Goal: Task Accomplishment & Management: Use online tool/utility

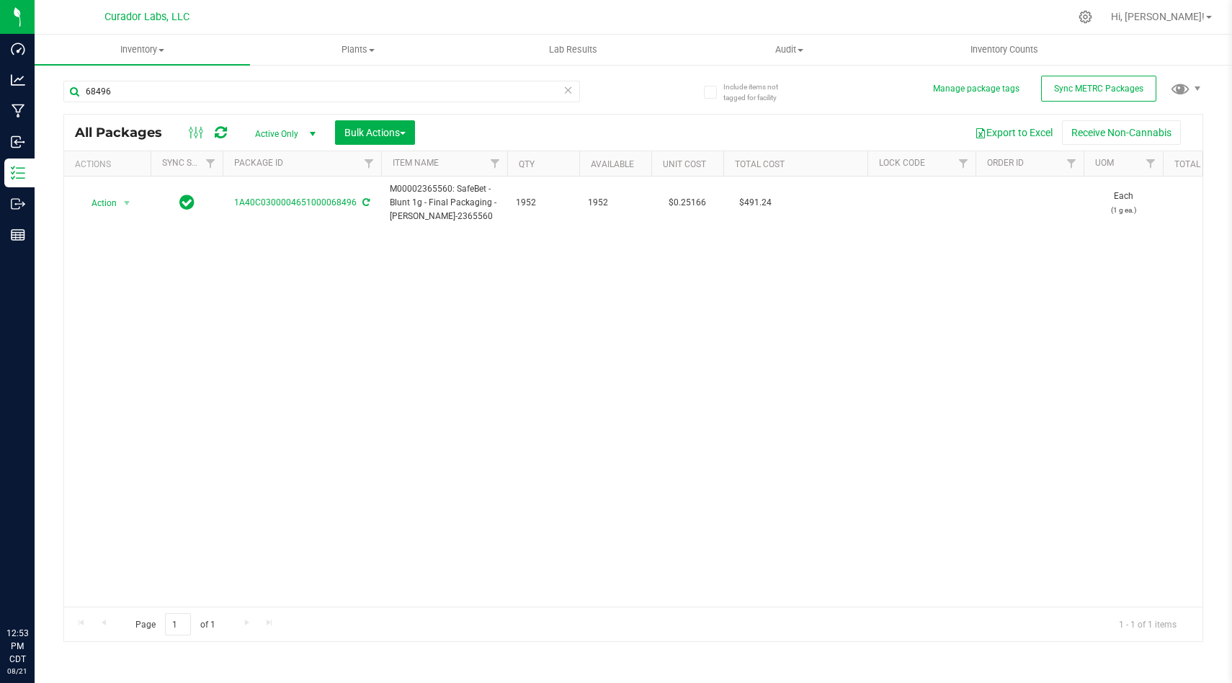
click at [411, 405] on div "Action Action Adjust qty Create package Edit attributes Global inventory Locate…" at bounding box center [633, 391] width 1138 height 430
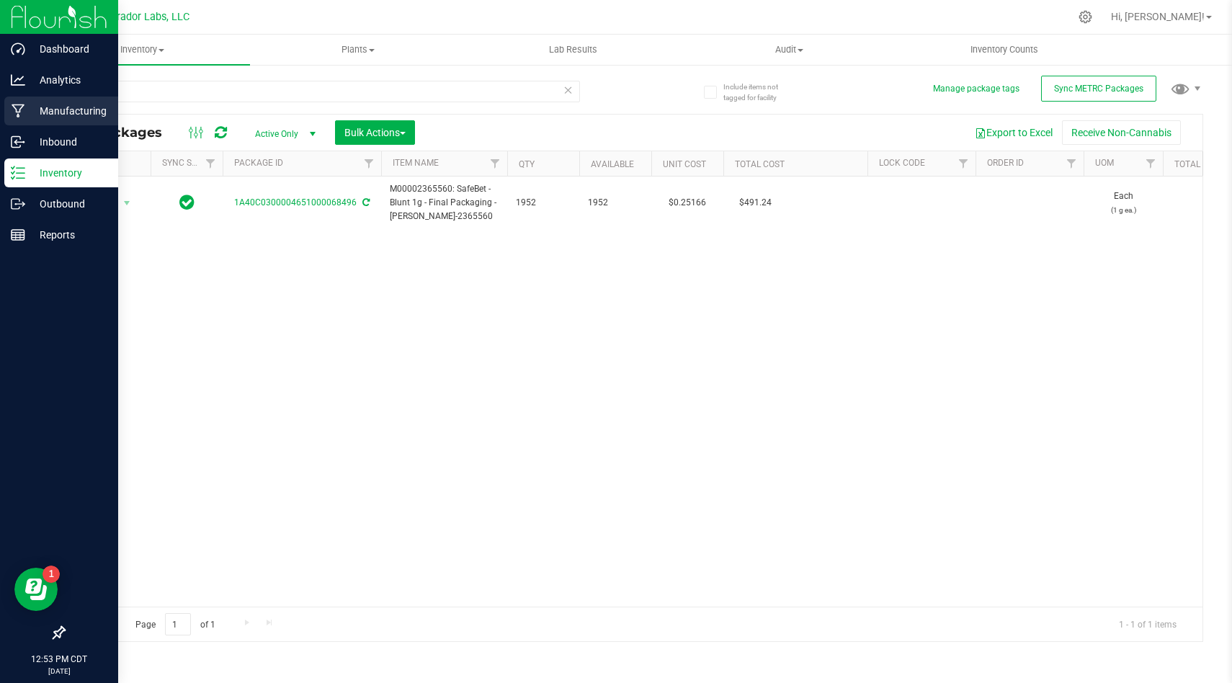
click at [40, 110] on p "Manufacturing" at bounding box center [68, 110] width 86 height 17
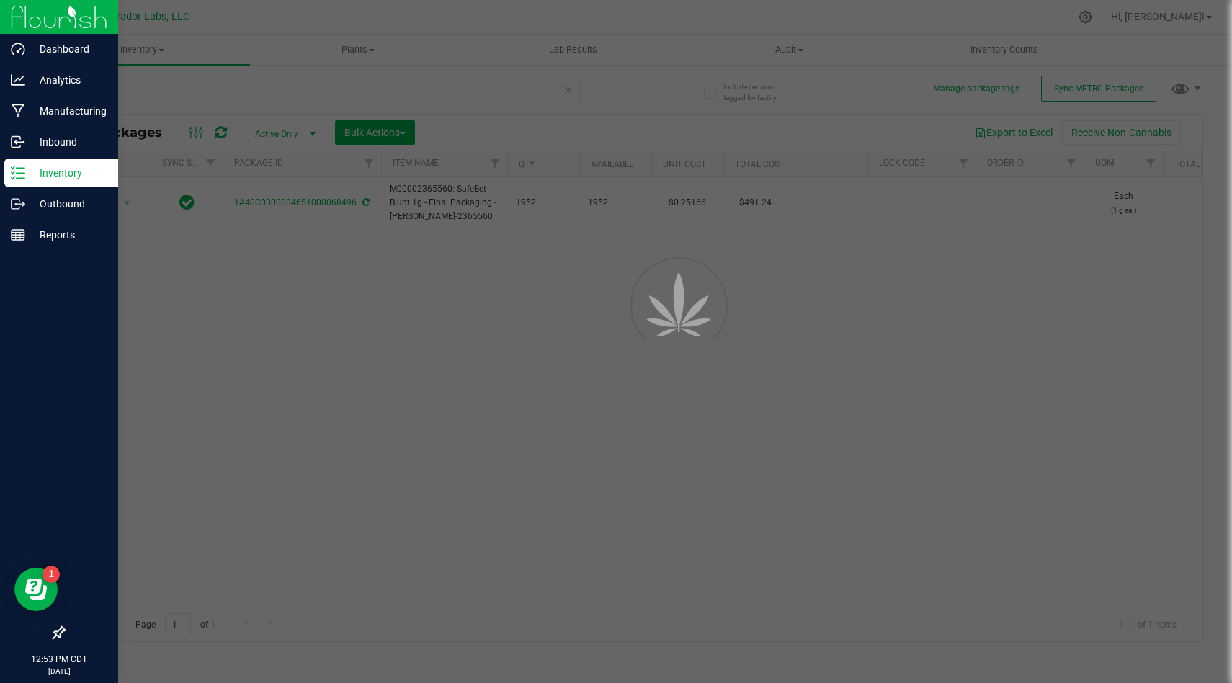
click at [310, 67] on div at bounding box center [616, 341] width 1232 height 683
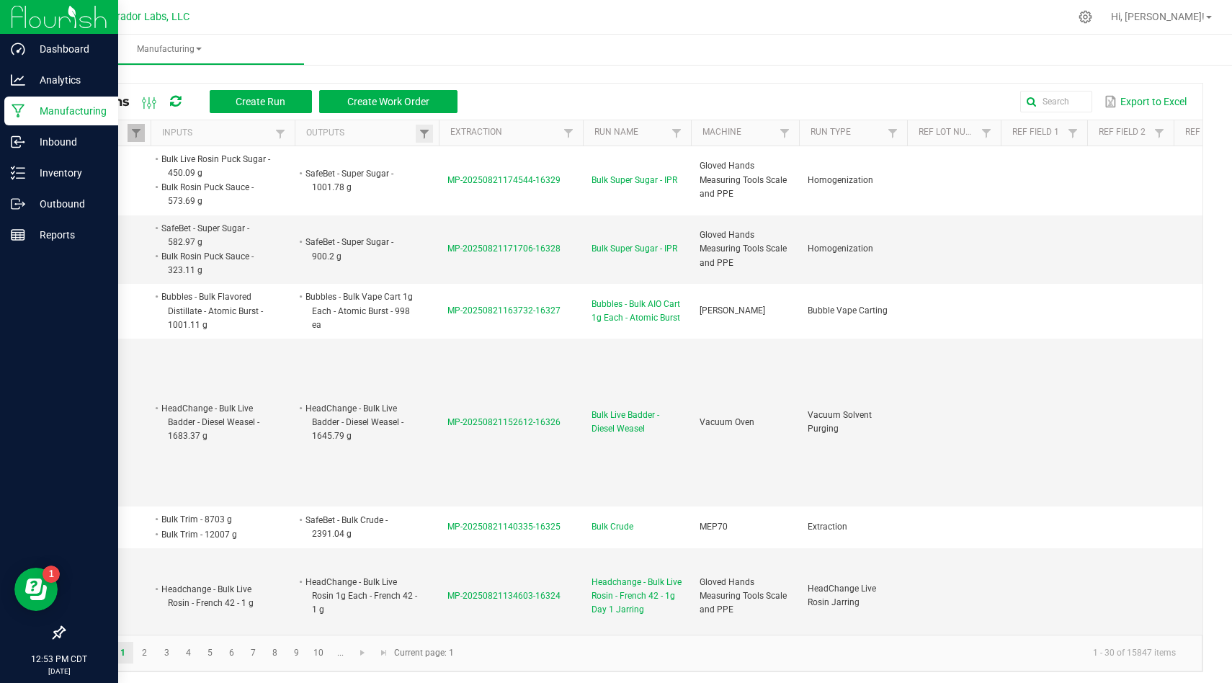
click at [514, 229] on td "MP-20250821171706-16328" at bounding box center [511, 249] width 144 height 69
click at [25, 174] on p "Inventory" at bounding box center [68, 172] width 86 height 17
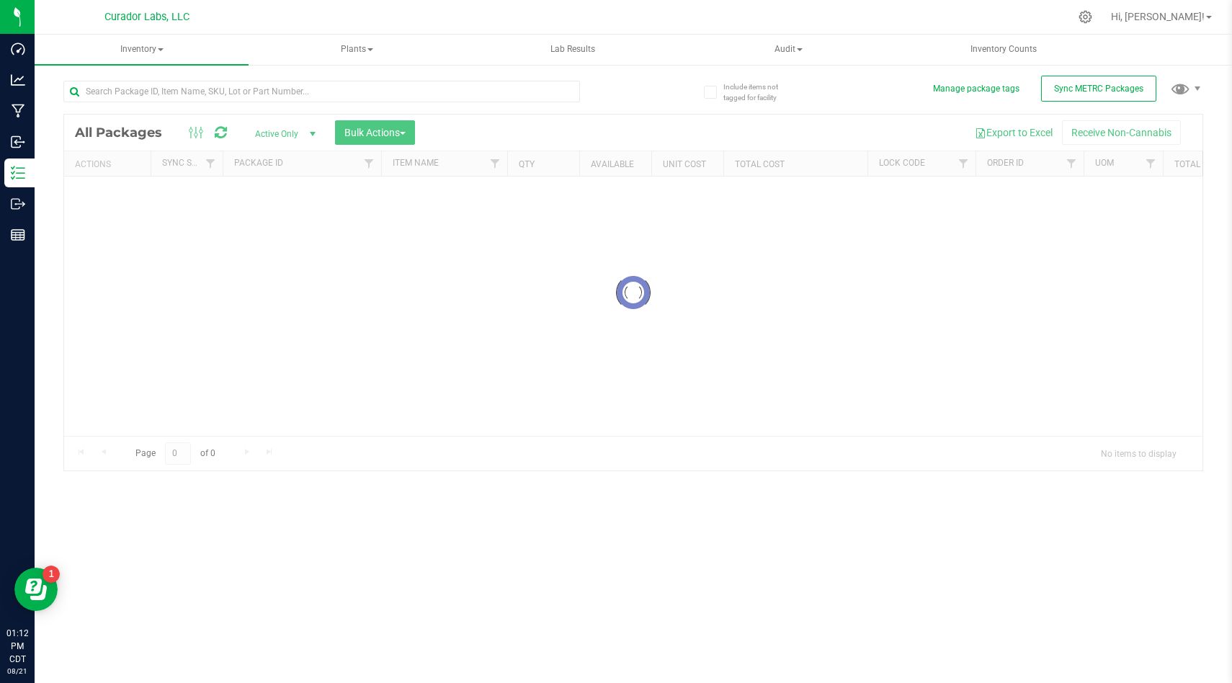
click at [965, 163] on div at bounding box center [633, 293] width 1138 height 356
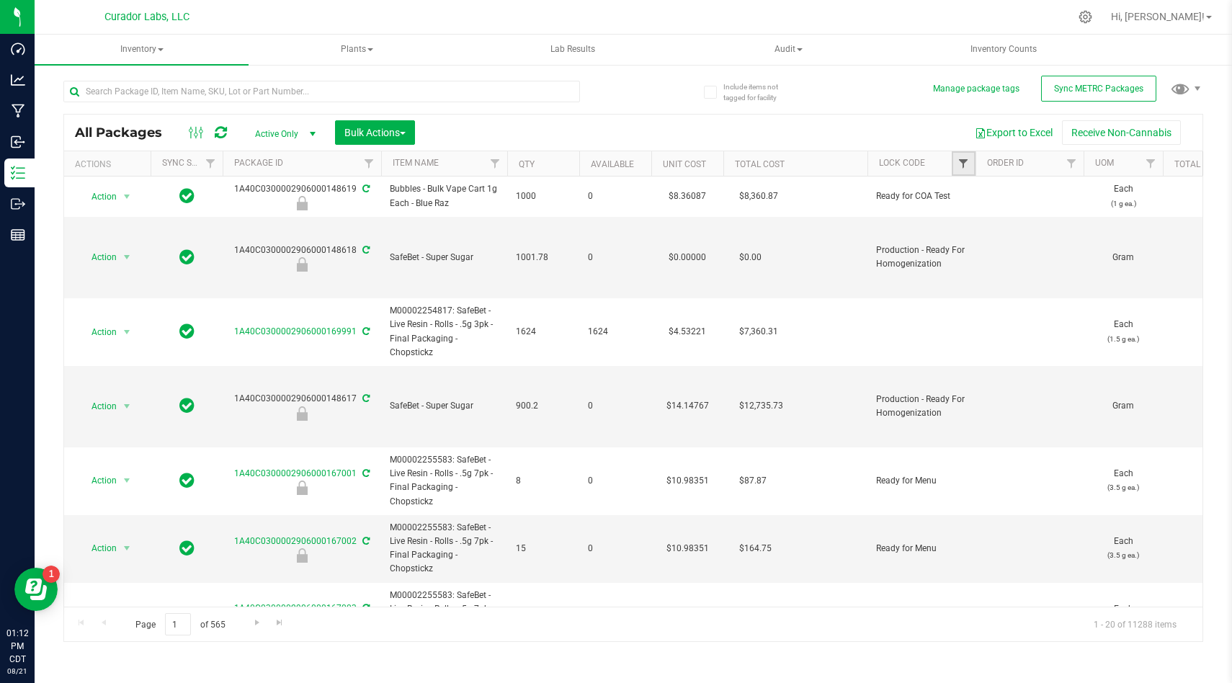
click at [962, 164] on span "Filter" at bounding box center [963, 164] width 12 height 12
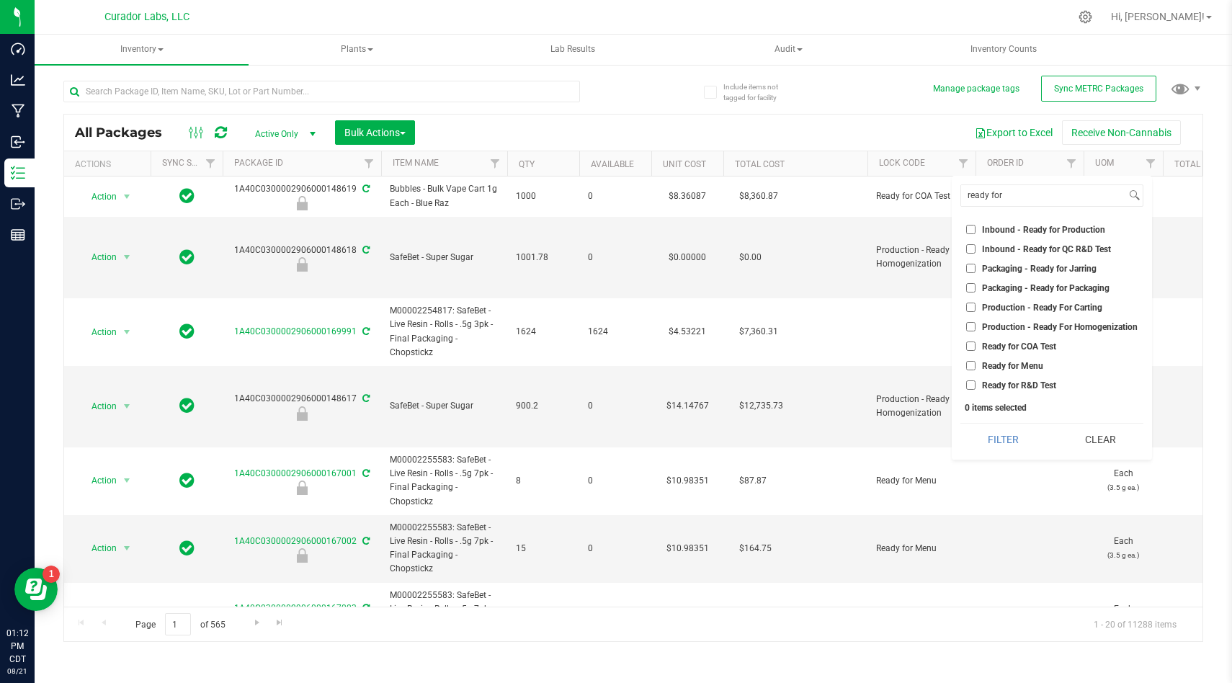
type input "ready for"
click at [971, 346] on input "Ready for COA Test" at bounding box center [970, 345] width 9 height 9
checkbox input "true"
click at [990, 434] on button "Filter" at bounding box center [1003, 439] width 86 height 32
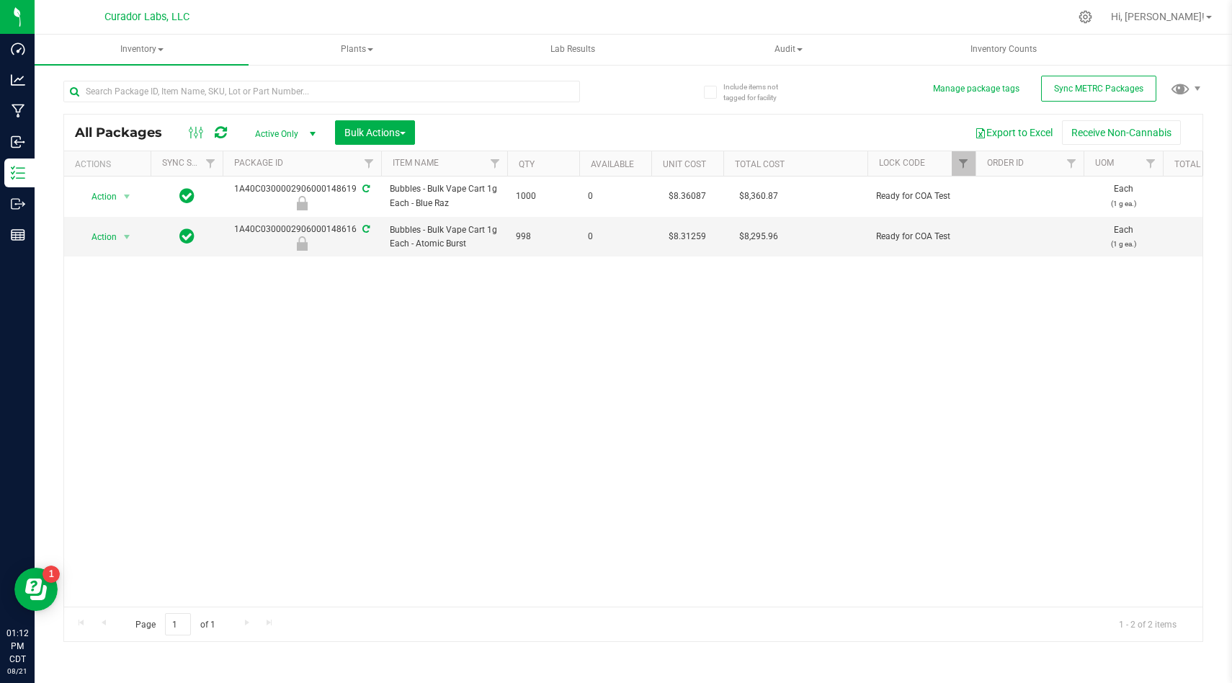
click at [542, 403] on div "Action Action Edit attributes Global inventory Locate package Package audit log…" at bounding box center [633, 391] width 1138 height 430
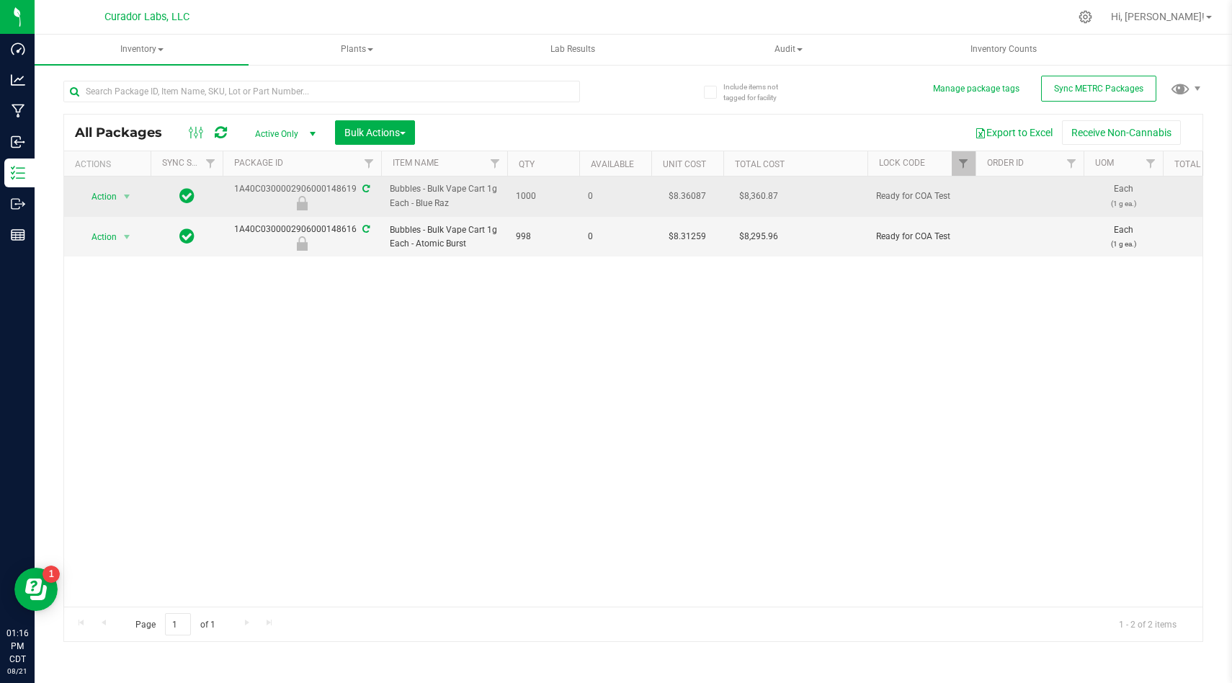
click at [438, 205] on span "Bubbles - Bulk Vape Cart 1g Each - Blue Raz" at bounding box center [444, 195] width 109 height 27
copy tr "Bubbles - Bulk Vape Cart 1g Each - Blue Raz"
click at [91, 202] on span "Action" at bounding box center [98, 197] width 39 height 20
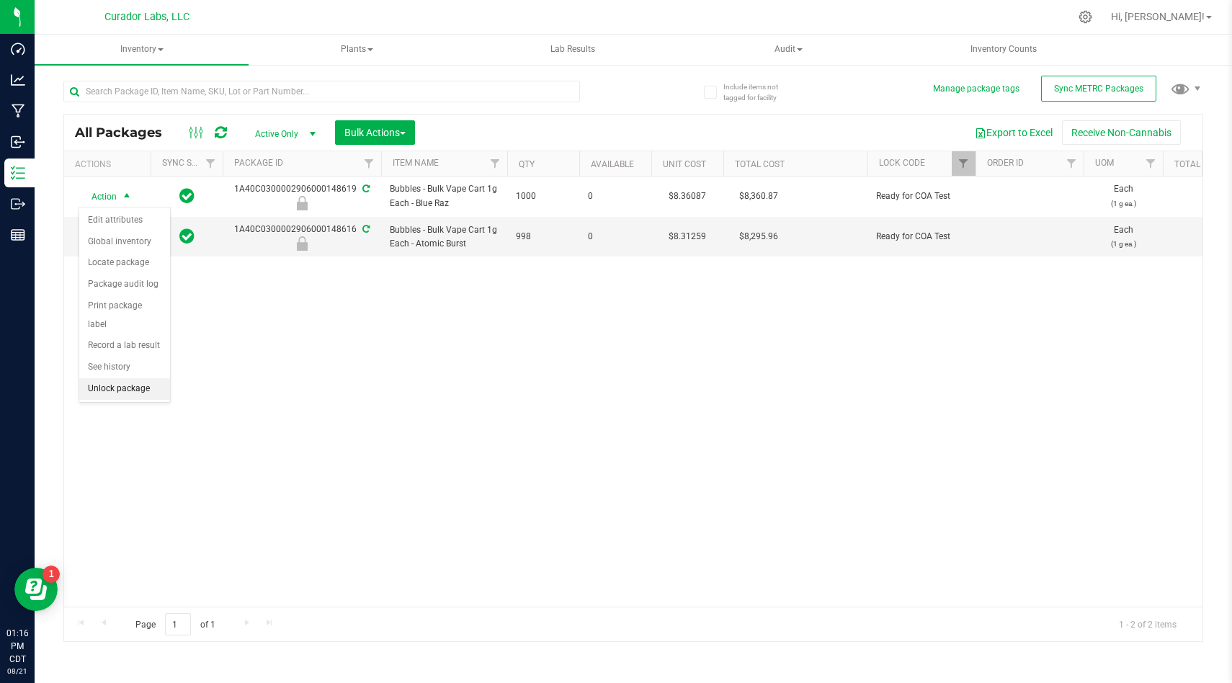
click at [153, 378] on li "Unlock package" at bounding box center [124, 389] width 91 height 22
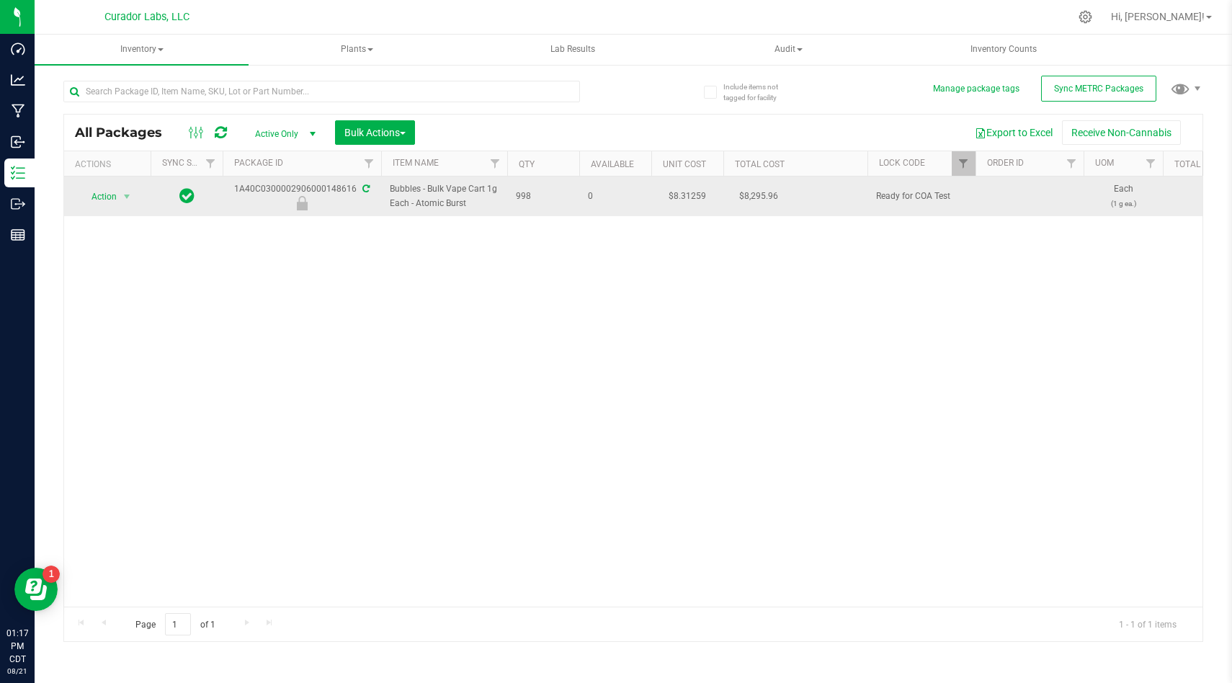
click at [458, 189] on span "Bubbles - Bulk Vape Cart 1g Each - Atomic Burst" at bounding box center [444, 195] width 109 height 27
copy tr "Bubbles - Bulk Vape Cart 1g Each - Atomic Burst"
click at [121, 194] on span "select" at bounding box center [127, 197] width 12 height 12
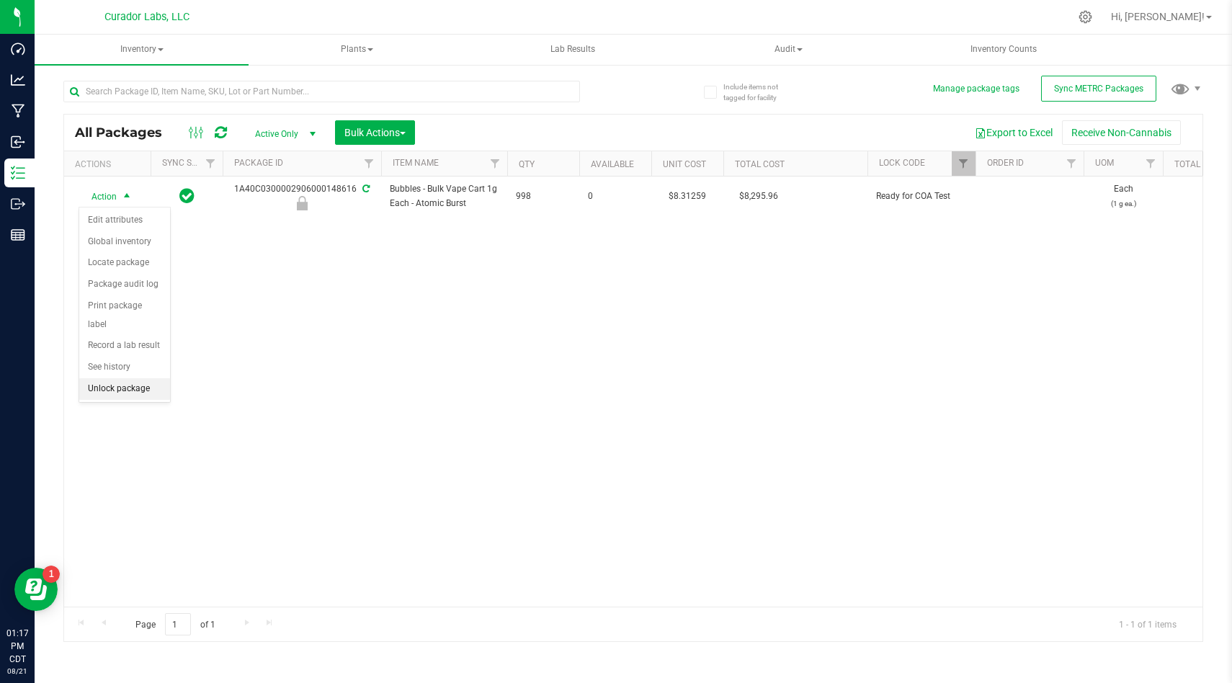
click at [138, 378] on li "Unlock package" at bounding box center [124, 389] width 91 height 22
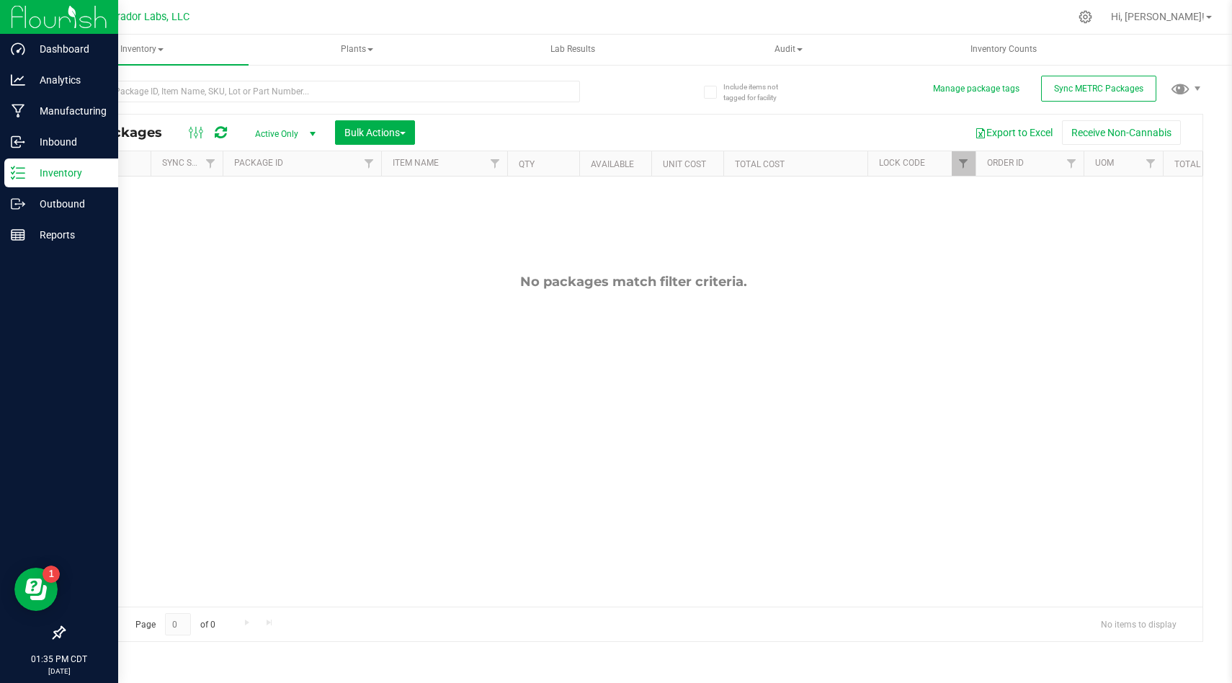
click at [14, 11] on img at bounding box center [59, 17] width 97 height 34
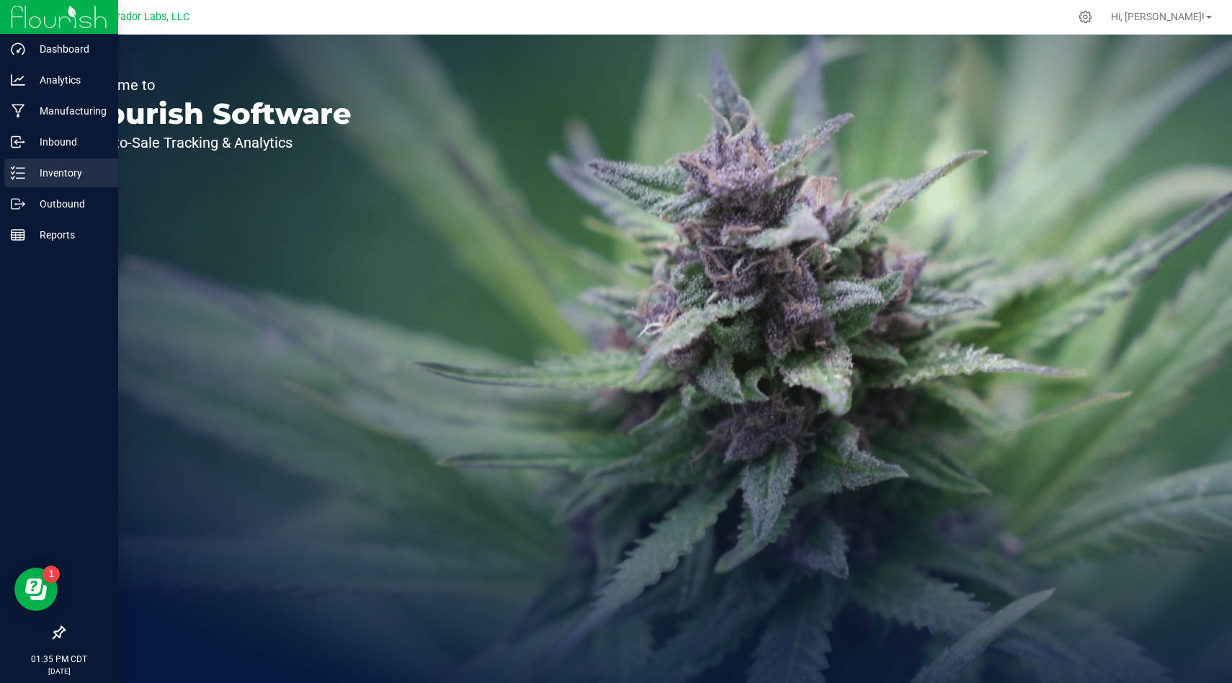
click at [25, 169] on p "Inventory" at bounding box center [68, 172] width 86 height 17
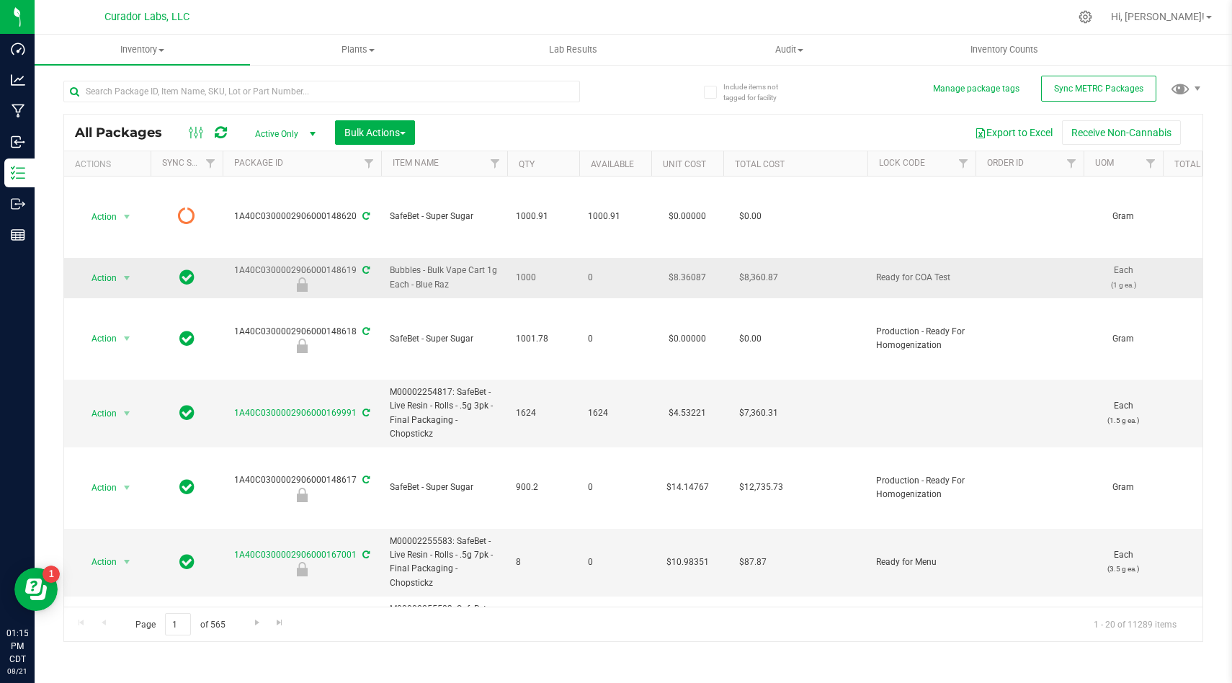
click at [578, 295] on td "1000" at bounding box center [543, 278] width 72 height 40
click at [387, 91] on input "text" at bounding box center [321, 92] width 516 height 22
click at [481, 288] on span "Bubbles - Bulk Vape Cart 1g Each - Blue Raz" at bounding box center [444, 277] width 109 height 27
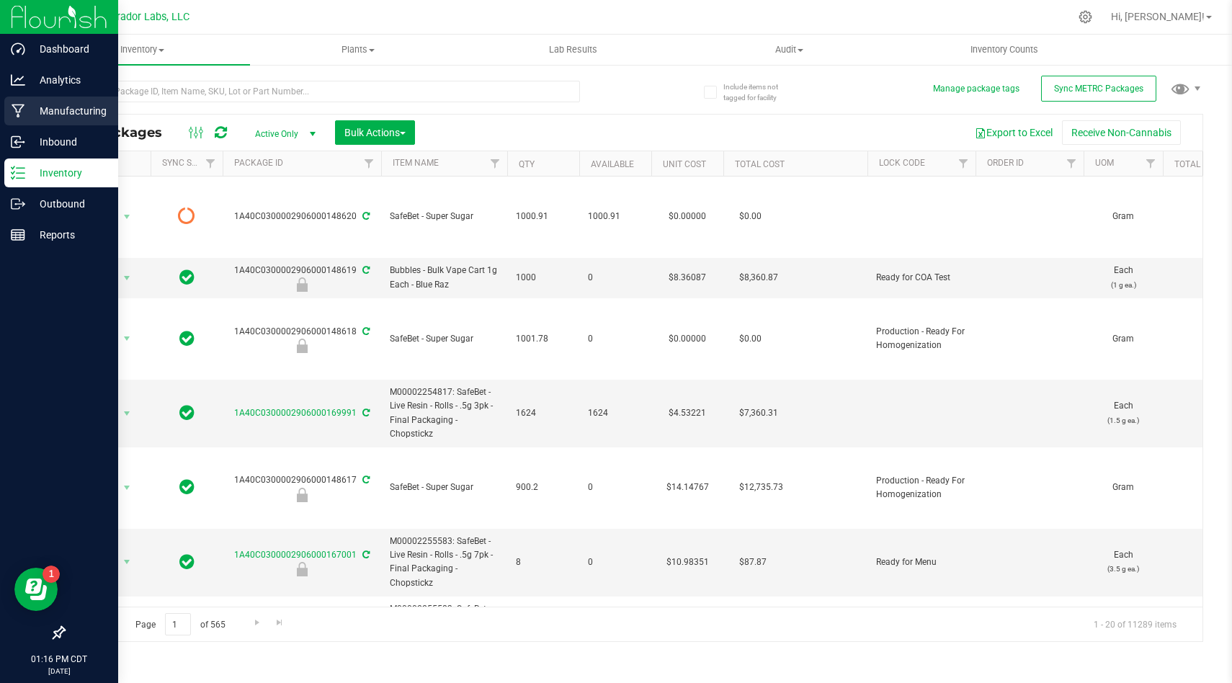
click at [20, 117] on icon at bounding box center [19, 111] width 14 height 14
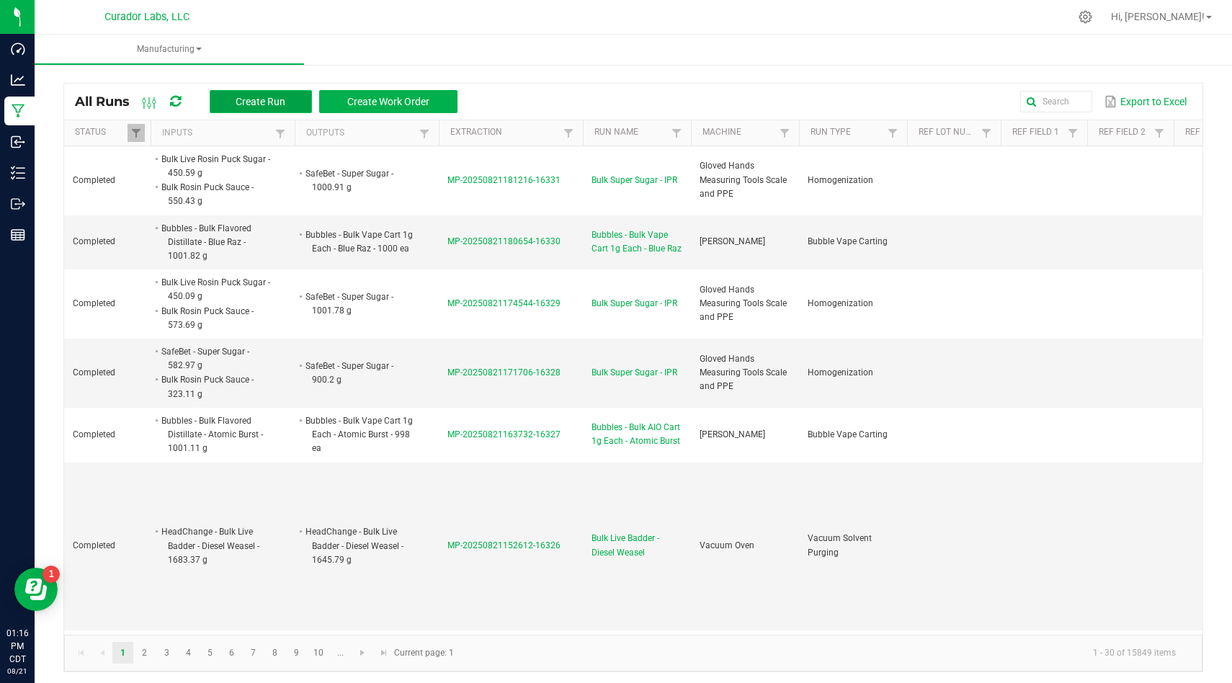
click at [277, 99] on span "Create Run" at bounding box center [261, 102] width 50 height 12
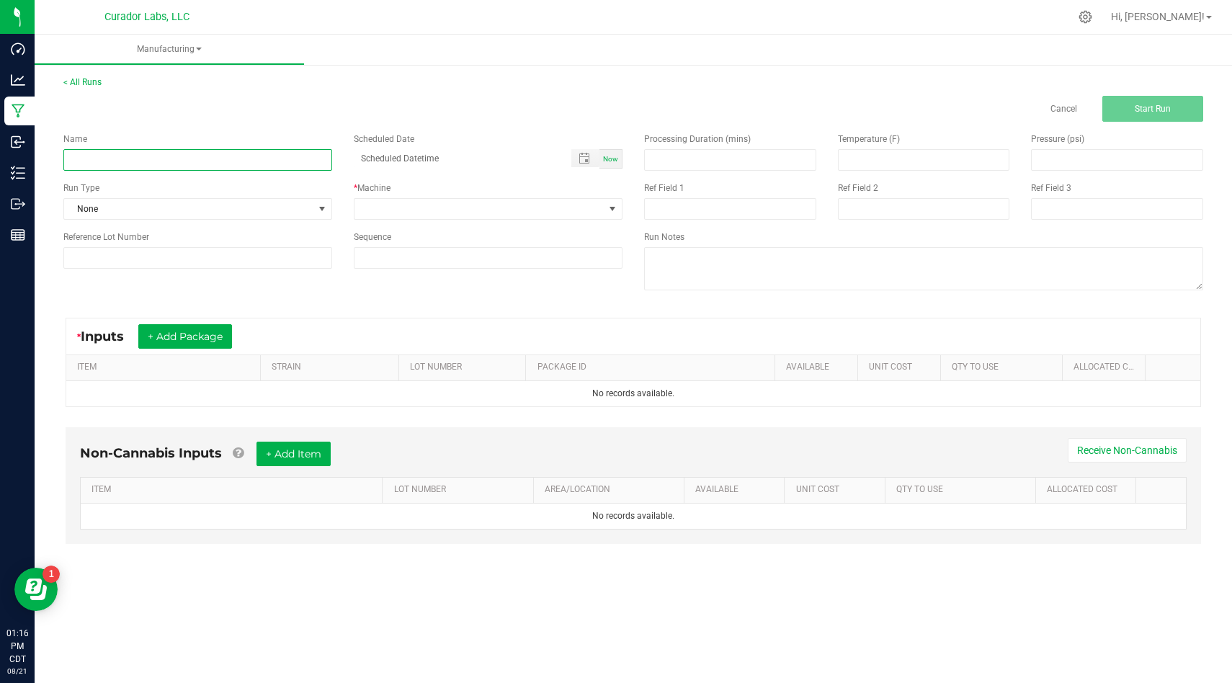
click at [302, 161] on input at bounding box center [197, 160] width 269 height 22
paste input "Bubbles - Bulk Vape Cart 1g Each - Blue Raz"
type input "Bubbles - Bulk Vape Cart 1g Each - Blue Raz"
click at [290, 215] on span "None" at bounding box center [188, 209] width 249 height 20
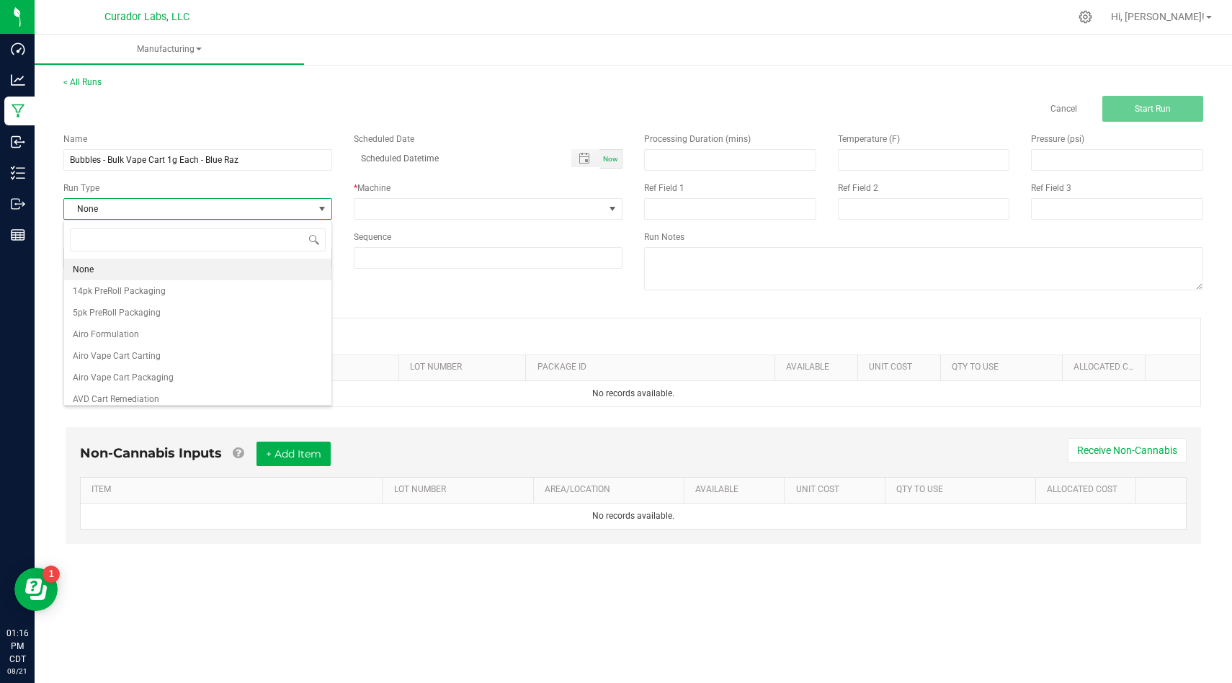
scroll to position [22, 269]
type input "coa"
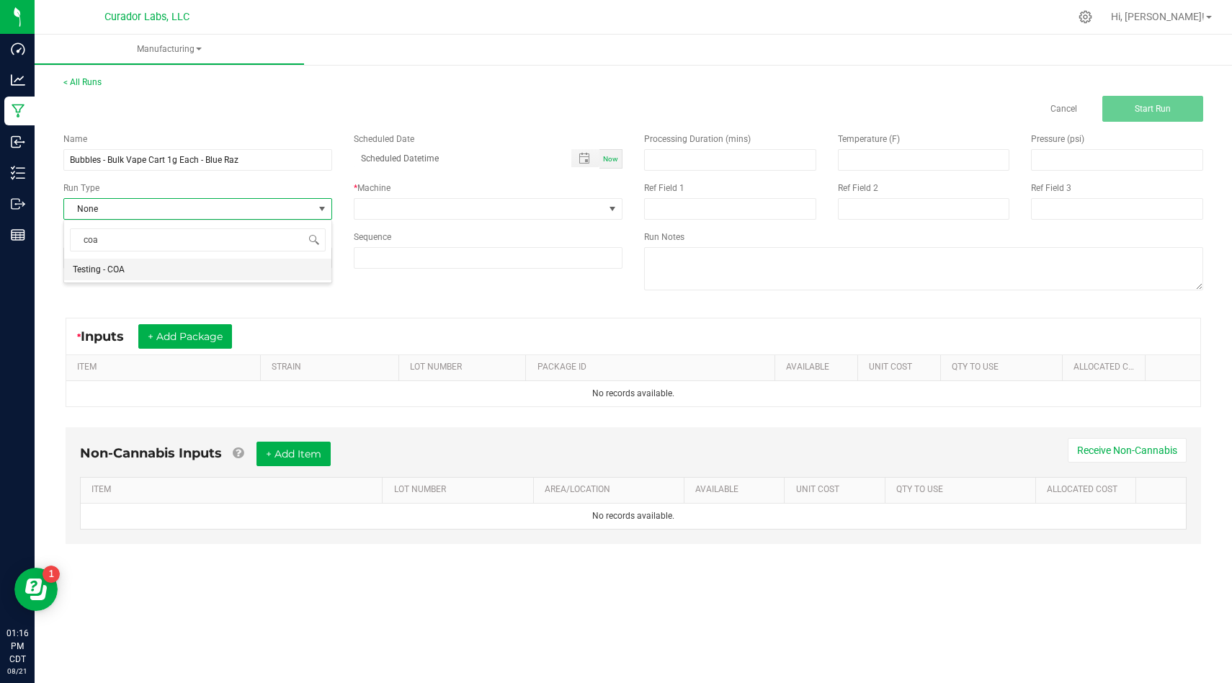
click at [292, 259] on li "Testing - COA" at bounding box center [197, 270] width 267 height 22
click at [466, 225] on div "Name Bubbles - Bulk Vape Cart 1g Each - Blue Raz Scheduled Date Now Run Type Te…" at bounding box center [343, 201] width 580 height 158
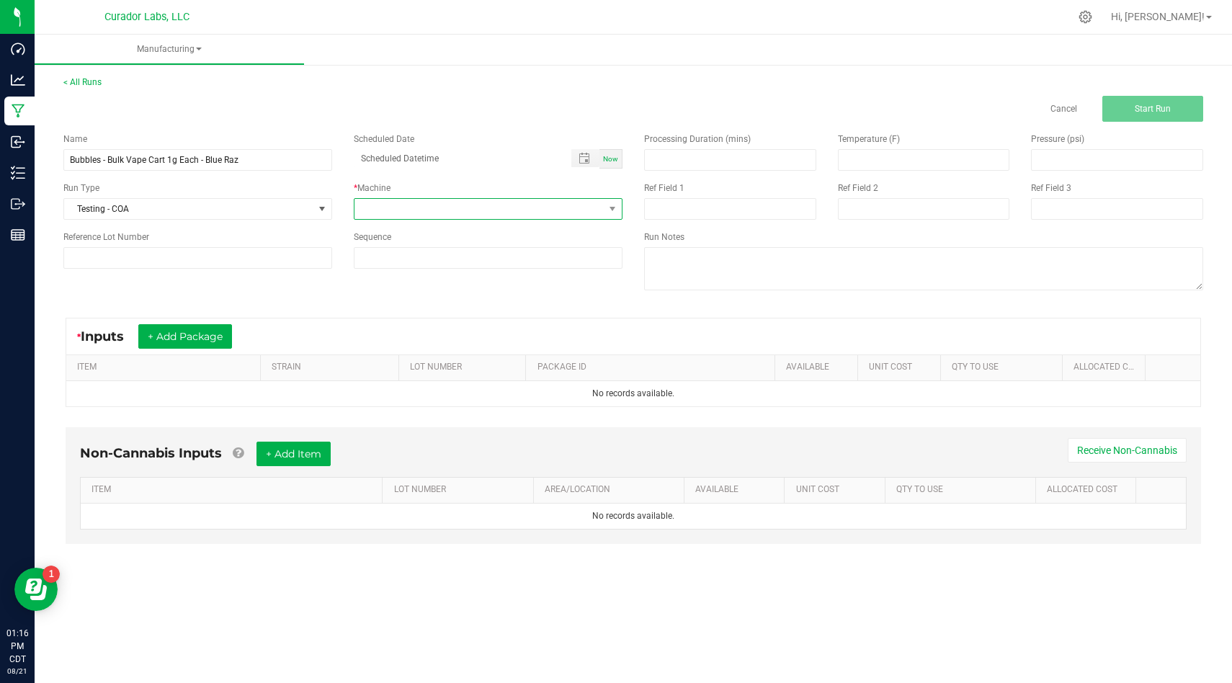
click at [477, 216] on span at bounding box center [478, 209] width 249 height 20
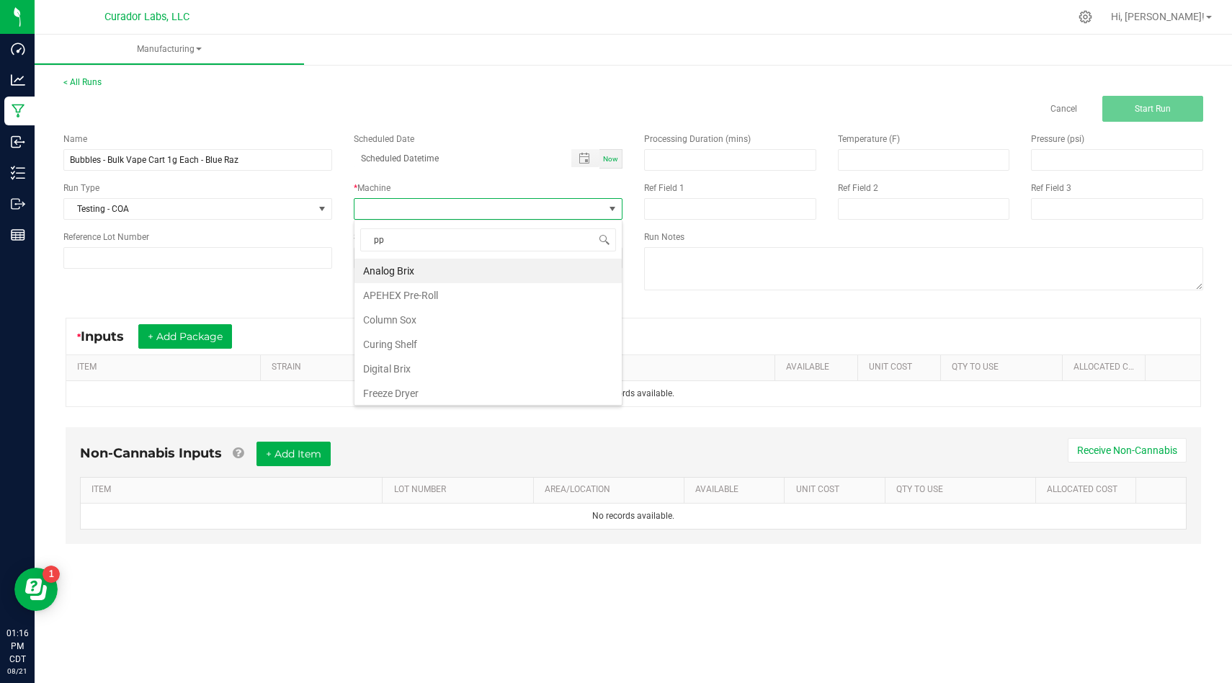
type input "ppe"
click at [484, 265] on li "Gloved Hands and PPE" at bounding box center [487, 271] width 267 height 24
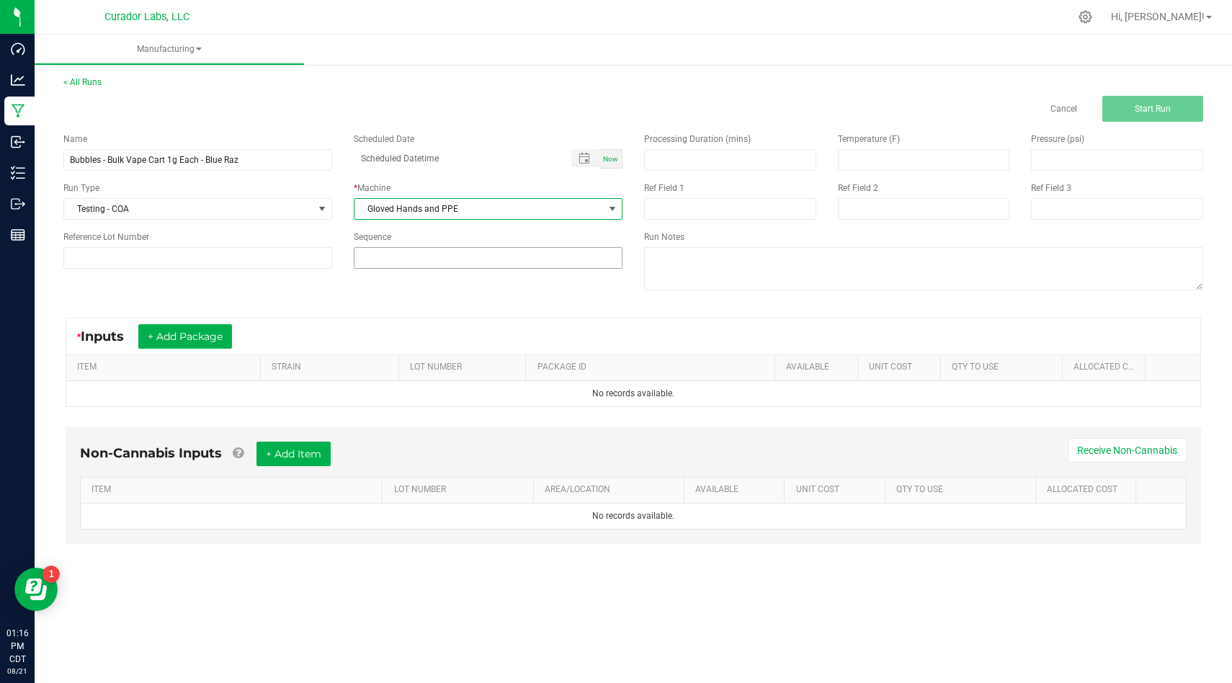
click at [472, 259] on input at bounding box center [487, 258] width 267 height 20
type input "4"
click at [482, 347] on div "* Inputs + Add Package" at bounding box center [633, 336] width 1134 height 36
click at [162, 341] on button "+ Add Package" at bounding box center [185, 336] width 94 height 24
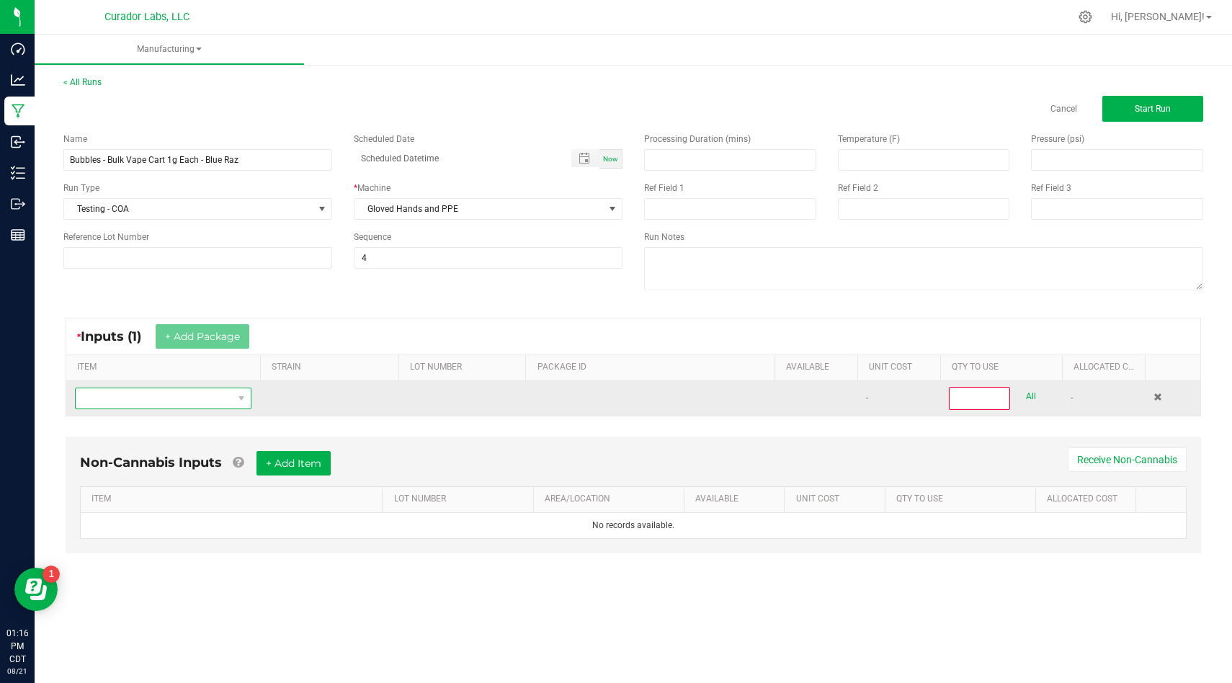
click at [196, 403] on span "NO DATA FOUND" at bounding box center [154, 398] width 157 height 20
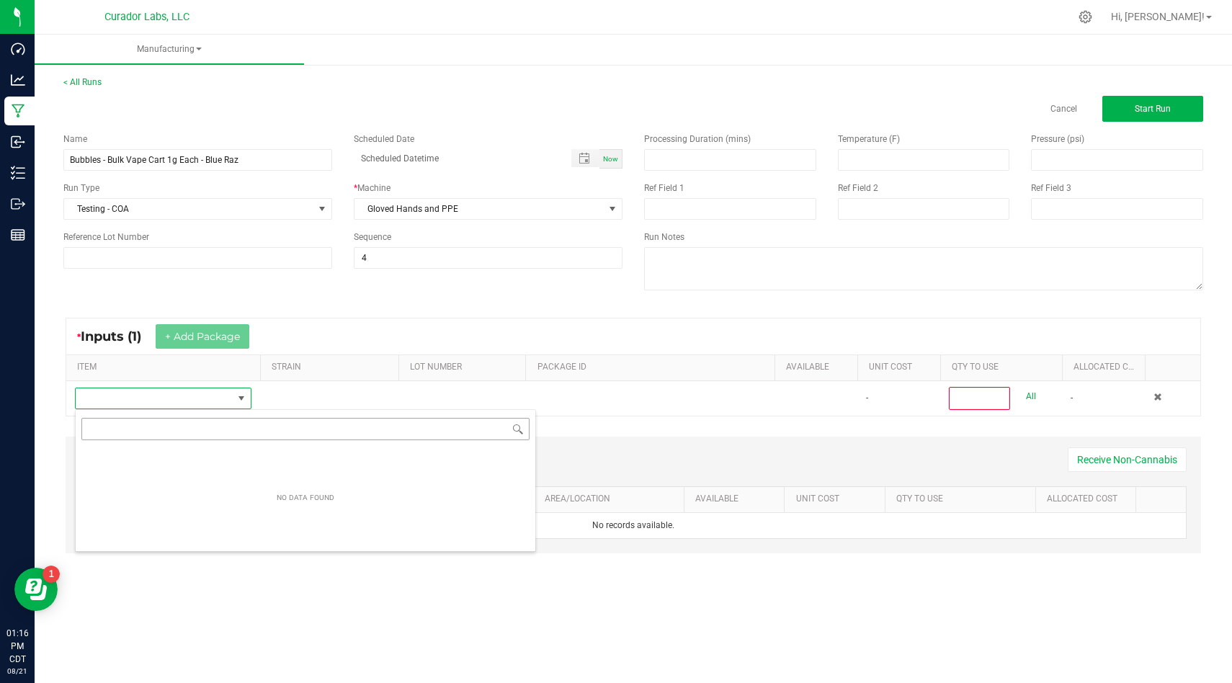
scroll to position [22, 176]
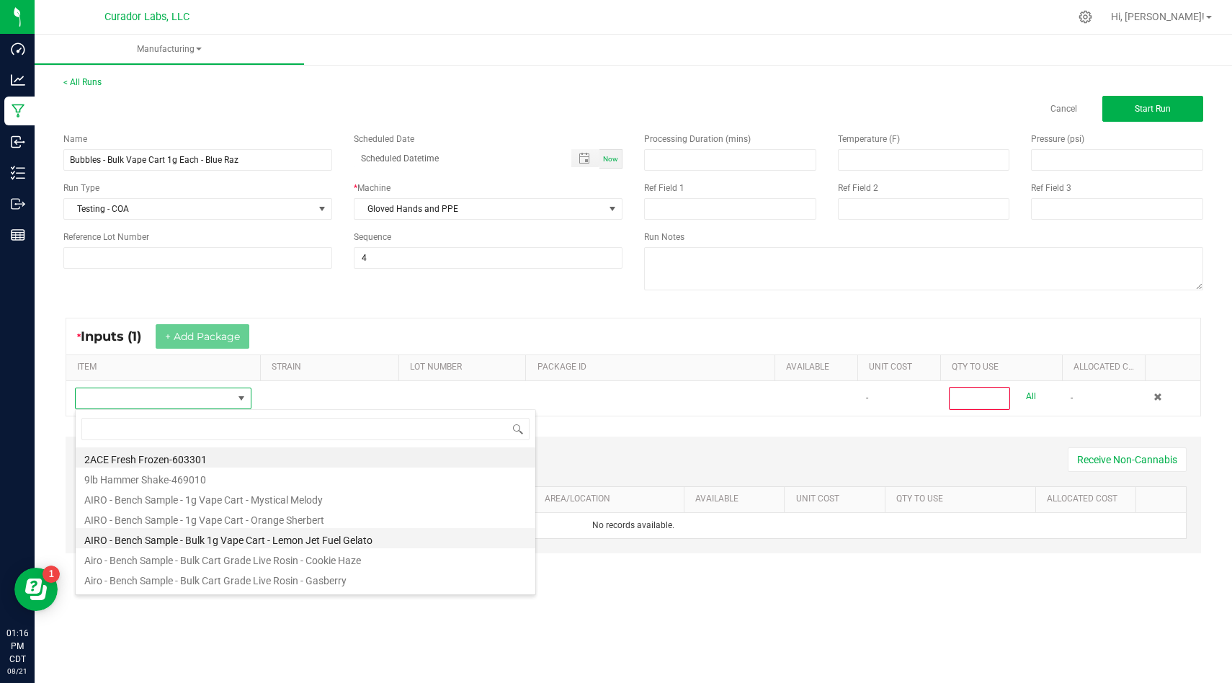
type input "Bubbles - Bulk Vape Cart 1g Each - Blue Raz"
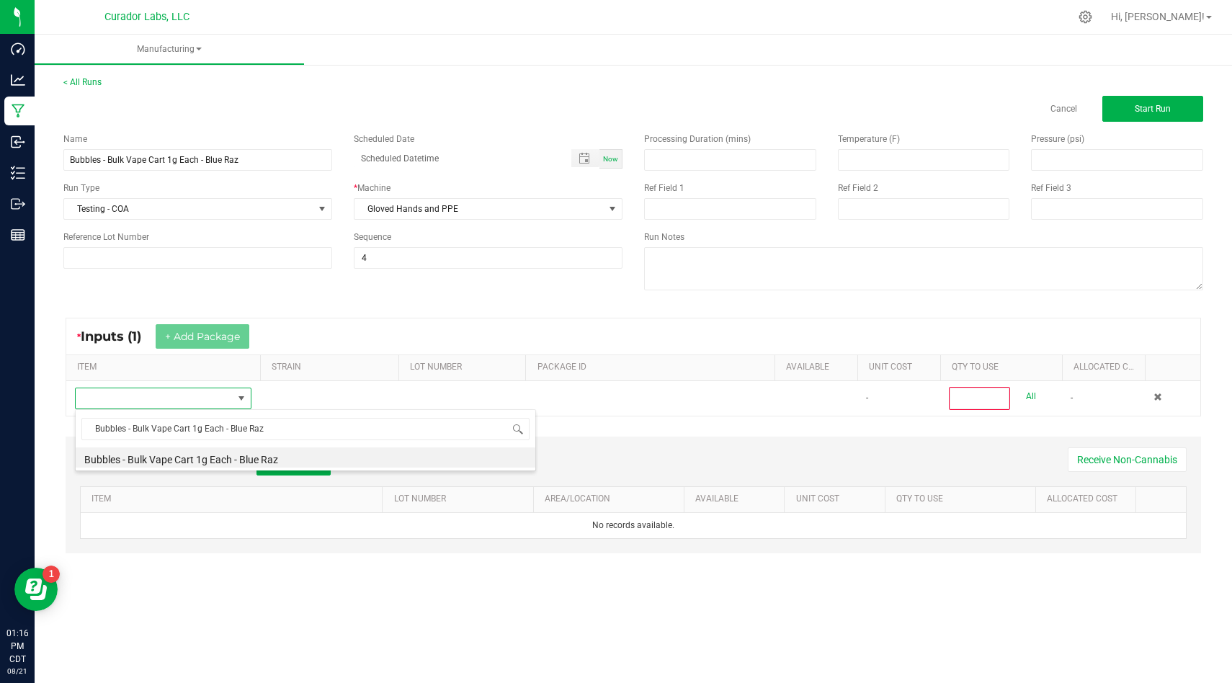
type input "0"
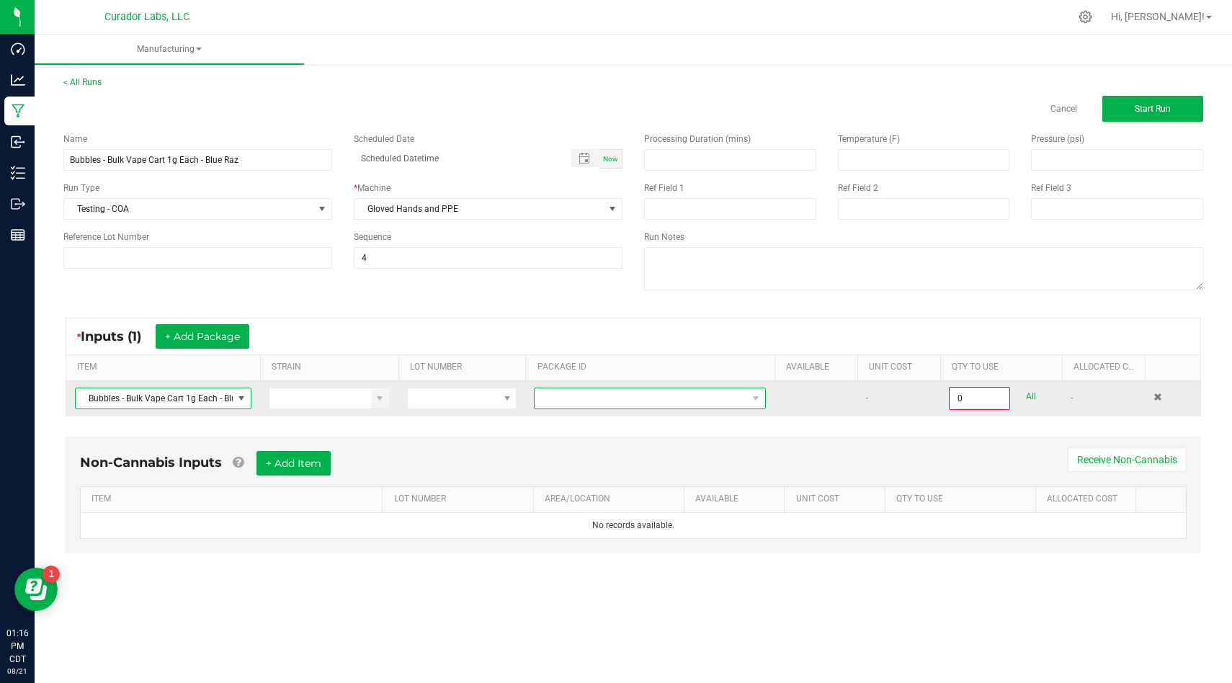
click at [735, 393] on span "NO DATA FOUND" at bounding box center [640, 398] width 212 height 20
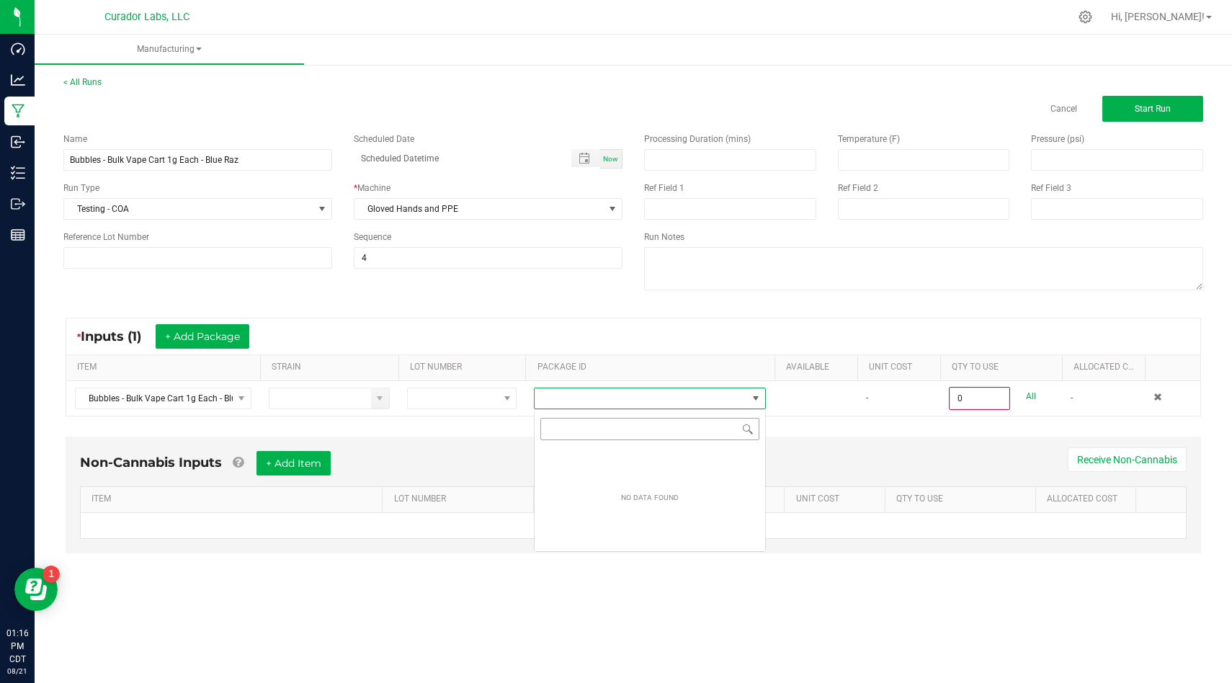
scroll to position [22, 231]
click at [768, 451] on div "Non-Cannabis Inputs + Add Item Receive Non-Cannabis" at bounding box center [633, 468] width 1106 height 35
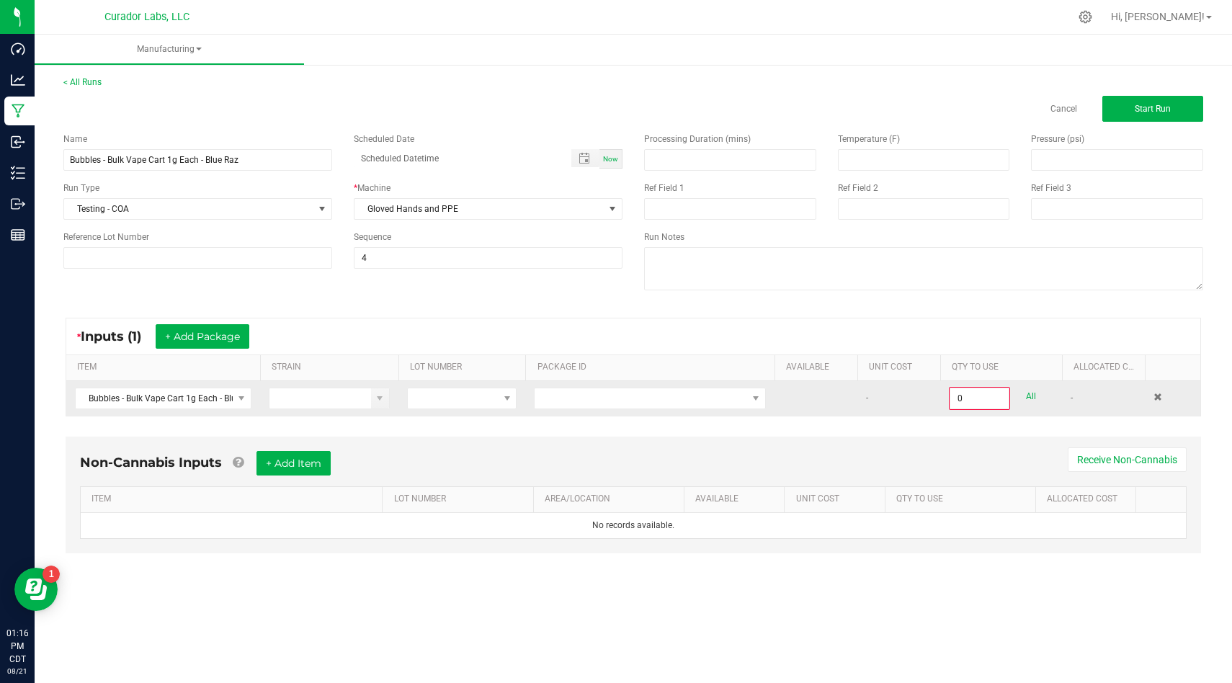
click at [1161, 408] on td at bounding box center [1171, 398] width 55 height 35
click at [1160, 398] on span at bounding box center [1157, 397] width 9 height 9
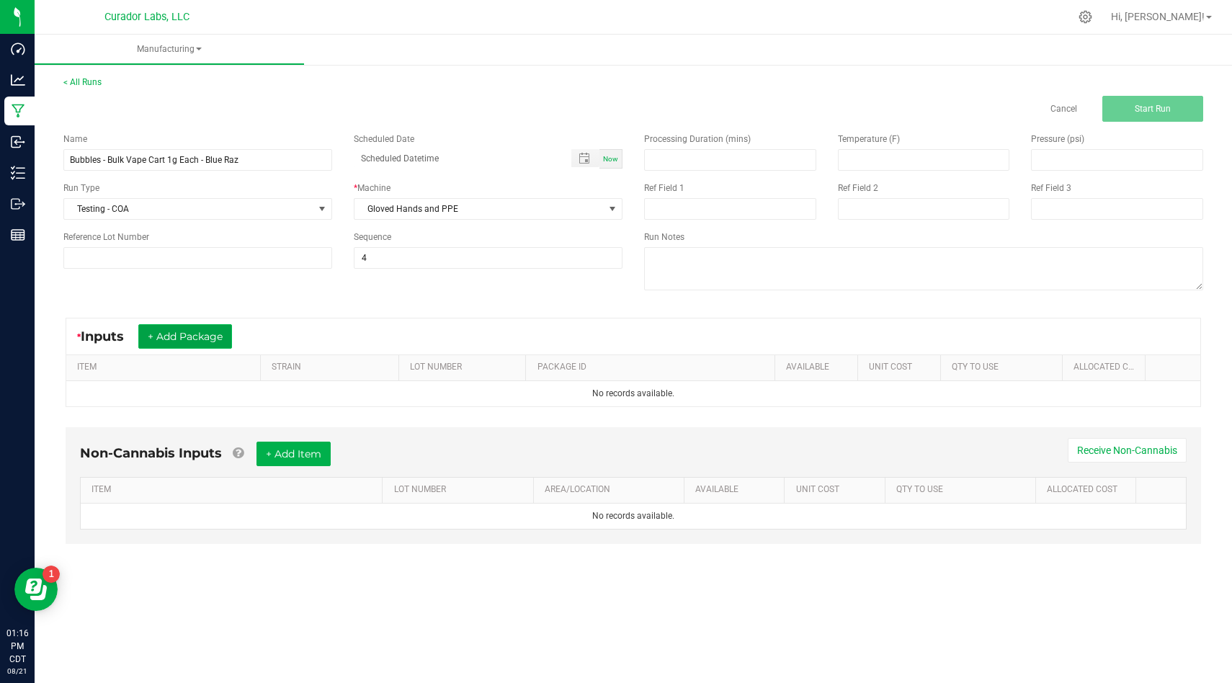
click at [216, 345] on button "+ Add Package" at bounding box center [185, 336] width 94 height 24
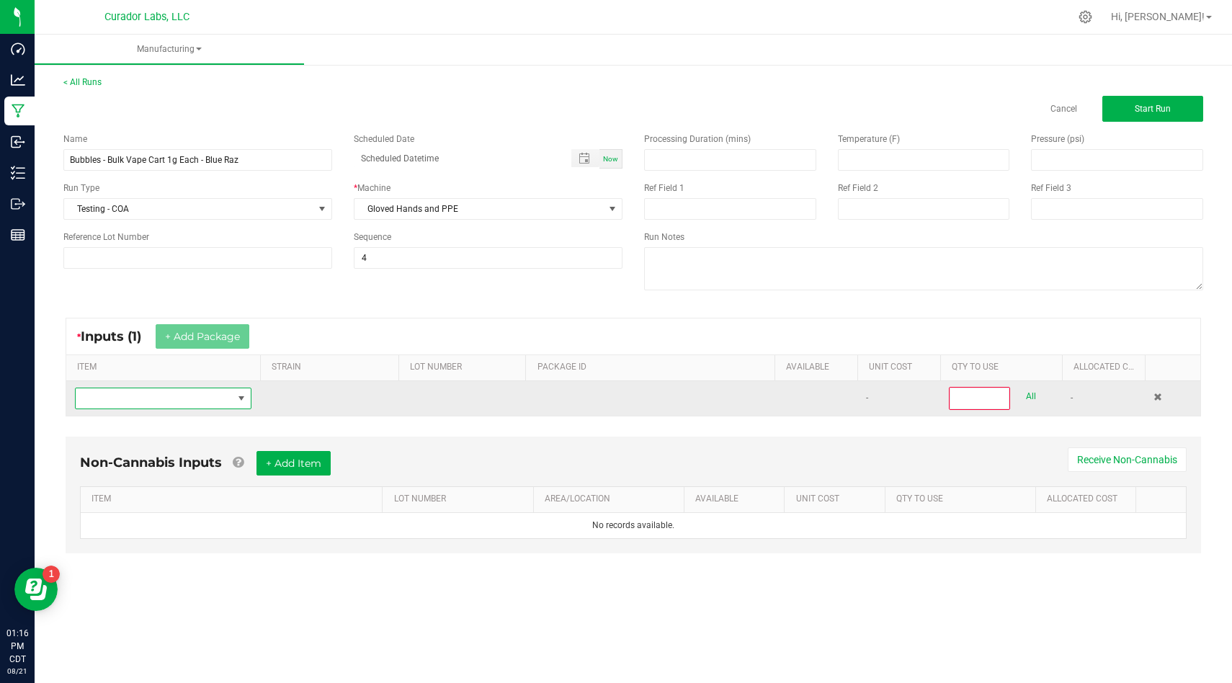
click at [228, 402] on span "NO DATA FOUND" at bounding box center [154, 398] width 157 height 20
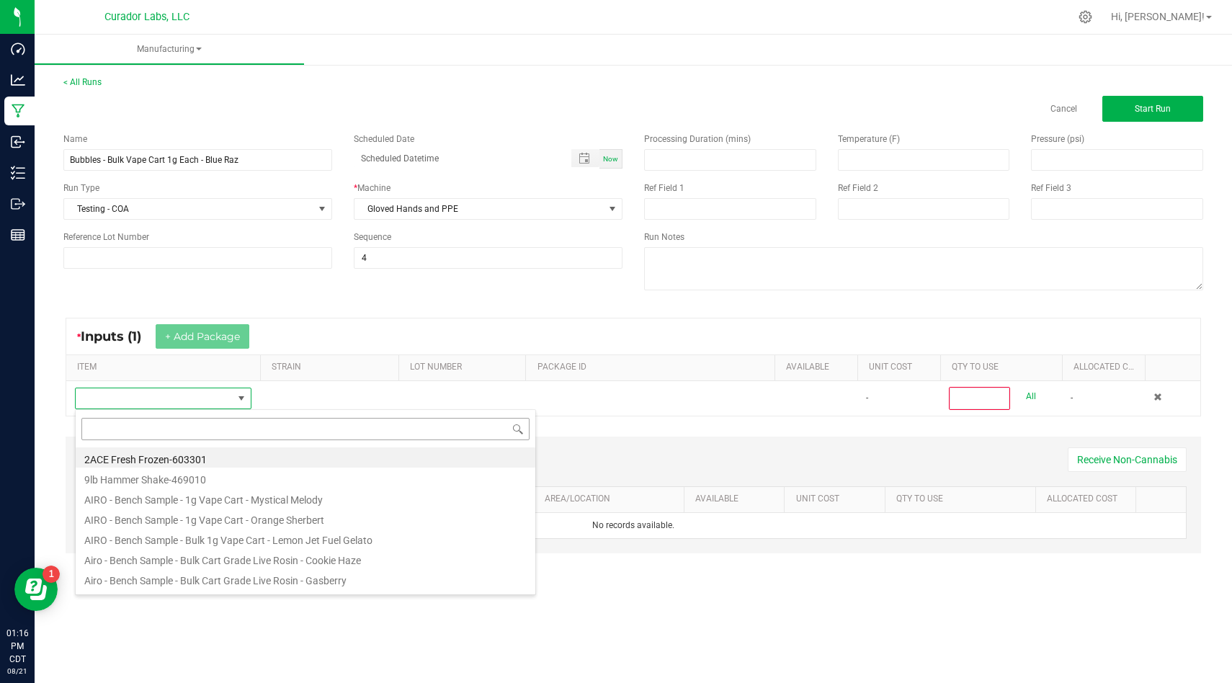
scroll to position [22, 176]
type input "Bubbles - Bulk Vape Cart 1g Each - Blue Raz"
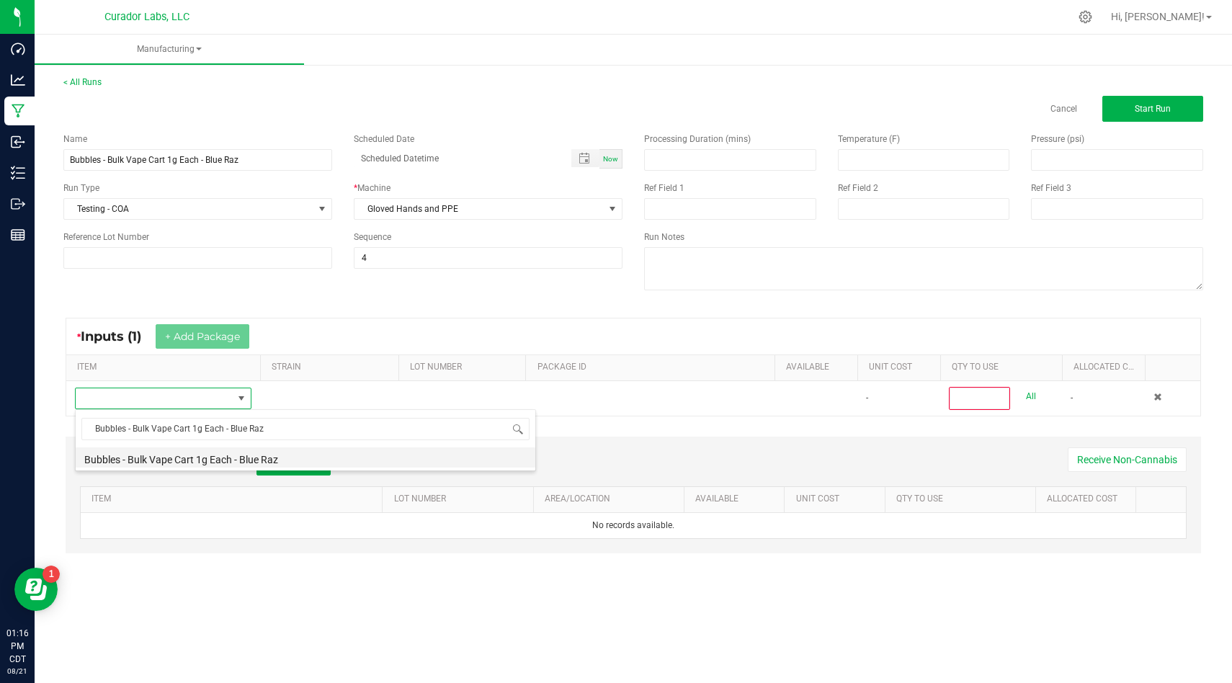
click at [426, 463] on li "Bubbles - Bulk Vape Cart 1g Each - Blue Raz" at bounding box center [305, 457] width 459 height 20
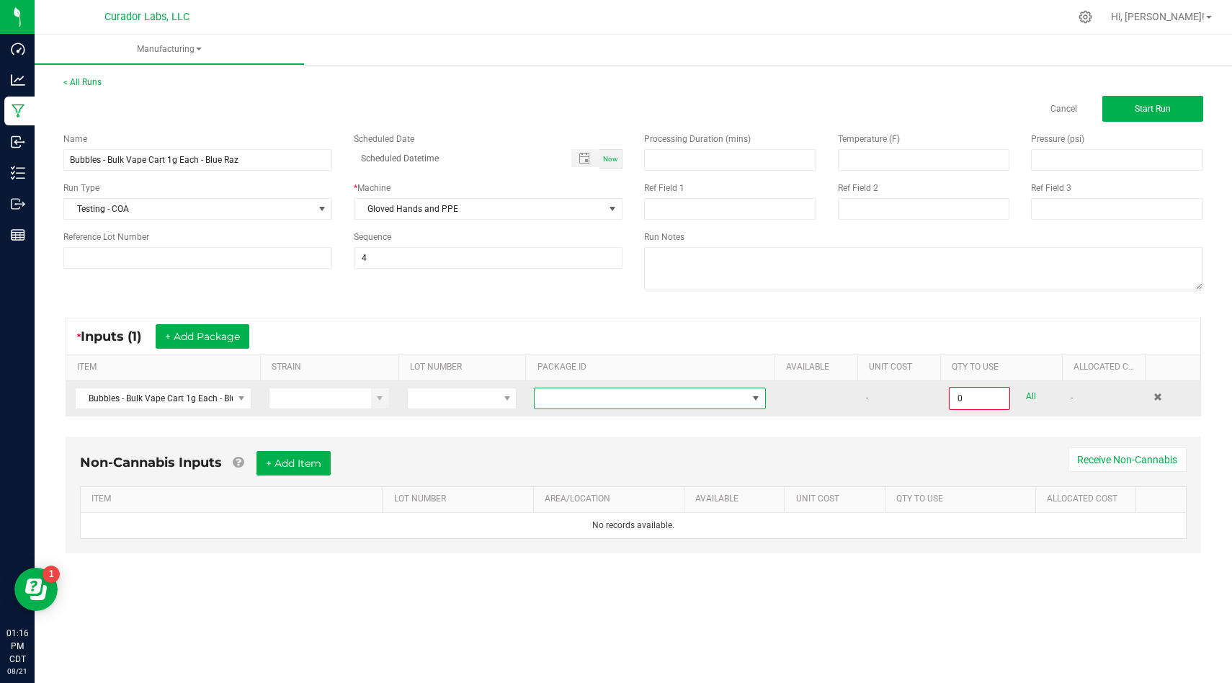
click at [715, 396] on span at bounding box center [640, 398] width 212 height 20
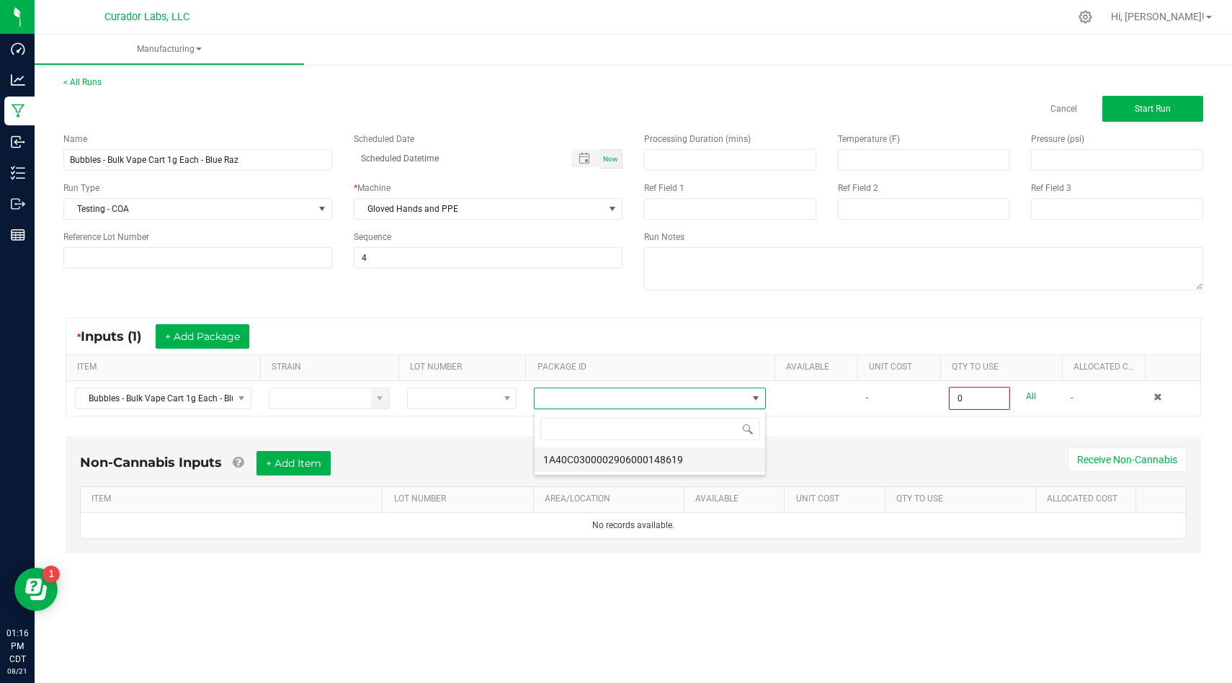
scroll to position [22, 231]
click at [695, 459] on li "1A40C0300002906000148619" at bounding box center [649, 459] width 230 height 24
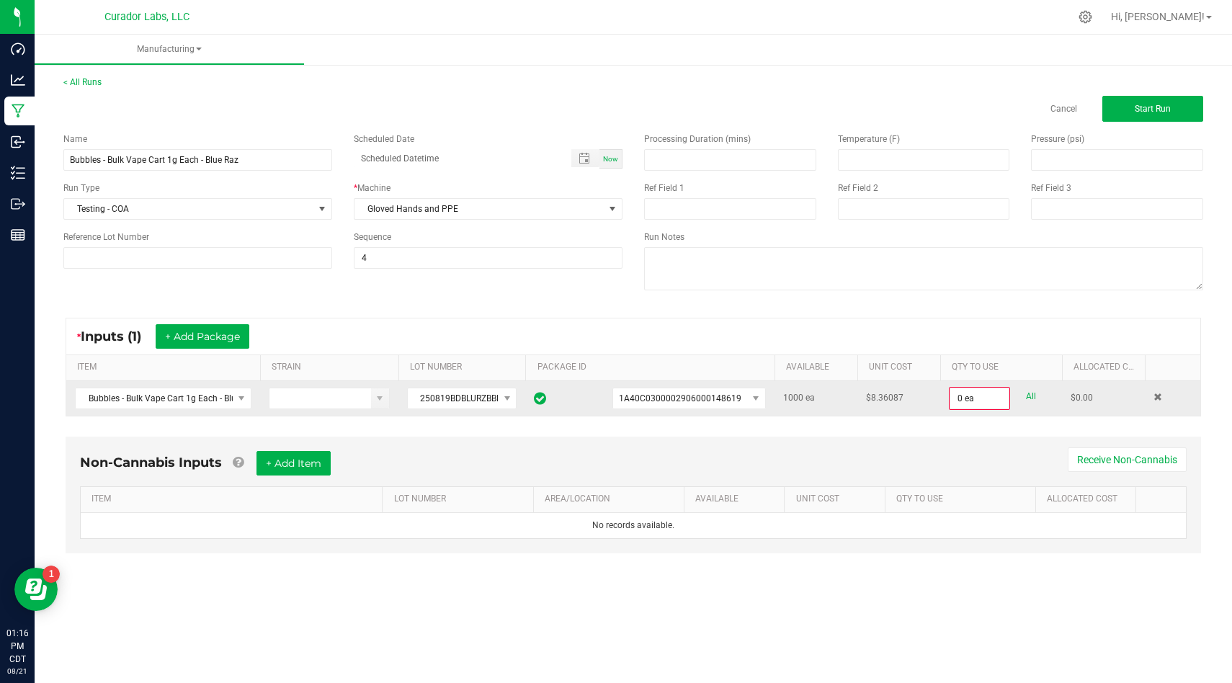
click at [1026, 399] on link "All" at bounding box center [1031, 396] width 10 height 19
type input "1000 ea"
click at [973, 439] on div "Non-Cannabis Inputs + Add Item Receive Non-Cannabis ITEM LOT NUMBER AREA/LOCATI…" at bounding box center [633, 493] width 1135 height 117
click at [286, 448] on div "Non-Cannabis Inputs + Add Item Receive Non-Cannabis ITEM LOT NUMBER AREA/LOCATI…" at bounding box center [633, 493] width 1135 height 117
click at [311, 473] on button "+ Add Item" at bounding box center [293, 461] width 74 height 24
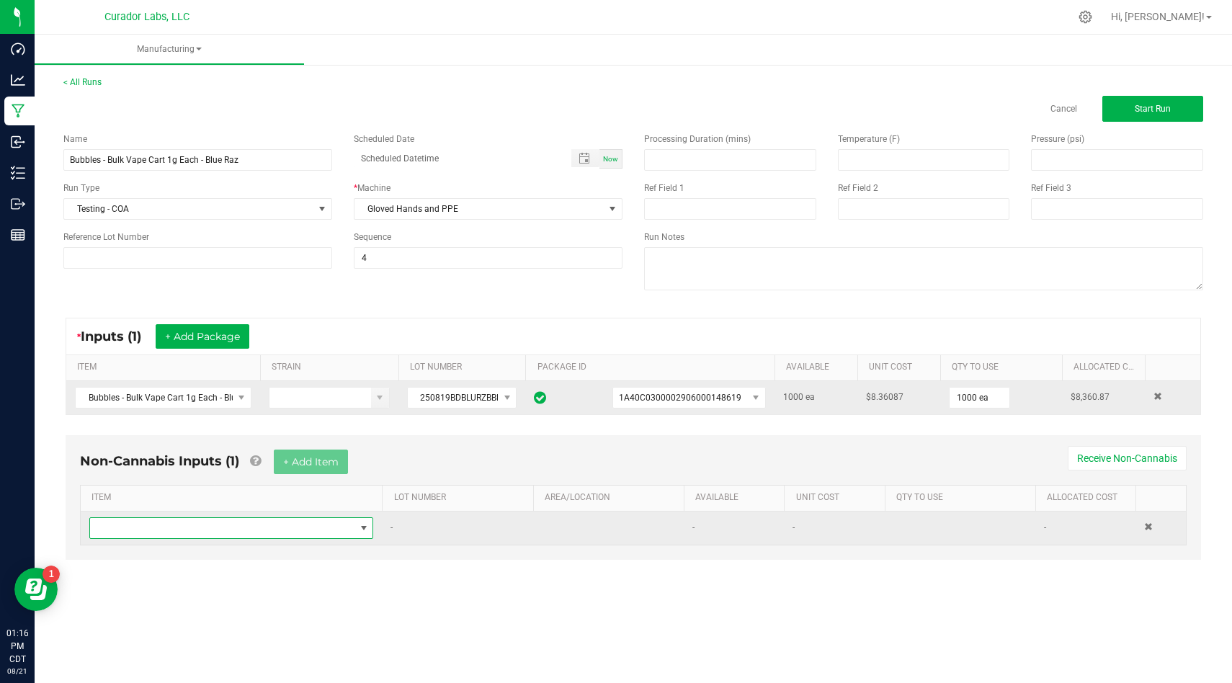
click at [315, 537] on span "NO DATA FOUND" at bounding box center [222, 528] width 264 height 20
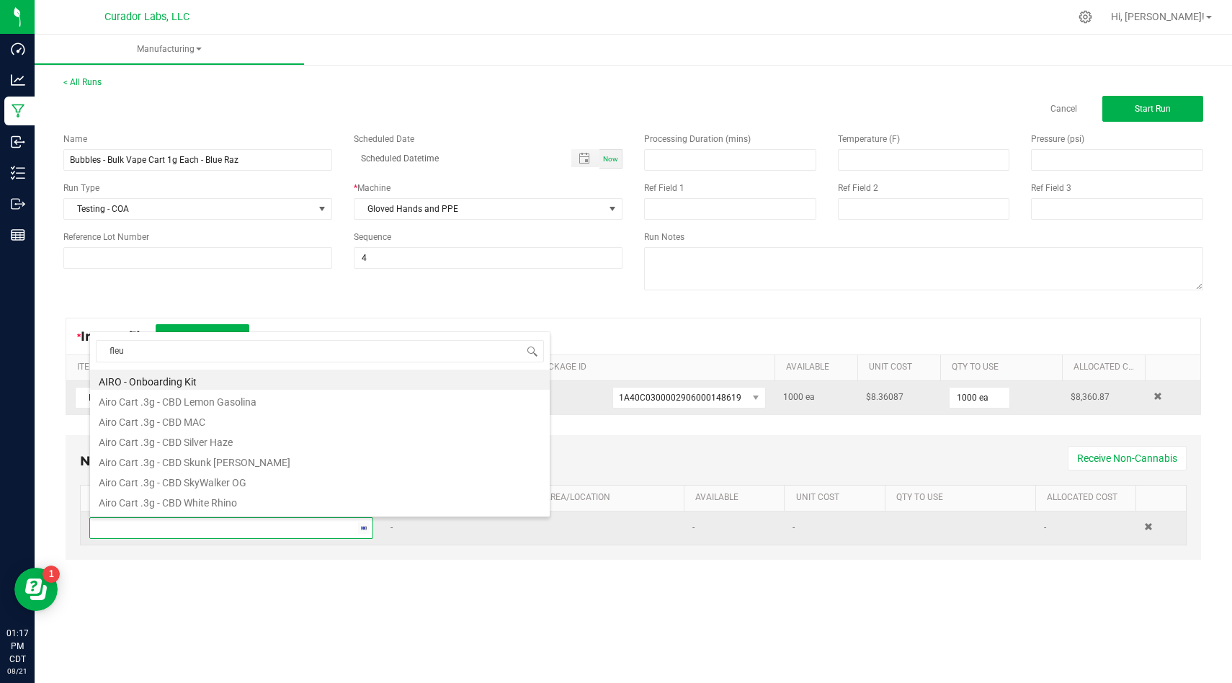
type input "fleur"
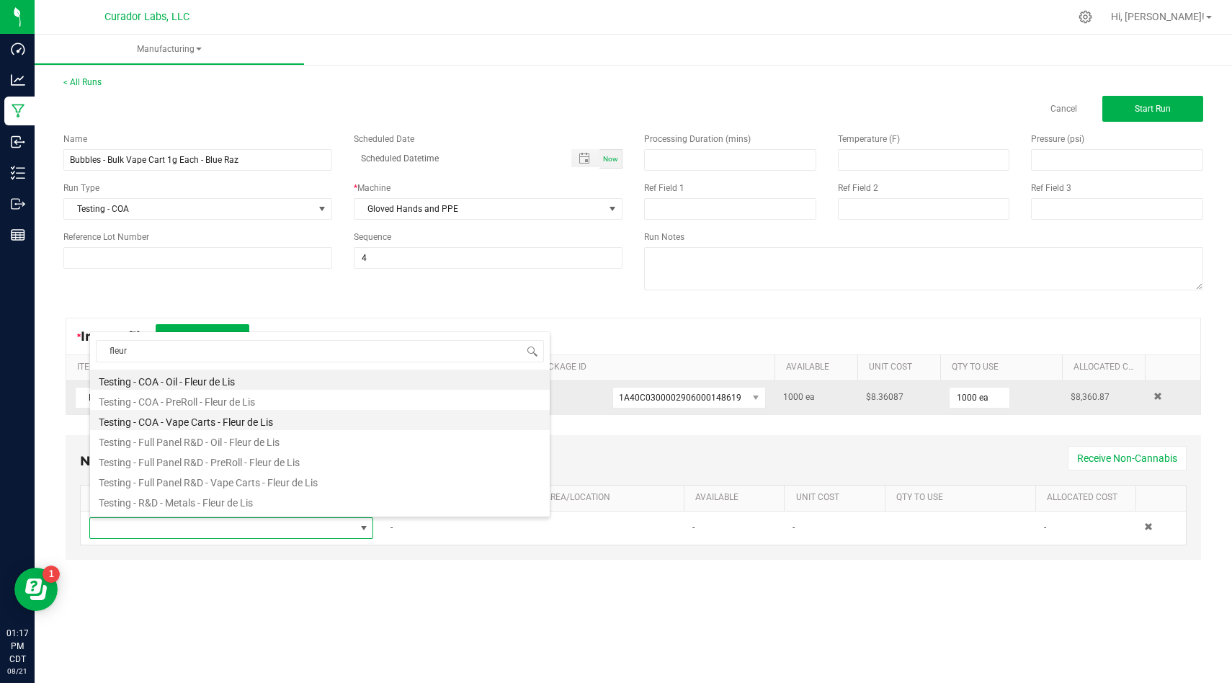
click at [274, 416] on li "Testing - COA - Vape Carts - Fleur de Lis" at bounding box center [319, 420] width 459 height 20
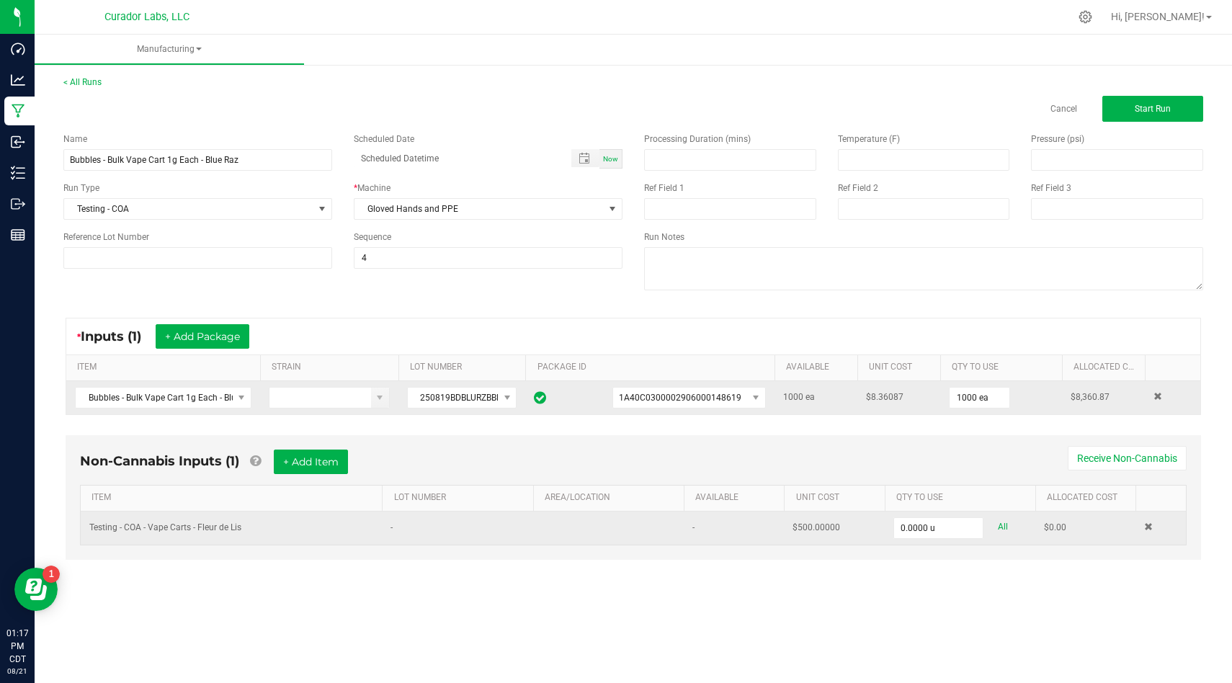
click at [961, 539] on td "0.0000 u All" at bounding box center [959, 527] width 151 height 33
click at [964, 532] on input "0" at bounding box center [938, 528] width 89 height 20
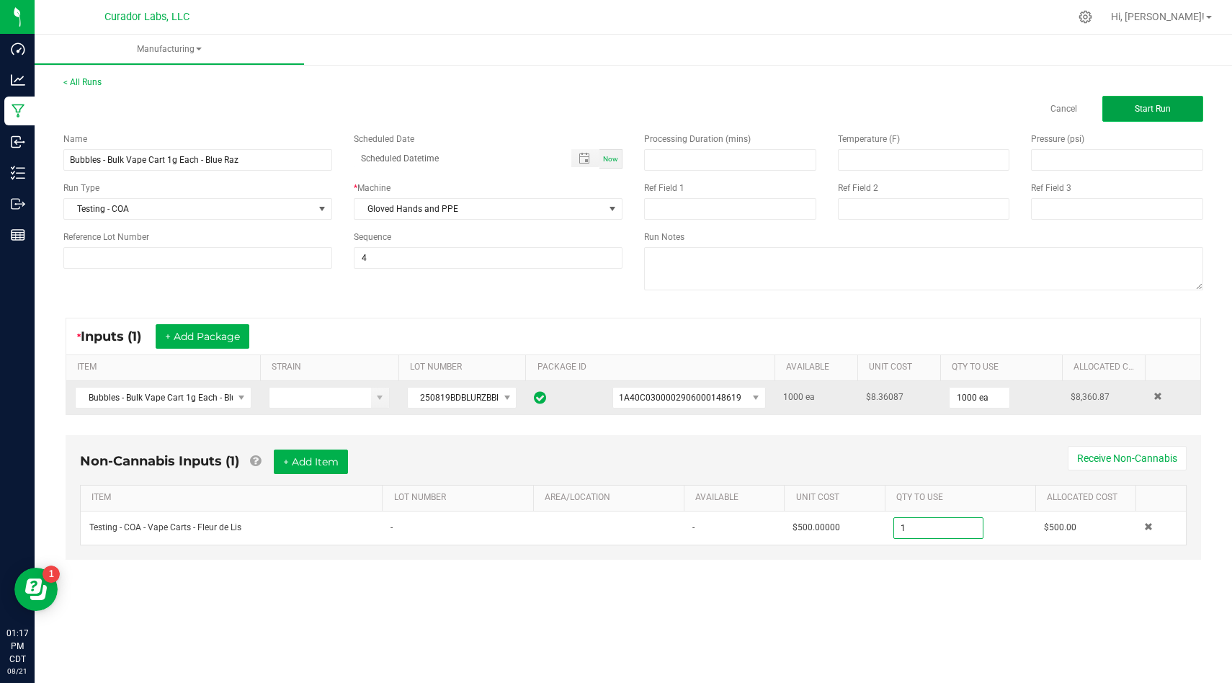
type input "1.0000 u"
click at [1129, 117] on button "Start Run" at bounding box center [1152, 109] width 101 height 26
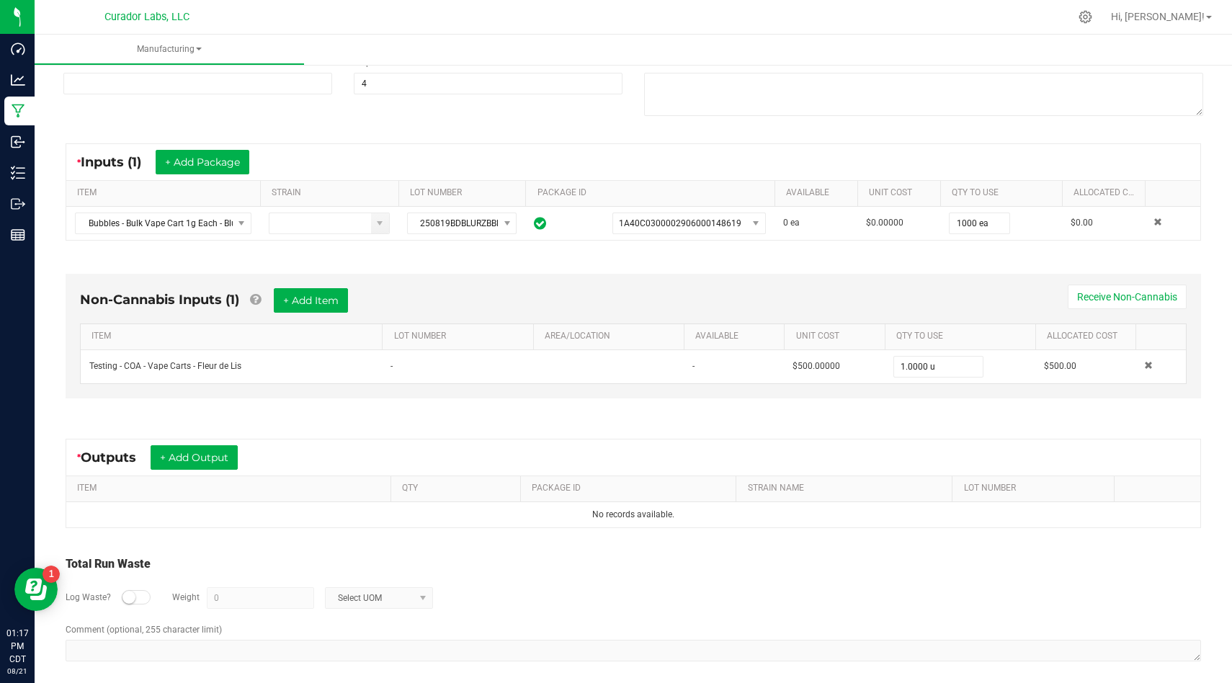
scroll to position [202, 0]
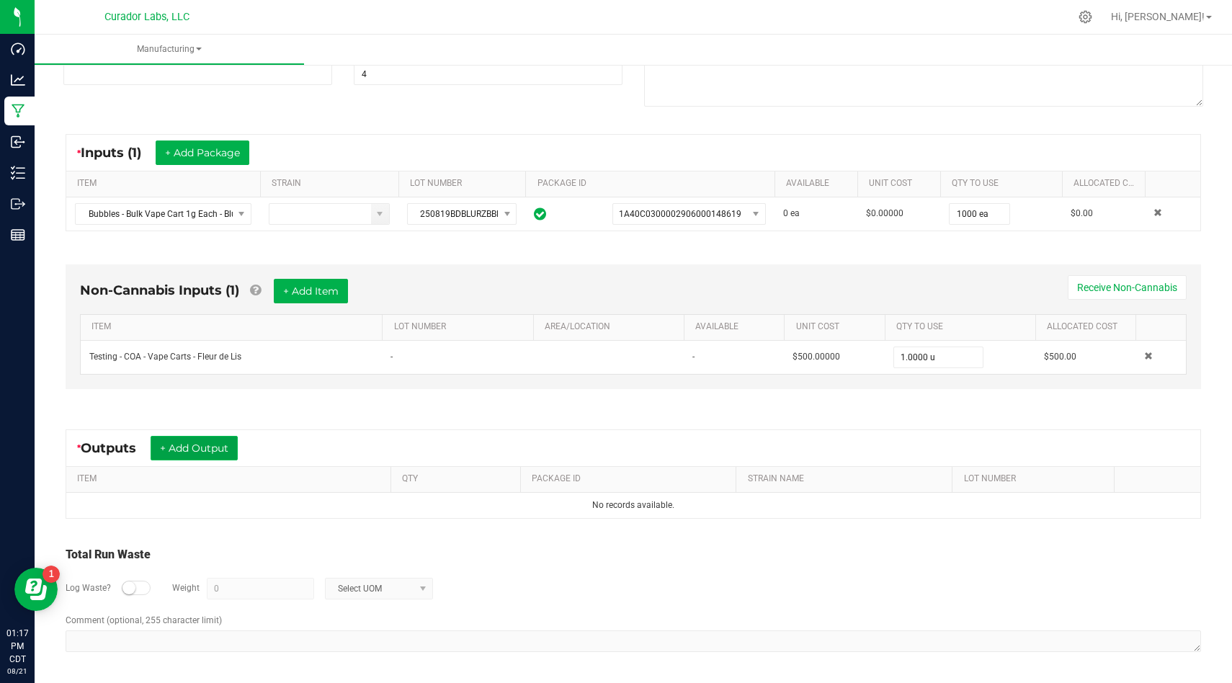
click at [207, 457] on button "+ Add Output" at bounding box center [194, 448] width 87 height 24
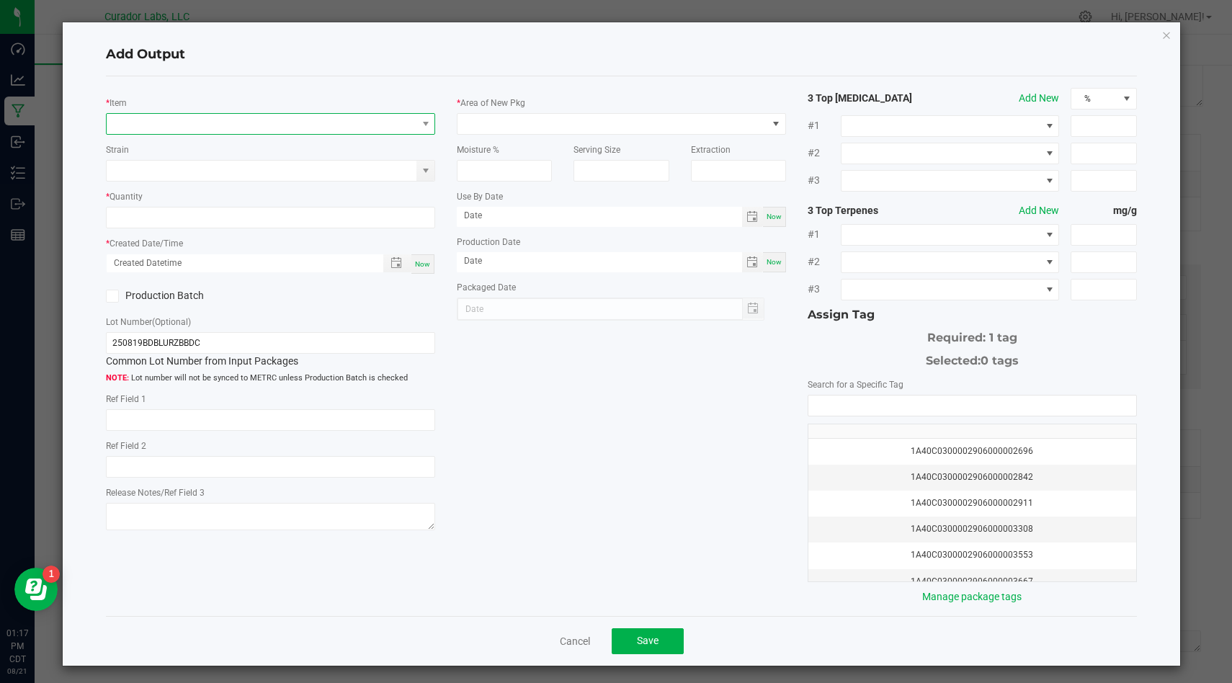
click at [281, 121] on span "NO DATA FOUND" at bounding box center [262, 124] width 310 height 20
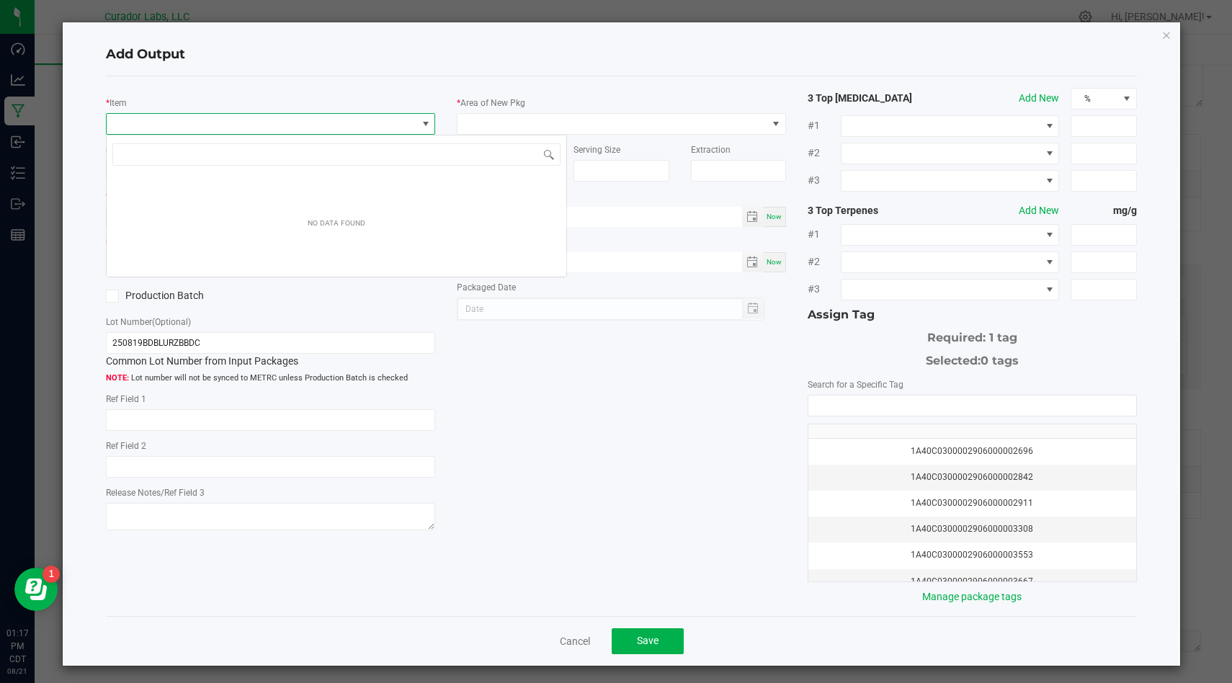
scroll to position [22, 328]
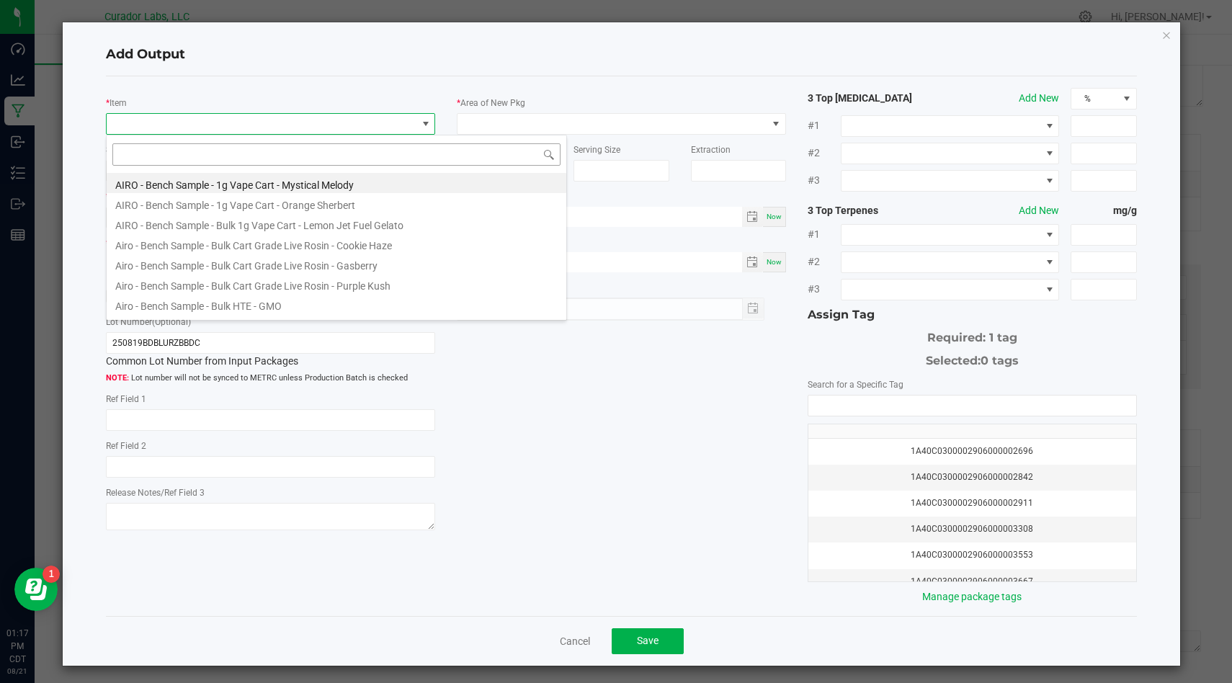
type input "Bubbles - Bulk Vape Cart 1g Each - Blue Raz"
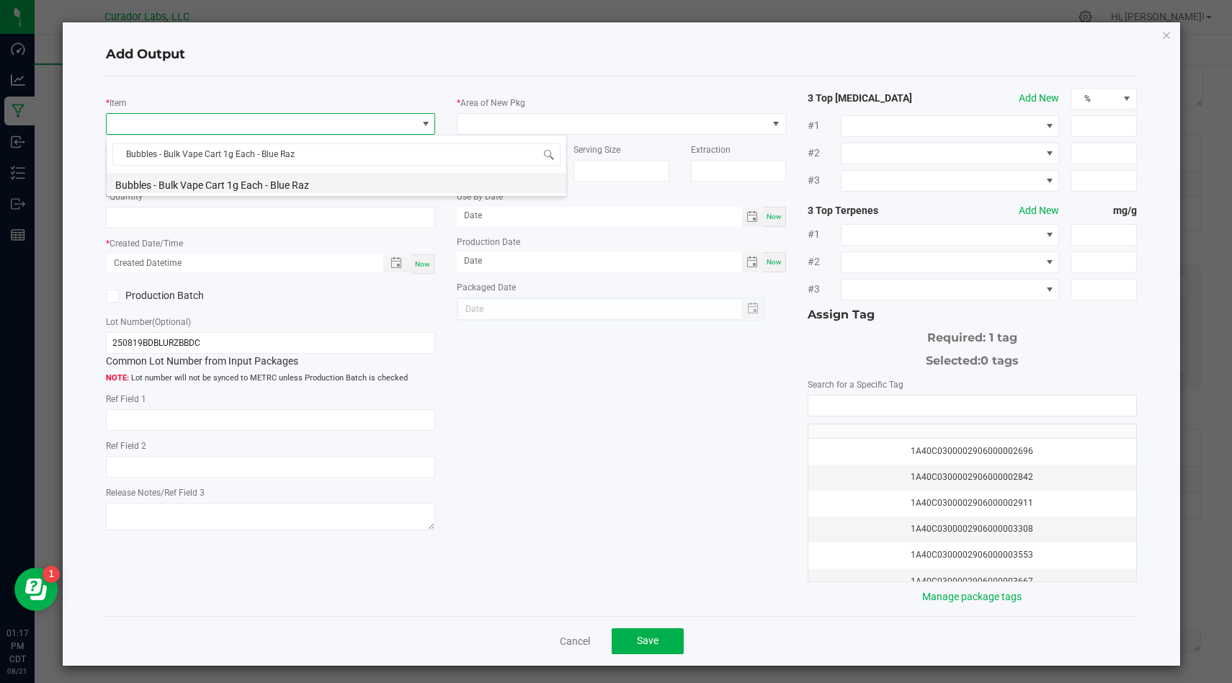
click at [360, 191] on li "Bubbles - Bulk Vape Cart 1g Each - Blue Raz" at bounding box center [336, 183] width 459 height 20
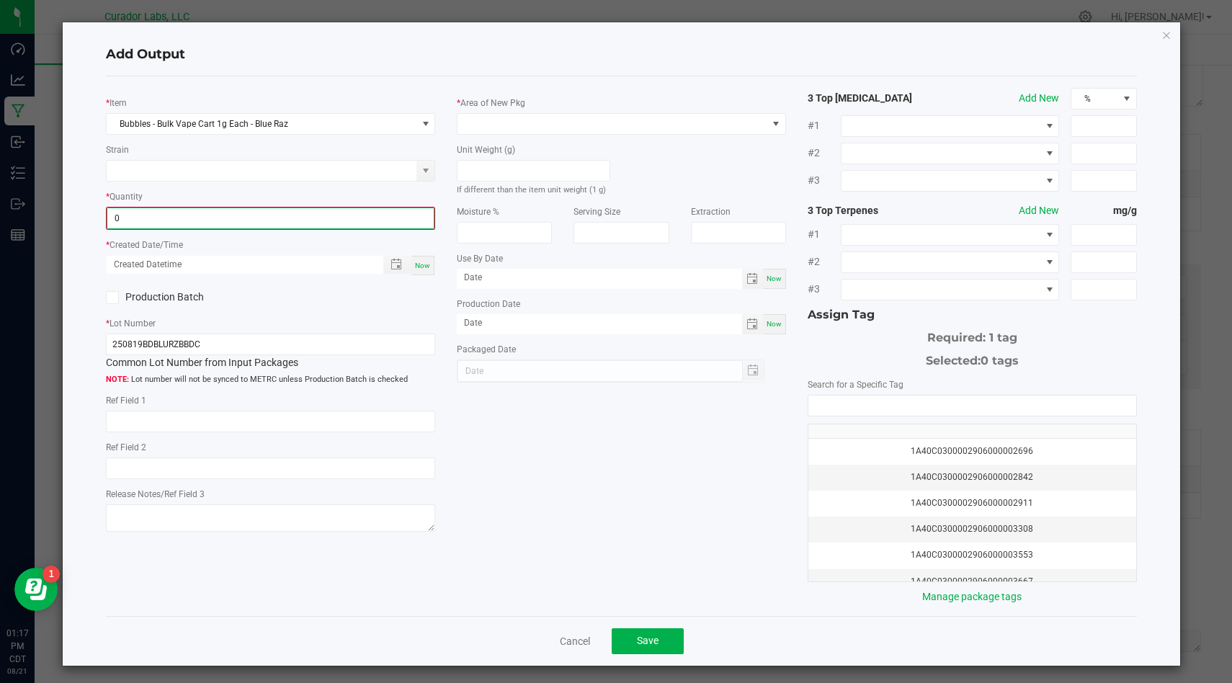
click at [357, 212] on input "0" at bounding box center [270, 218] width 326 height 20
type input "1000 ea"
click at [431, 260] on div "Now" at bounding box center [422, 263] width 23 height 19
type input "[DATE] 1:17 PM"
type input "[DATE]"
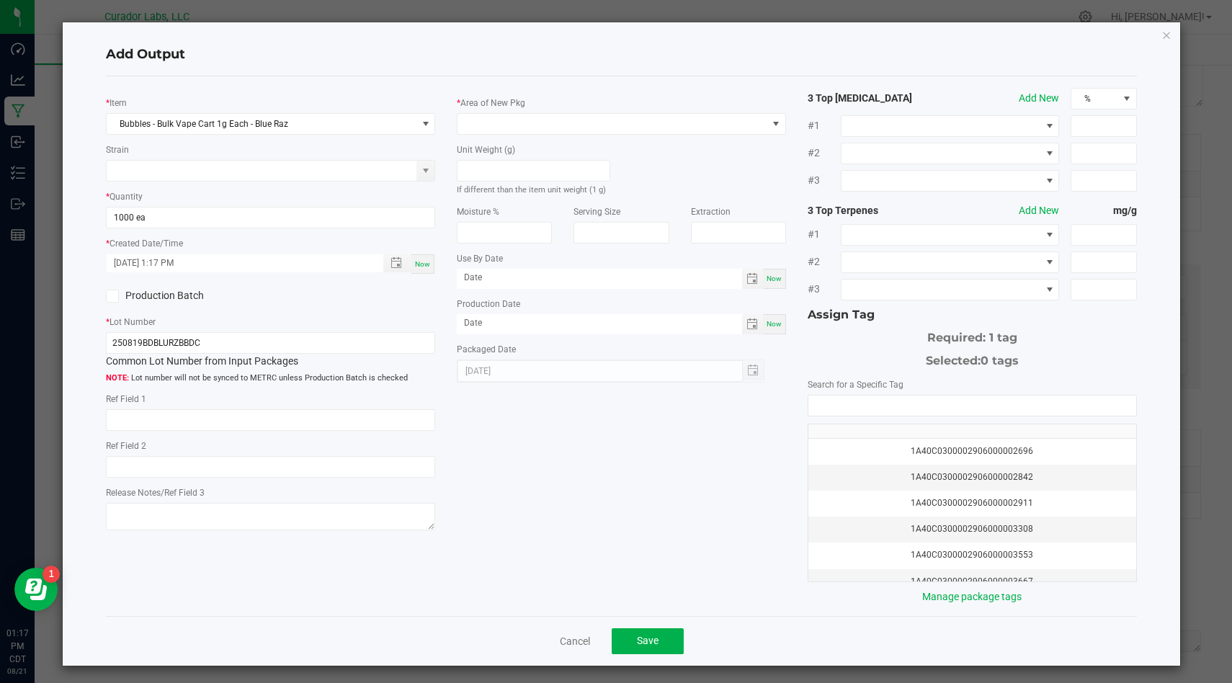
click at [118, 298] on span at bounding box center [112, 296] width 13 height 13
click at [0, 0] on input "Production Batch" at bounding box center [0, 0] width 0 height 0
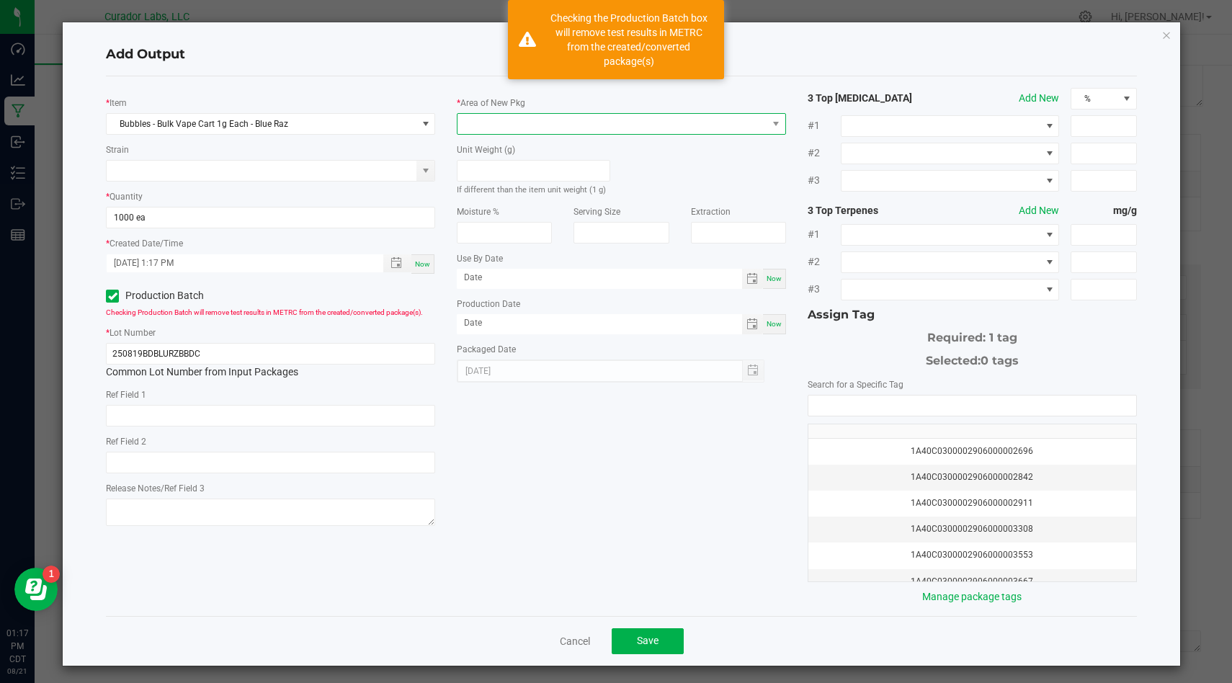
click at [552, 127] on span at bounding box center [612, 124] width 310 height 20
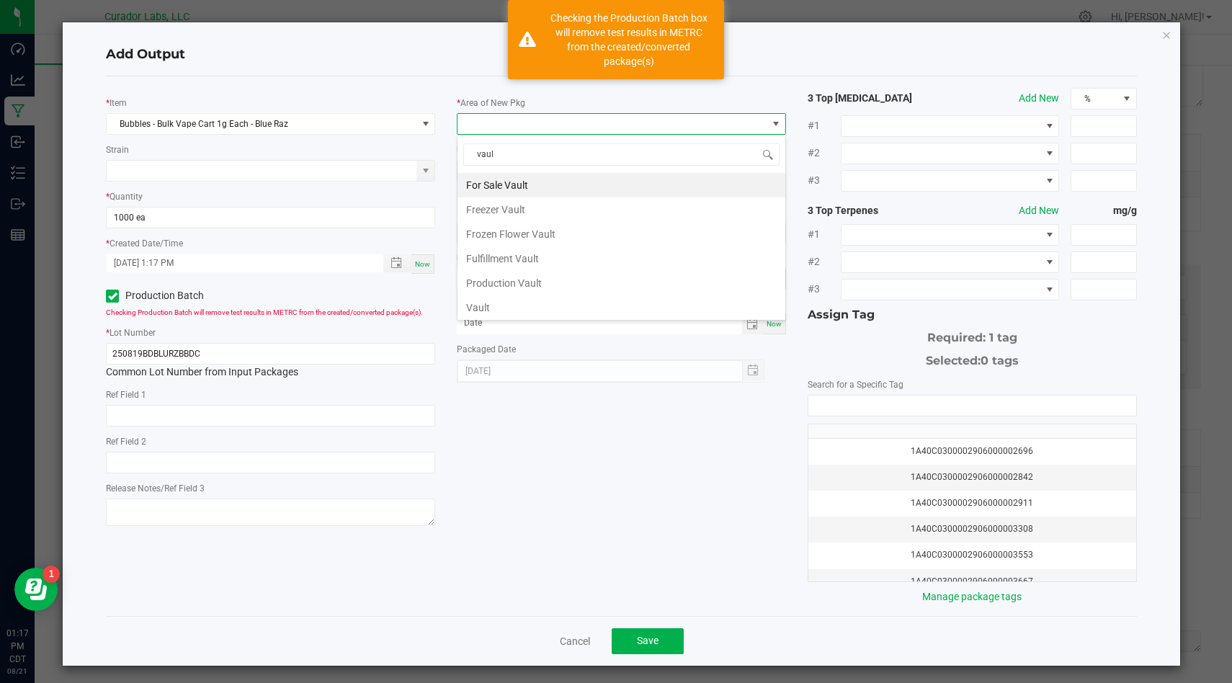
type input "vault"
click at [565, 304] on li "Vault" at bounding box center [621, 307] width 328 height 24
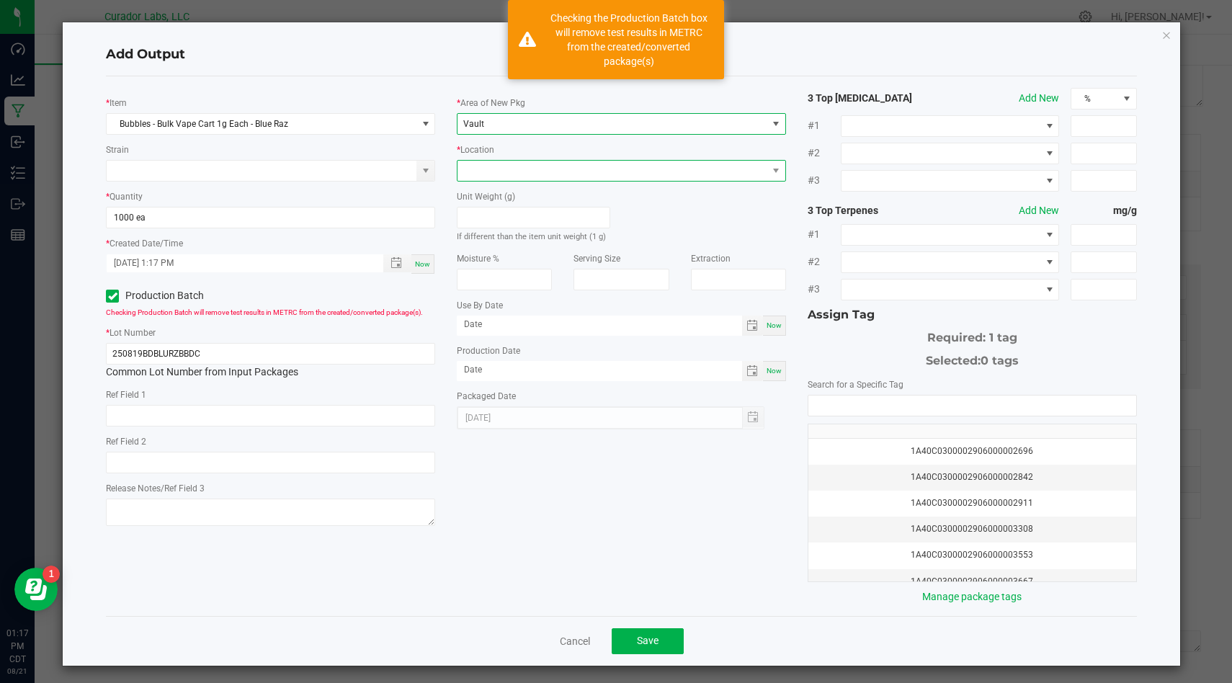
click at [650, 170] on span at bounding box center [612, 171] width 310 height 20
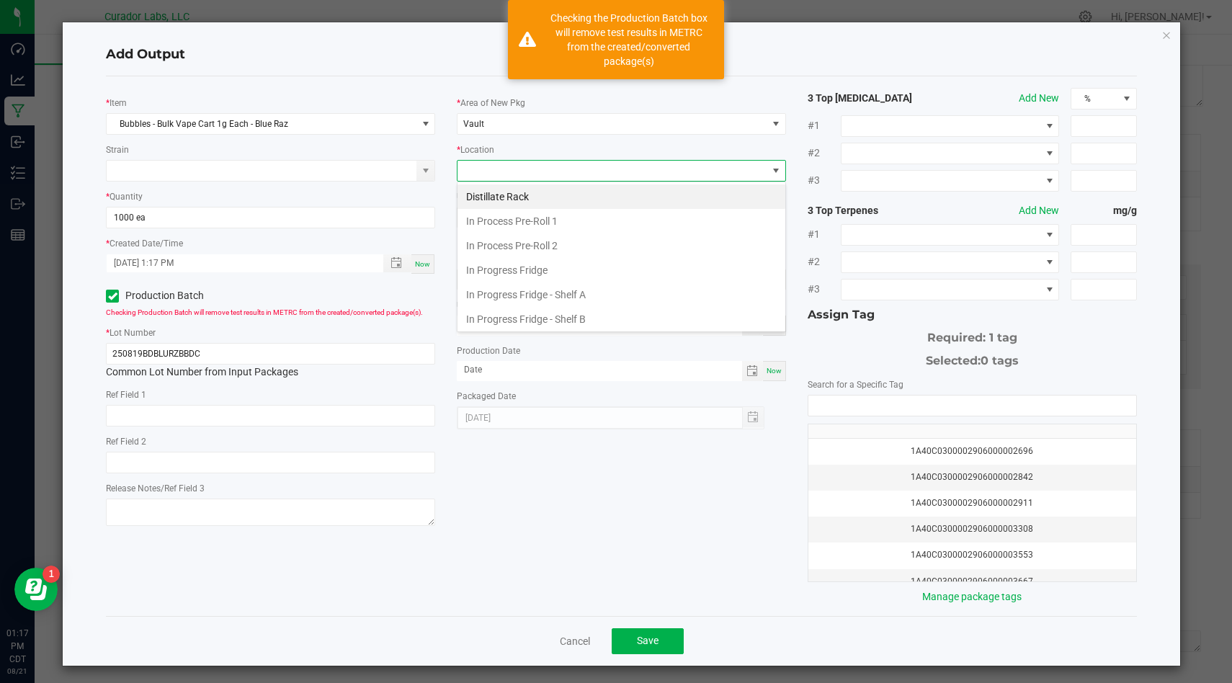
scroll to position [542, 0]
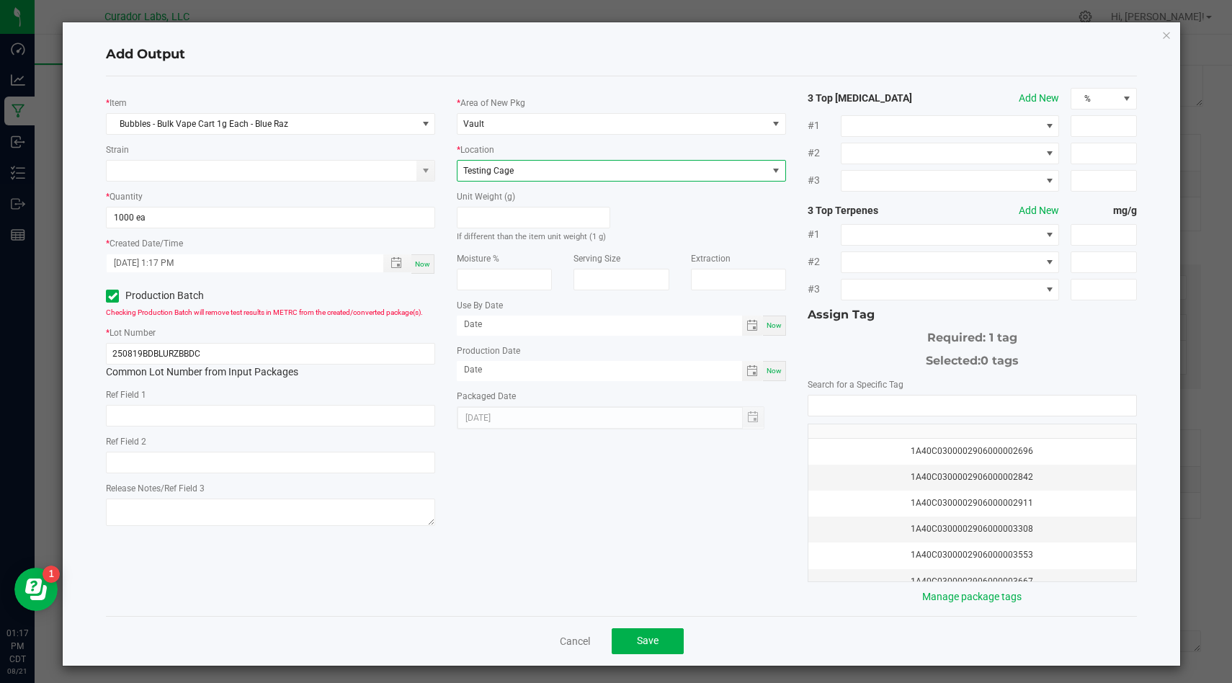
click at [773, 328] on span "Now" at bounding box center [773, 325] width 15 height 8
type input "[DATE]"
click at [771, 373] on span "Now" at bounding box center [773, 371] width 15 height 8
type input "[DATE]"
click at [638, 330] on input "[DATE]" at bounding box center [599, 324] width 285 height 18
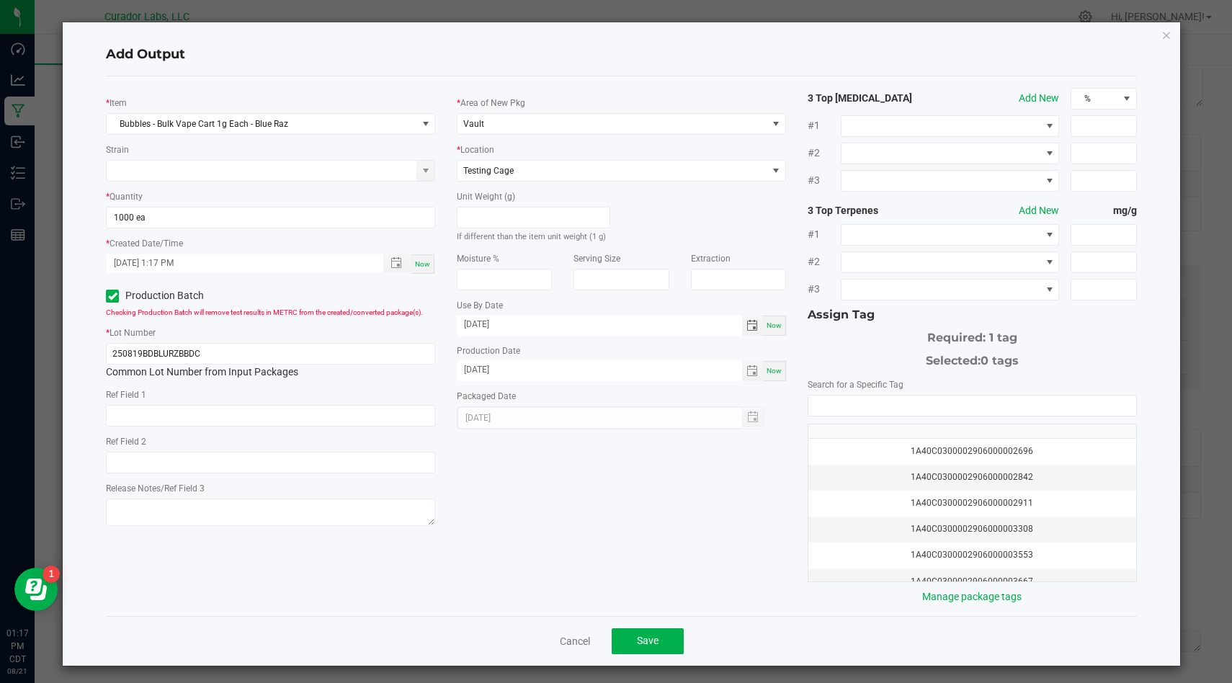
type input "[DATE]"
click at [704, 449] on div "* Item Bubbles - Bulk Vape Cart 1g Each - Blue Raz Strain * Quantity 1000 ea * …" at bounding box center [621, 346] width 1052 height 516
click at [879, 408] on input "NO DATA FOUND" at bounding box center [972, 405] width 328 height 20
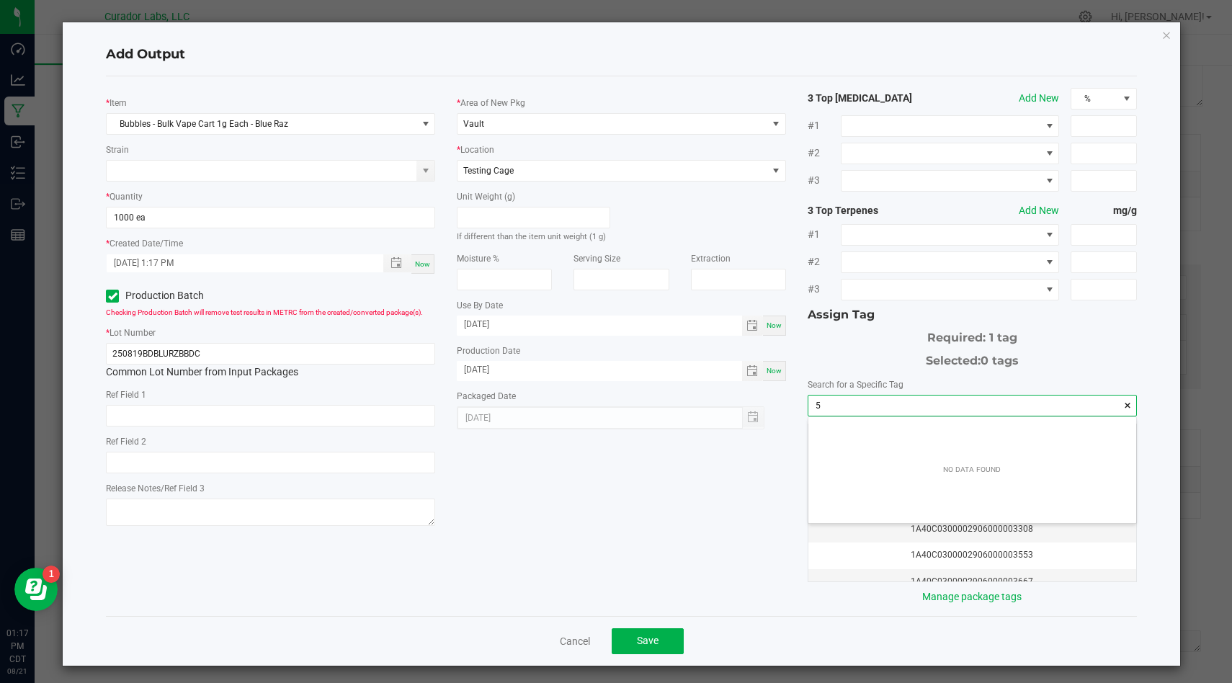
scroll to position [20, 327]
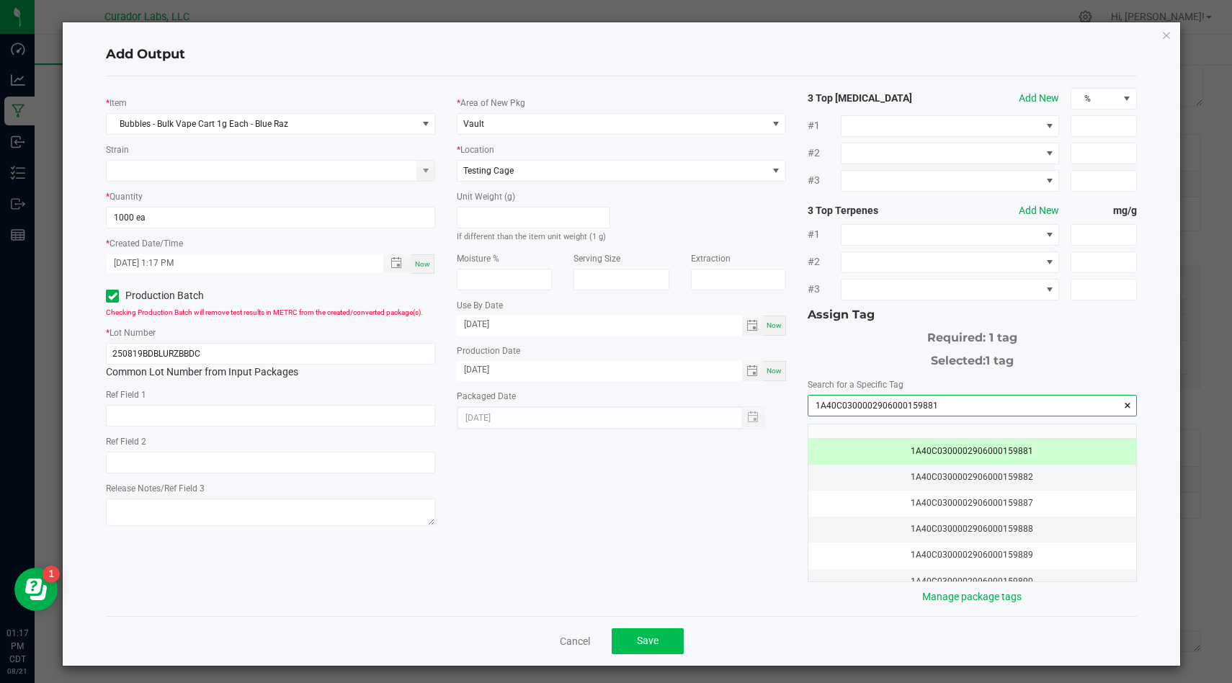
type input "1A40C0300002906000159881"
click at [652, 635] on span "Save" at bounding box center [648, 641] width 22 height 12
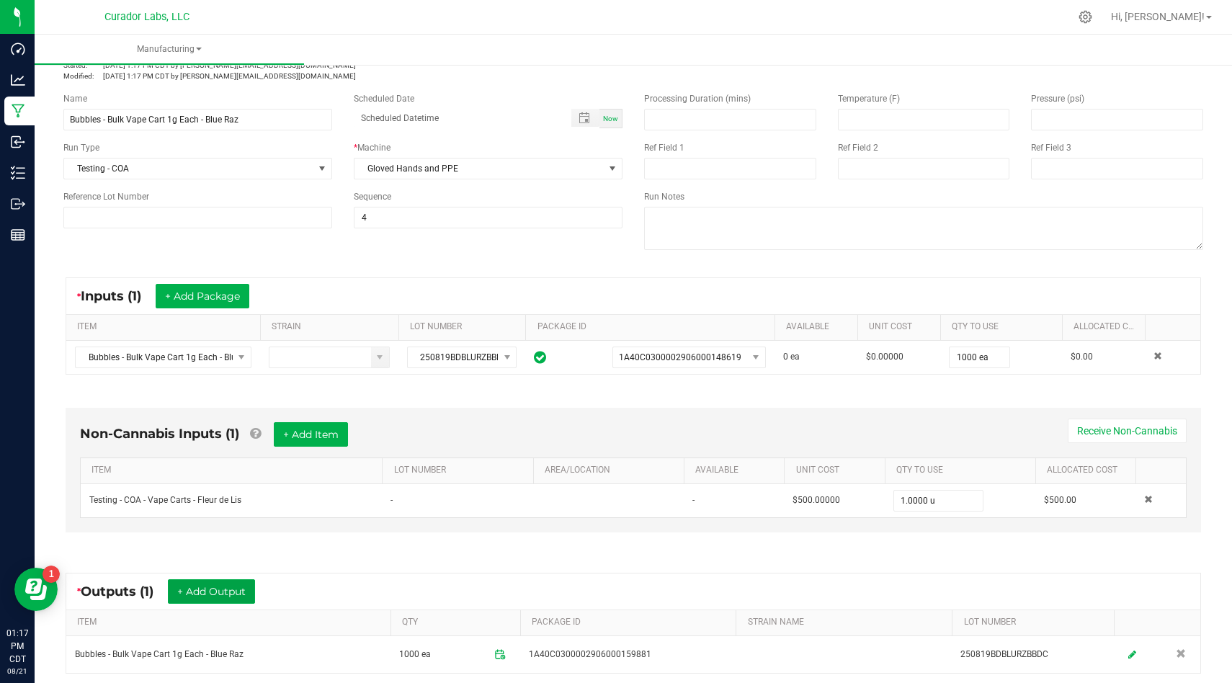
scroll to position [0, 0]
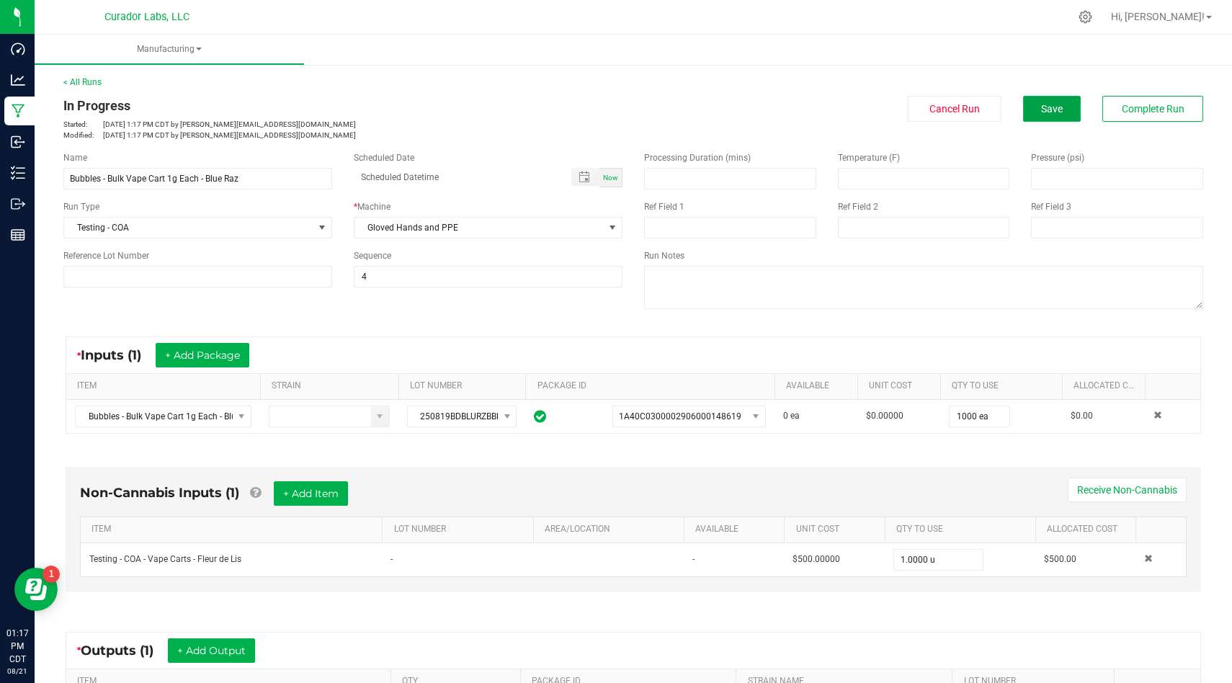
click at [1059, 104] on span "Save" at bounding box center [1052, 109] width 22 height 12
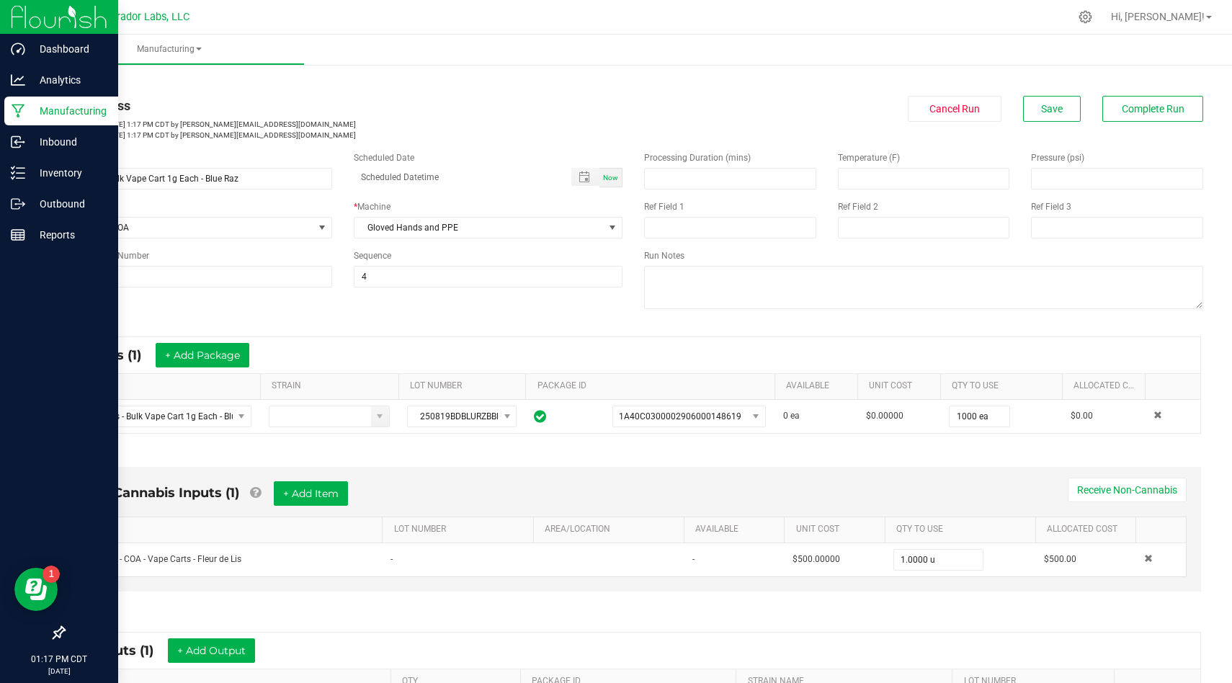
click at [7, 112] on div "Manufacturing" at bounding box center [61, 111] width 114 height 29
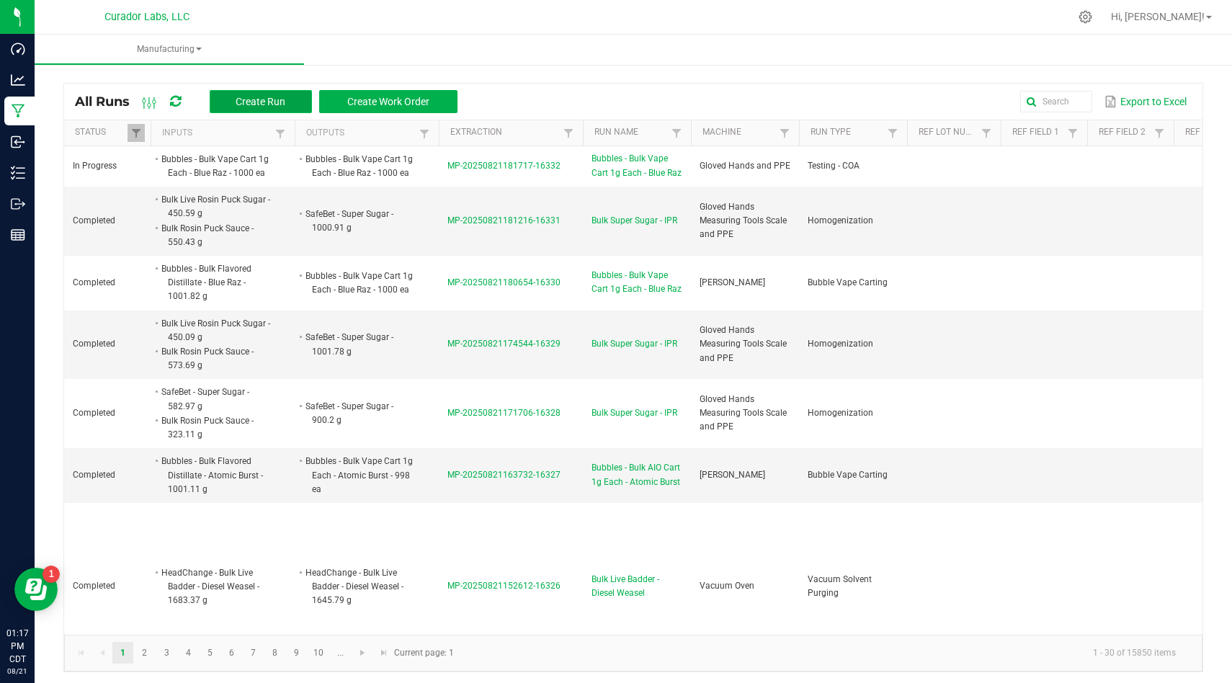
click at [284, 102] on span "Create Run" at bounding box center [261, 102] width 50 height 12
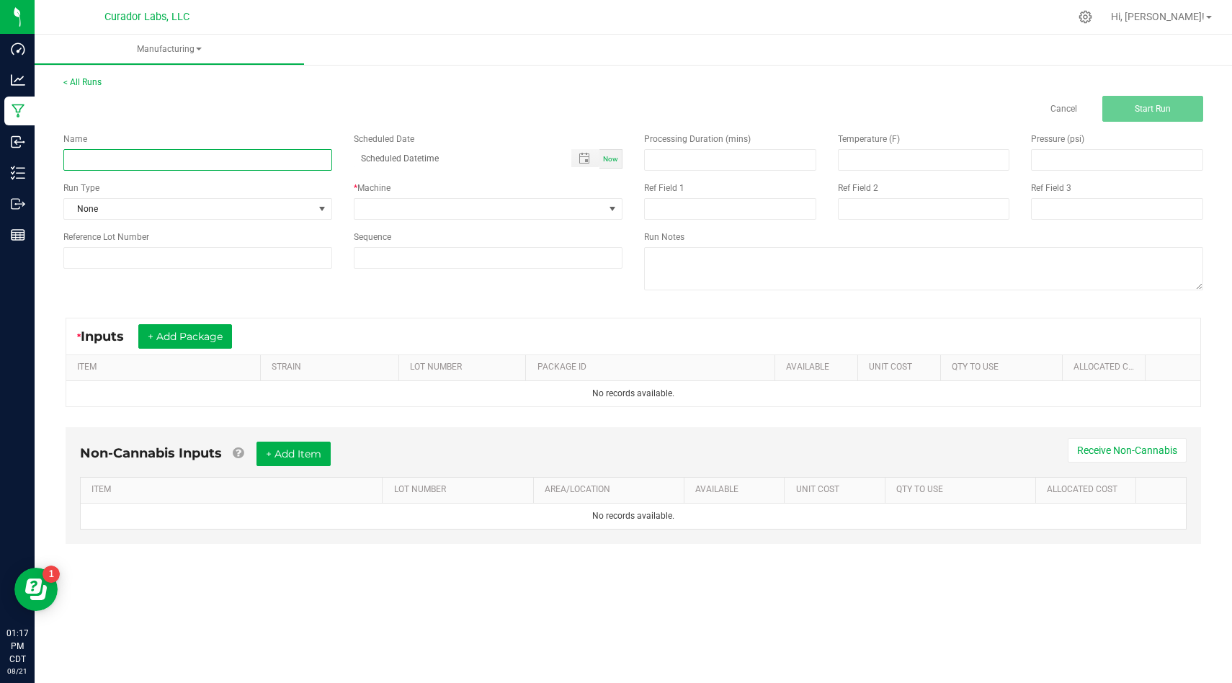
click at [314, 161] on input at bounding box center [197, 160] width 269 height 22
paste input "Bubbles - Bulk Vape Cart 1g Each - Atomic Burst"
type input "Bubbles - Bulk Vape Cart 1g Each - Atomic Burst"
click at [292, 199] on span "None" at bounding box center [188, 209] width 249 height 20
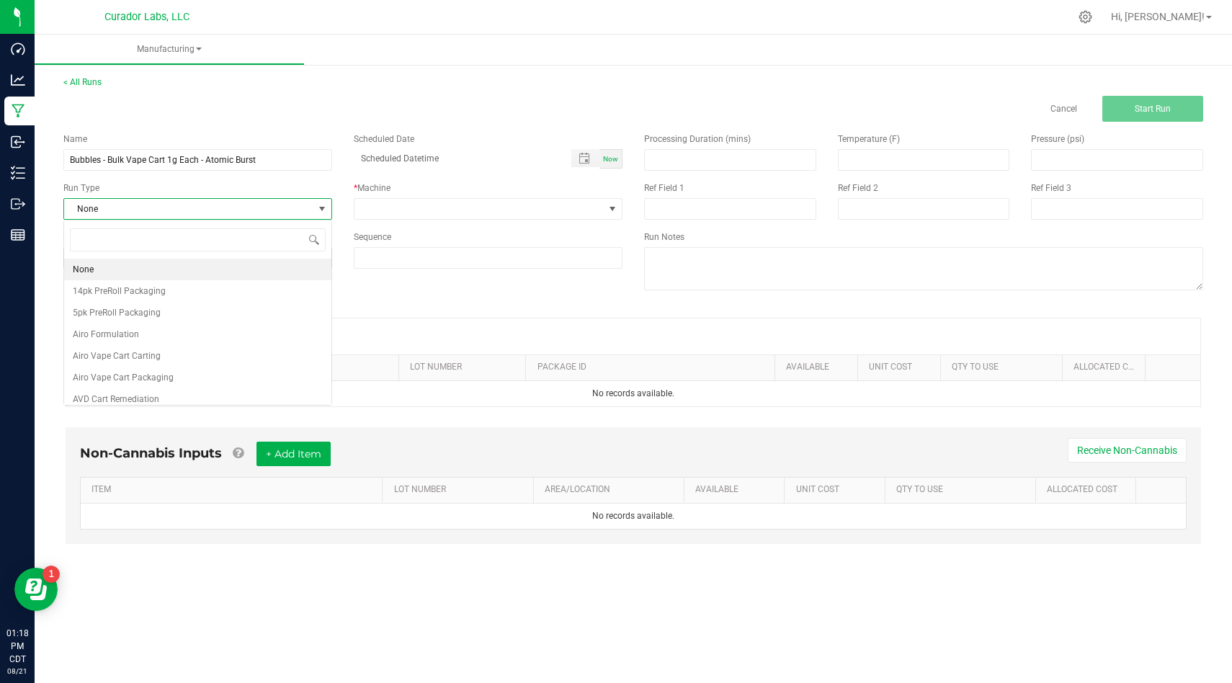
scroll to position [22, 269]
type input "coa"
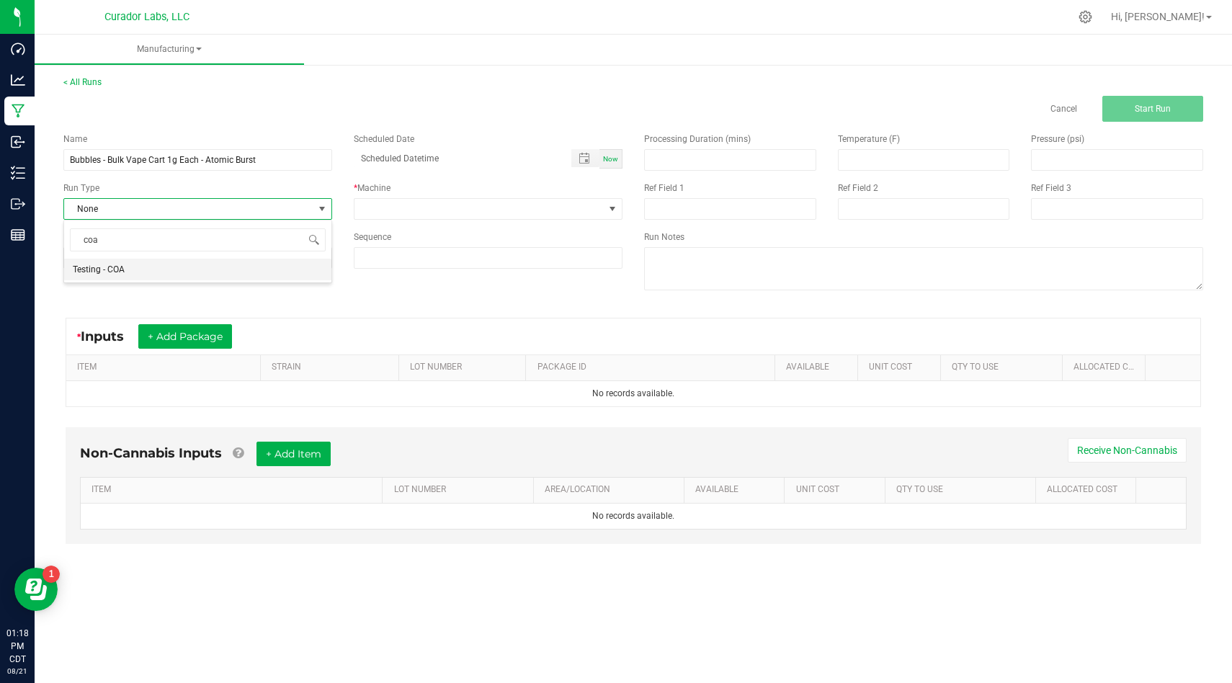
click at [270, 267] on li "Testing - COA" at bounding box center [197, 270] width 267 height 22
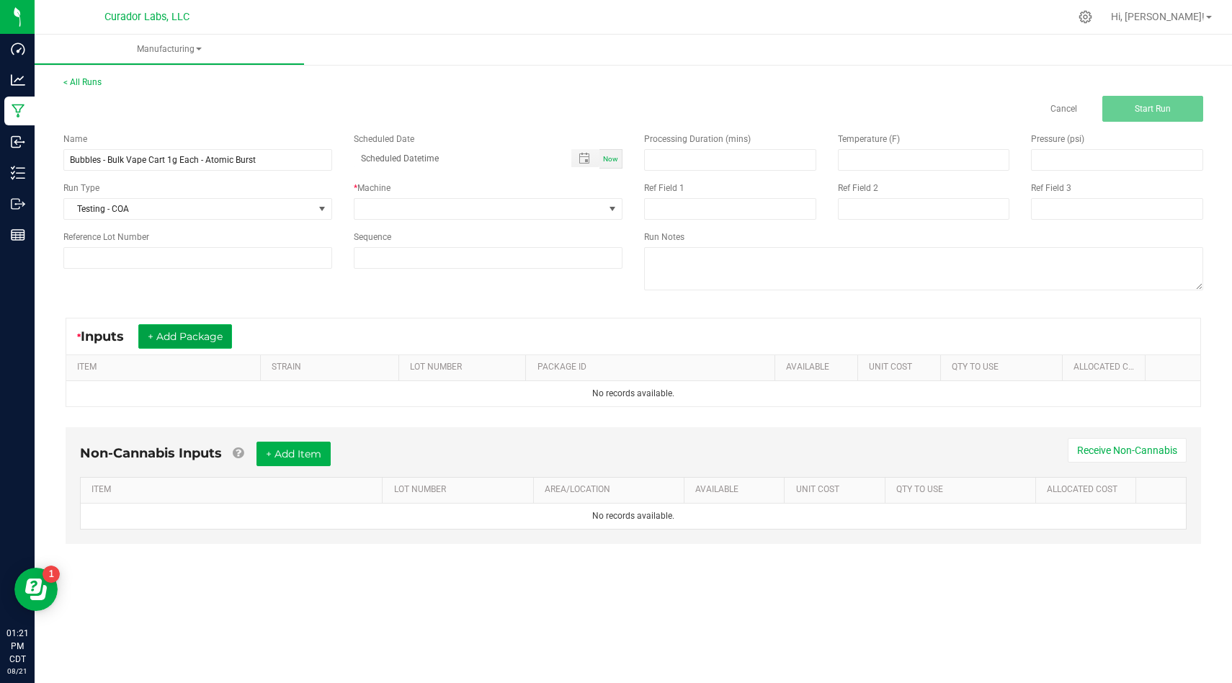
click at [217, 338] on button "+ Add Package" at bounding box center [185, 336] width 94 height 24
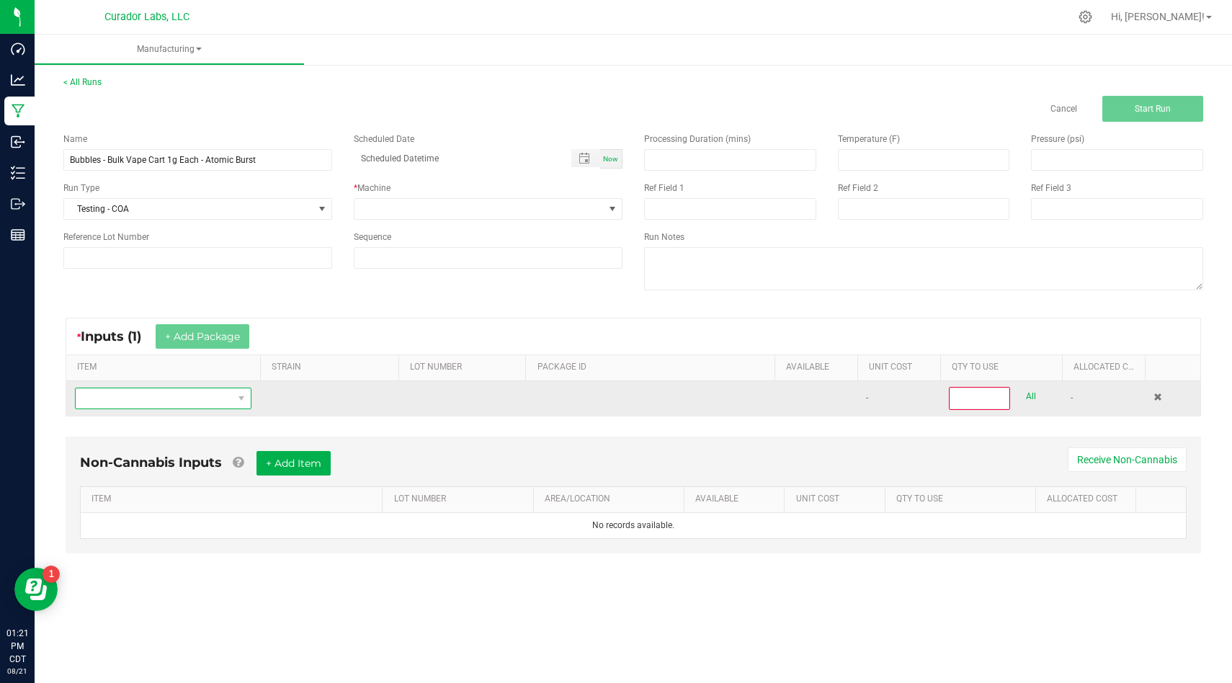
click at [216, 403] on span "NO DATA FOUND" at bounding box center [154, 398] width 157 height 20
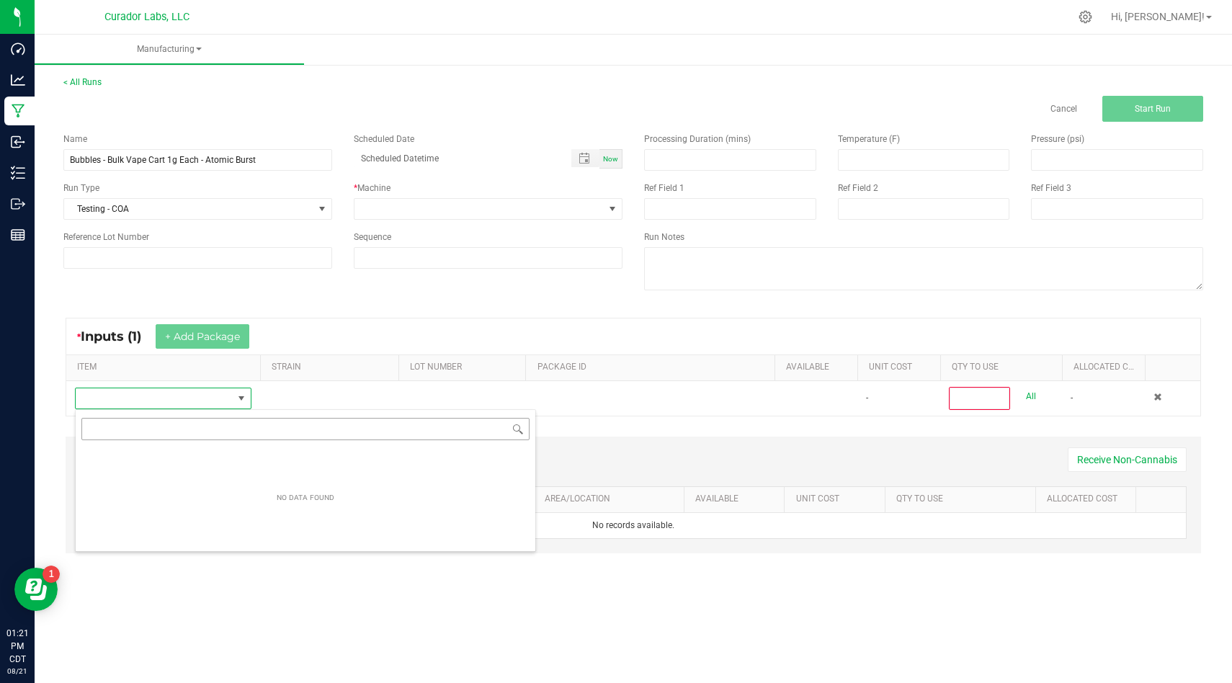
scroll to position [22, 176]
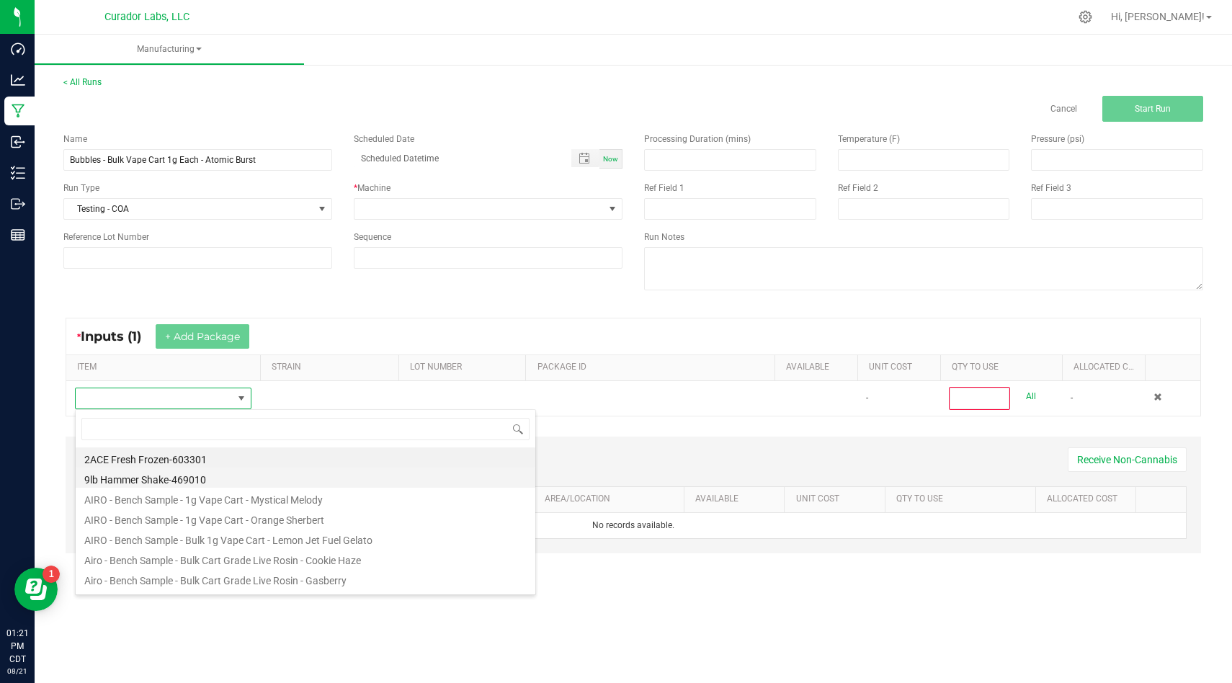
type input "Bubbles - Bulk Vape Cart 1g Each - Atomic Burst"
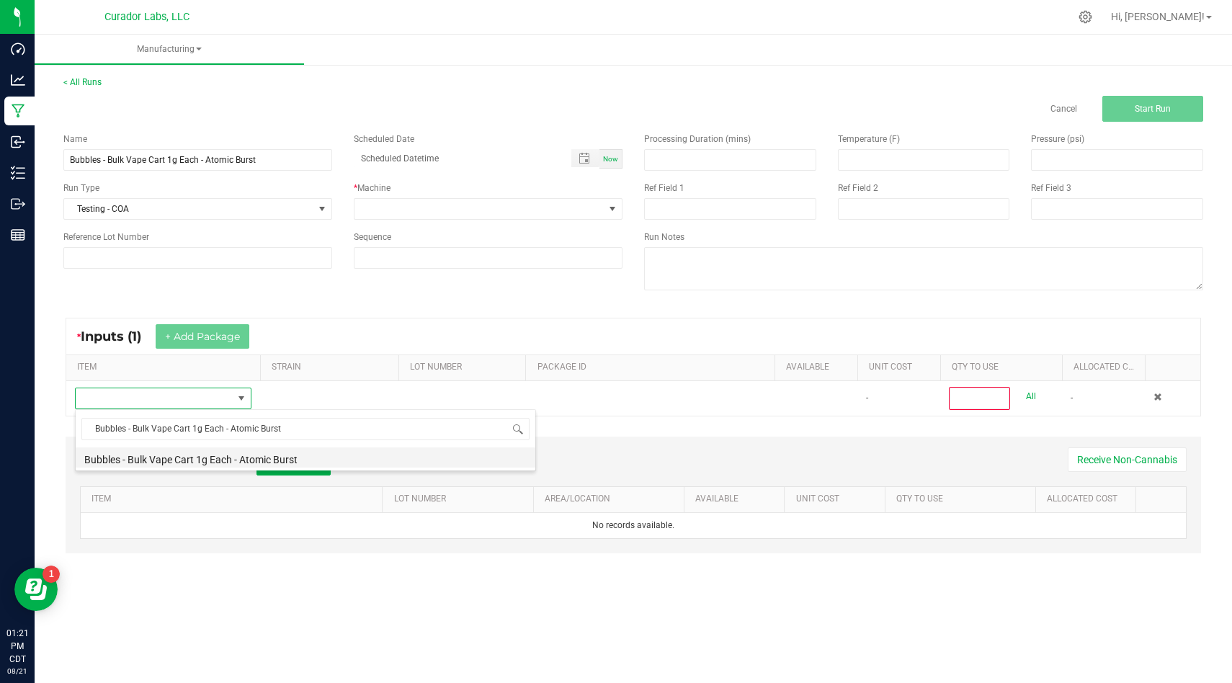
click at [447, 462] on li "Bubbles - Bulk Vape Cart 1g Each - Atomic Burst" at bounding box center [305, 457] width 459 height 20
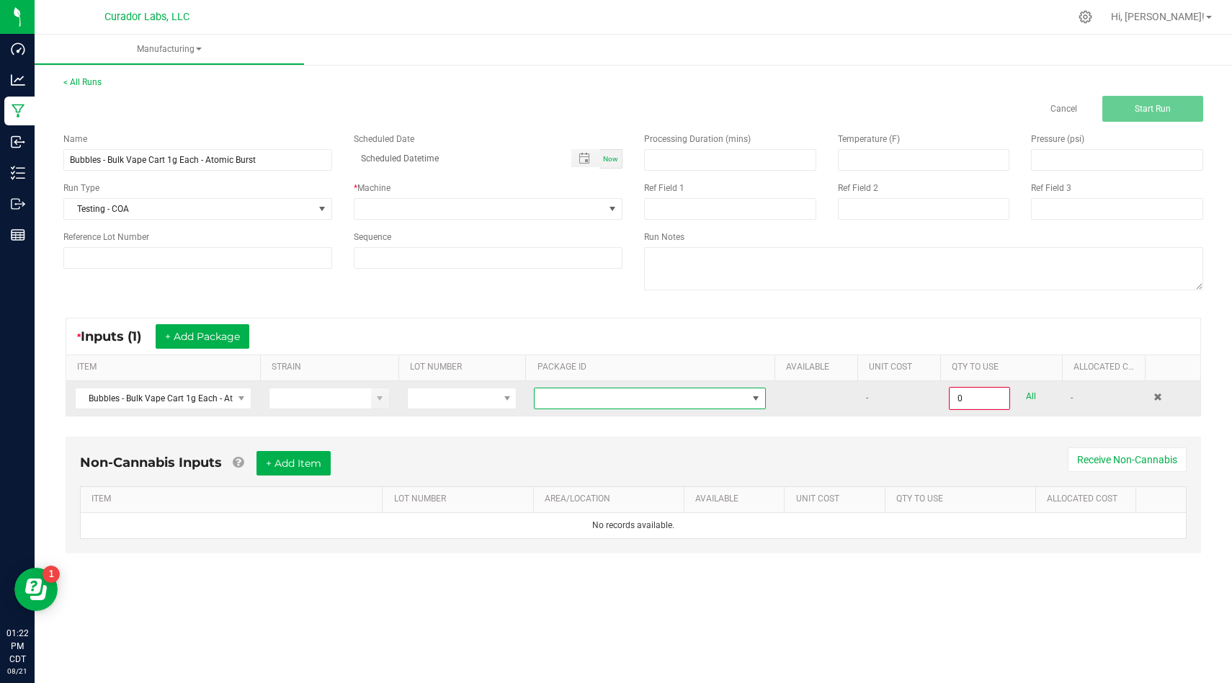
click at [717, 391] on span "NO DATA FOUND" at bounding box center [640, 398] width 212 height 20
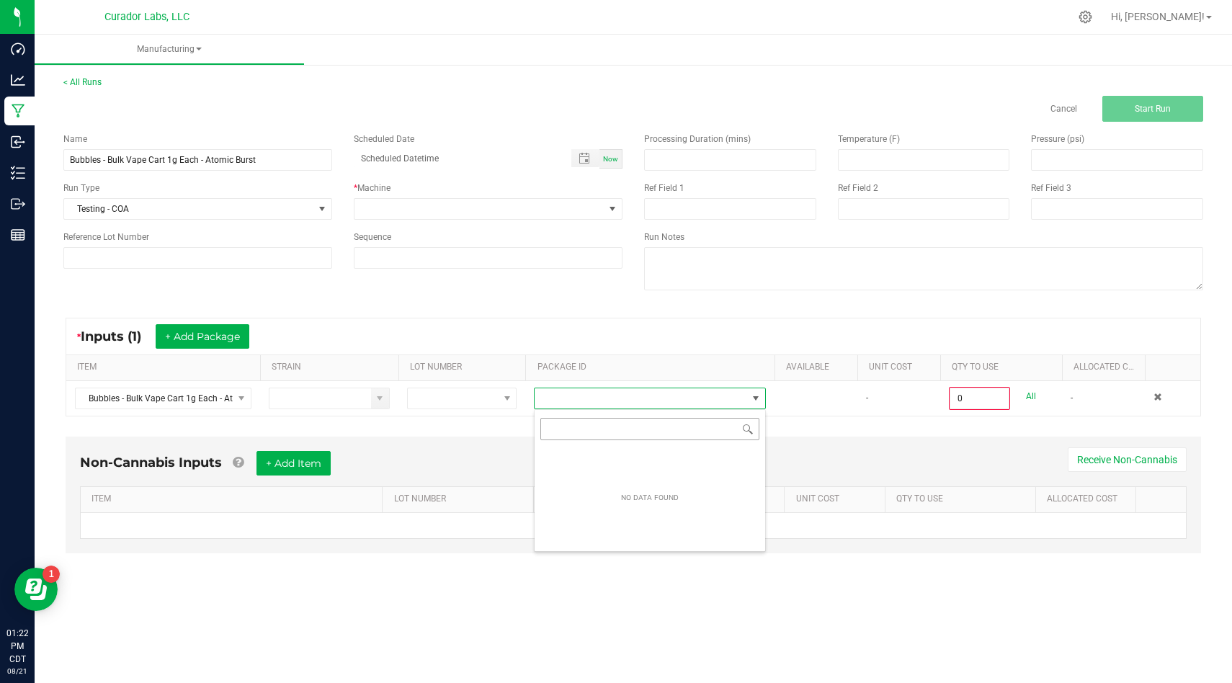
scroll to position [22, 231]
click at [722, 454] on li "1A40C0300002906000148616" at bounding box center [649, 459] width 230 height 24
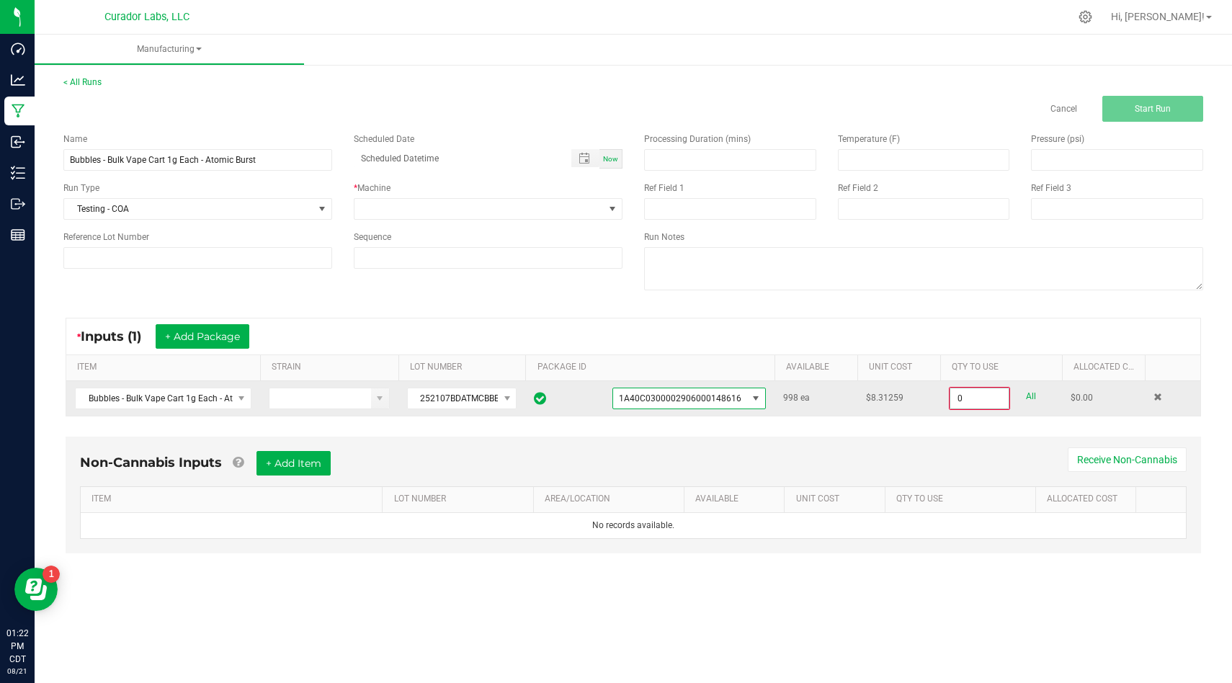
click at [994, 404] on input "0" at bounding box center [979, 398] width 58 height 20
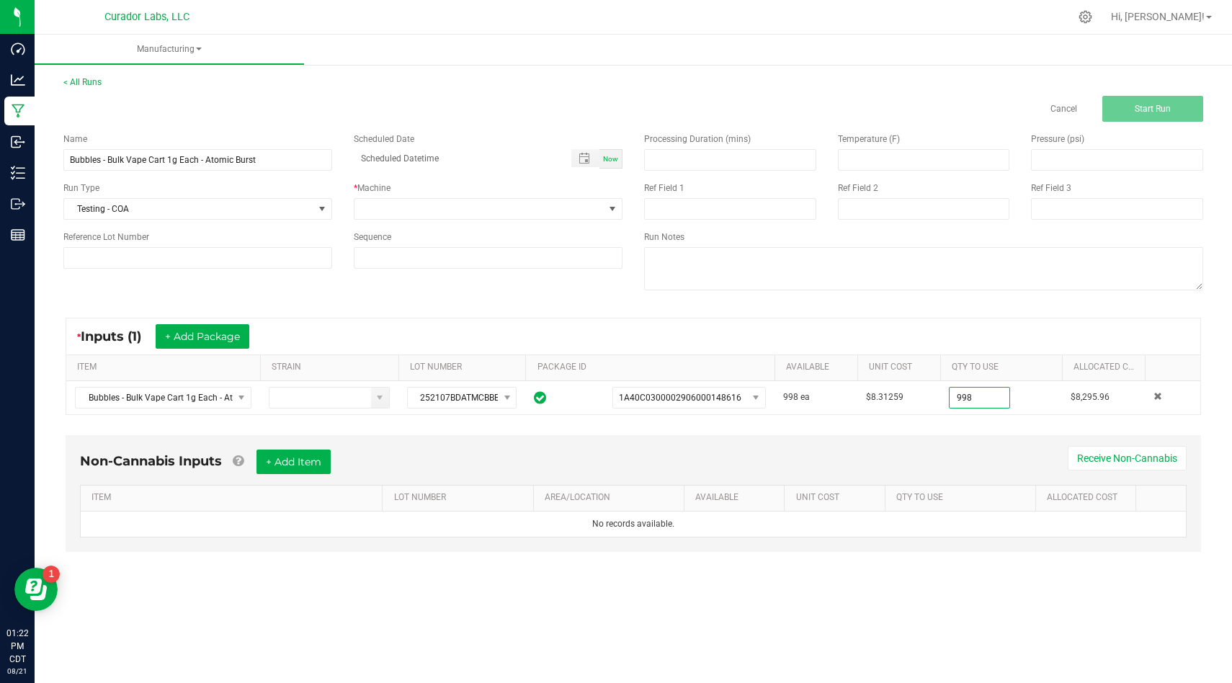
type input "998 ea"
click at [946, 443] on div "Non-Cannabis Inputs + Add Item Receive Non-Cannabis ITEM LOT NUMBER AREA/LOCATI…" at bounding box center [633, 493] width 1135 height 117
click at [305, 456] on button "+ Add Item" at bounding box center [293, 461] width 74 height 24
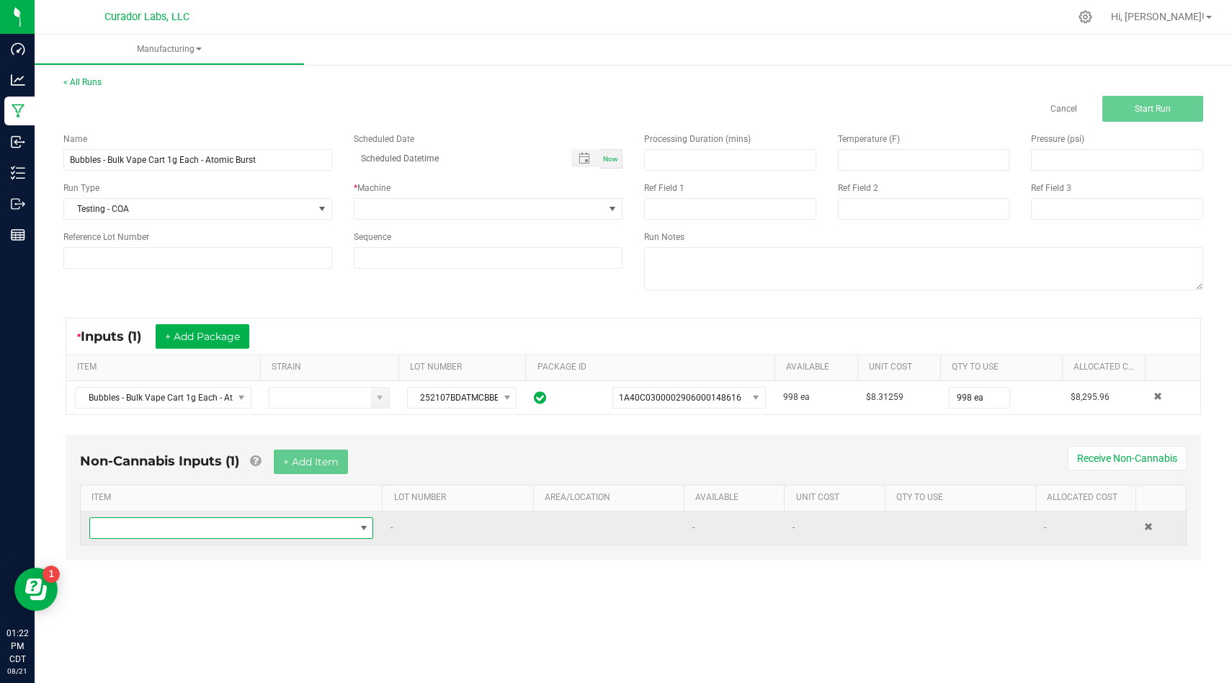
click at [295, 523] on span "NO DATA FOUND" at bounding box center [222, 528] width 264 height 20
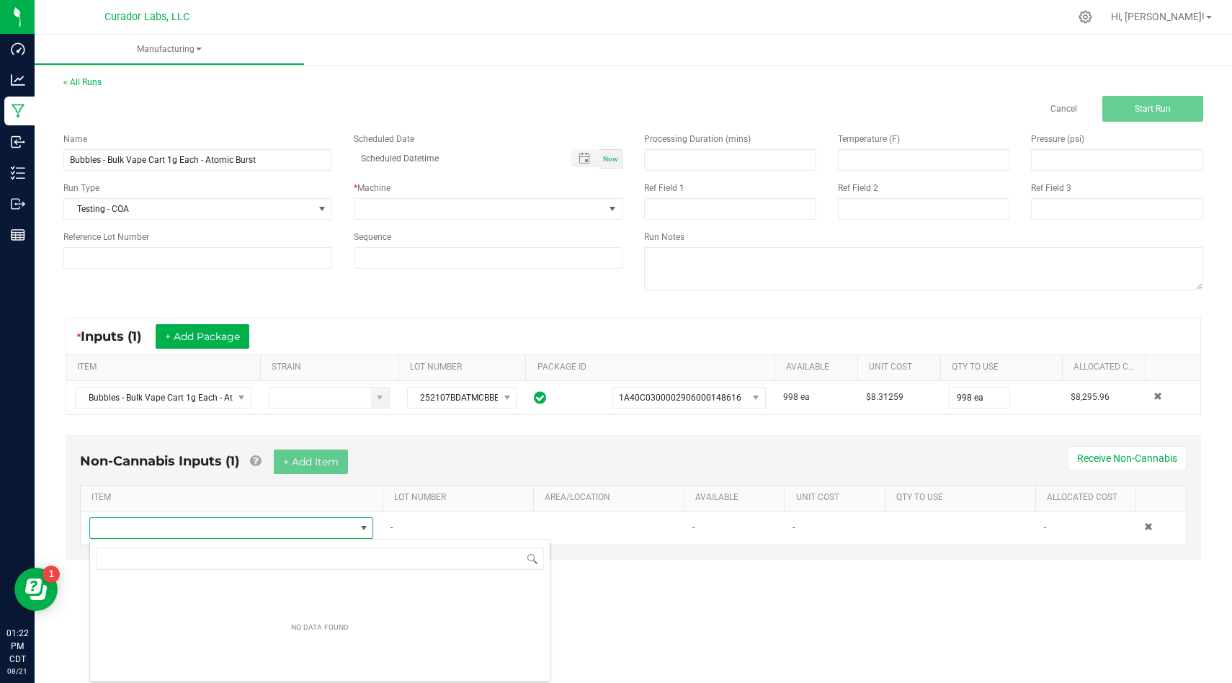
scroll to position [22, 284]
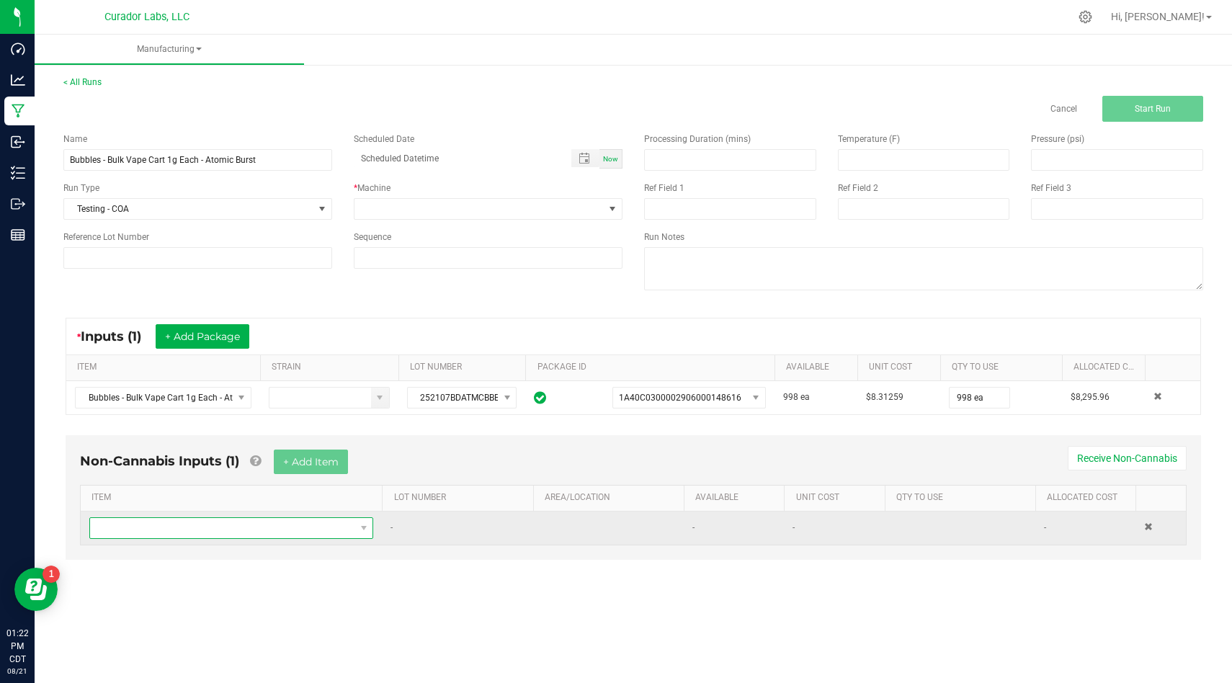
click at [241, 532] on span "NO DATA FOUND" at bounding box center [222, 528] width 264 height 20
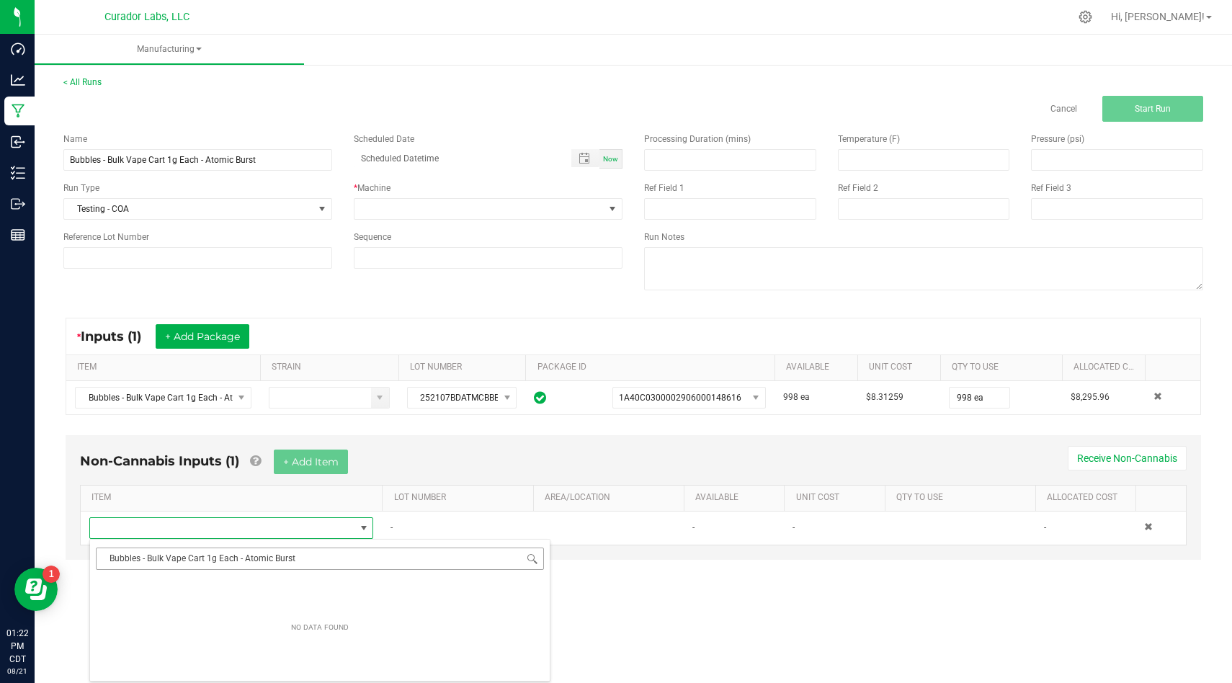
click at [376, 566] on input "Bubbles - Bulk Vape Cart 1g Each - Atomic Burst" at bounding box center [320, 558] width 448 height 22
type input "f"
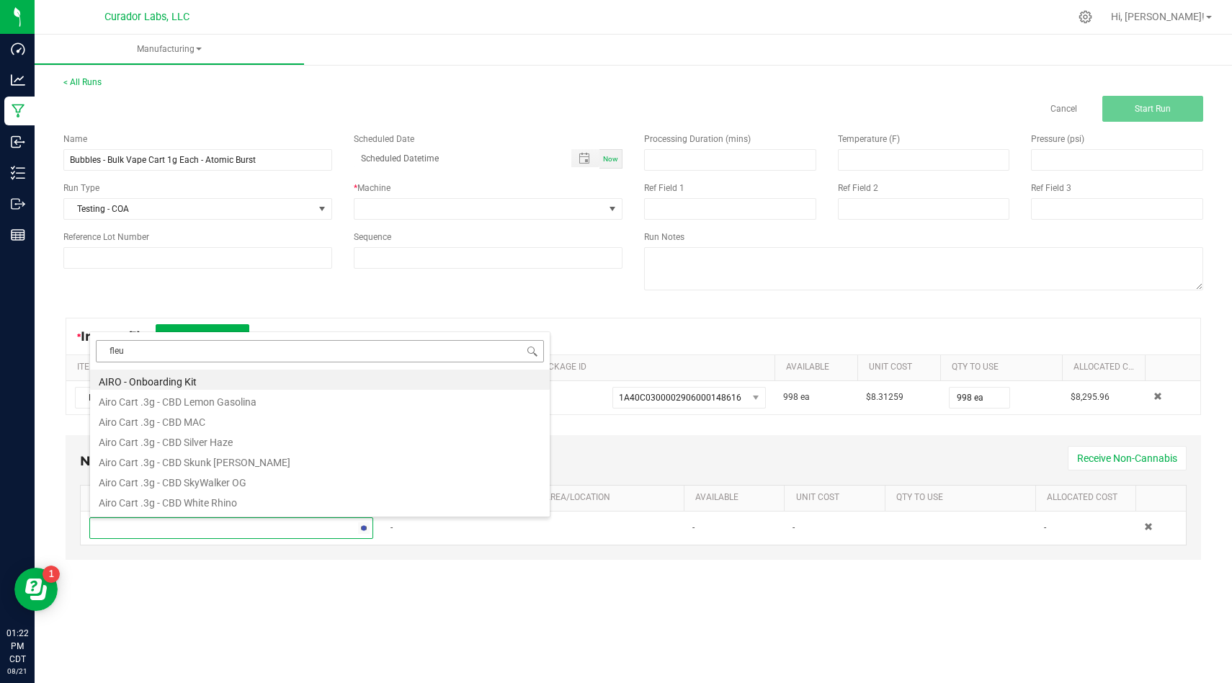
type input "fleur"
click at [266, 419] on li "Testing - COA - Vape Carts - Fleur de Lis" at bounding box center [319, 420] width 459 height 20
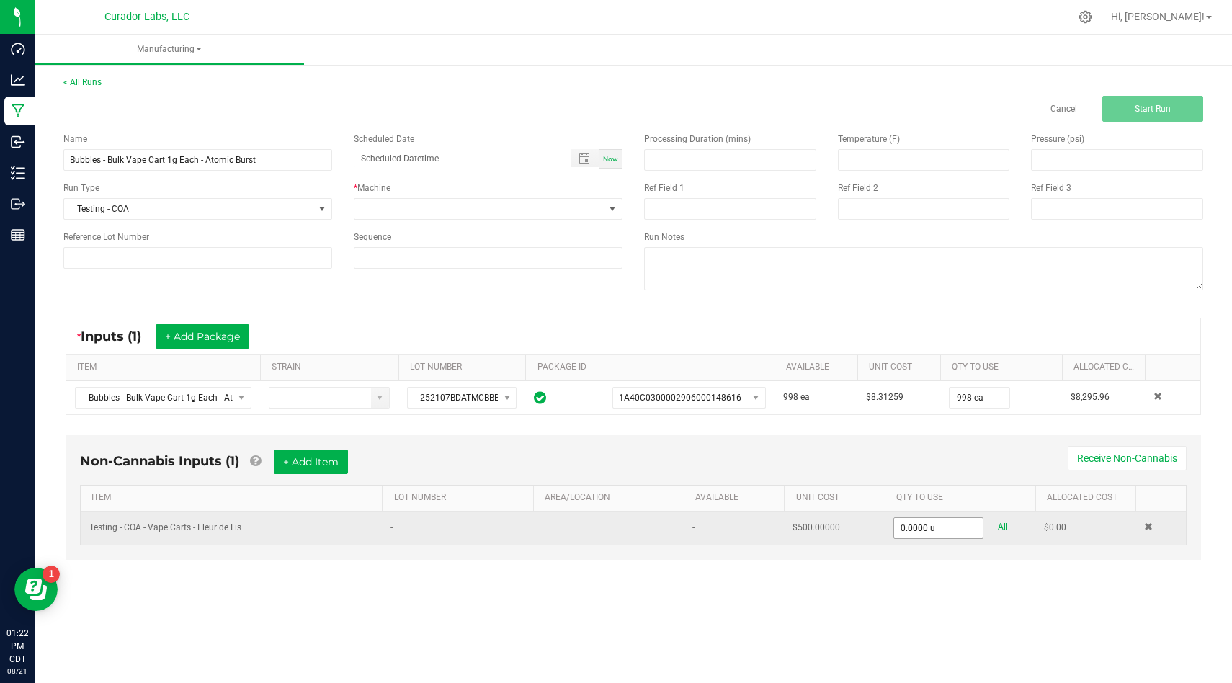
click at [973, 538] on span "0.0000 u" at bounding box center [938, 528] width 91 height 22
click at [971, 524] on input "1" at bounding box center [938, 528] width 89 height 20
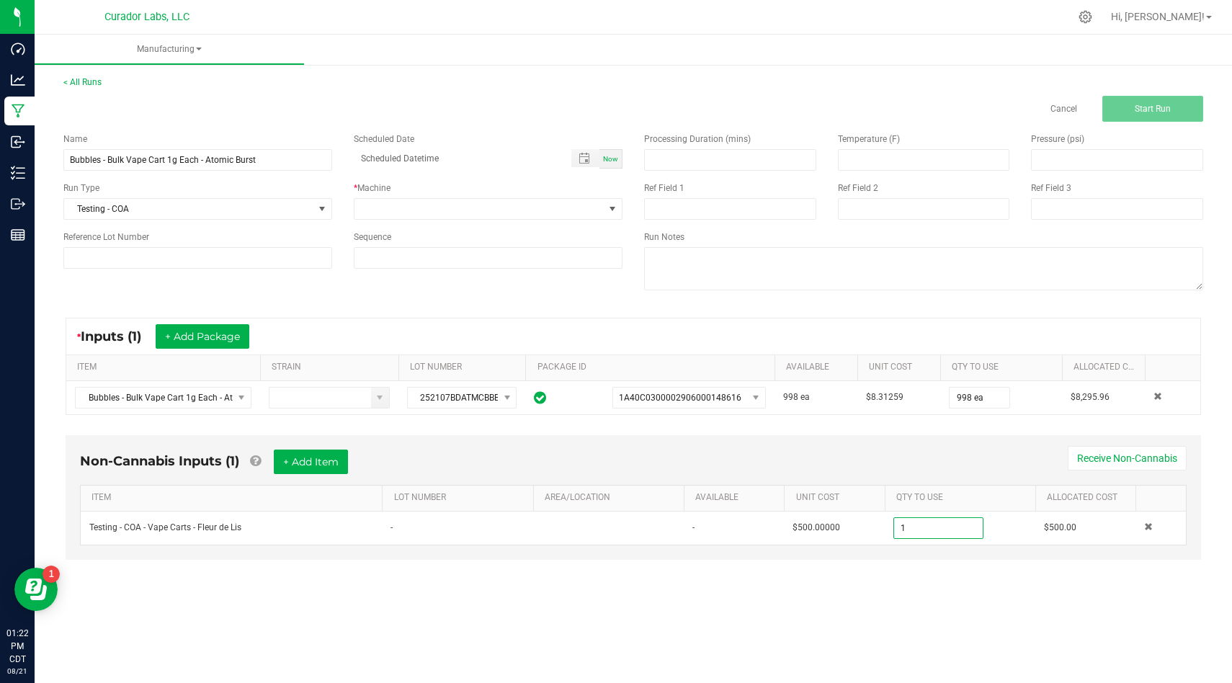
type input "1.0000 u"
click at [611, 207] on span at bounding box center [612, 209] width 12 height 12
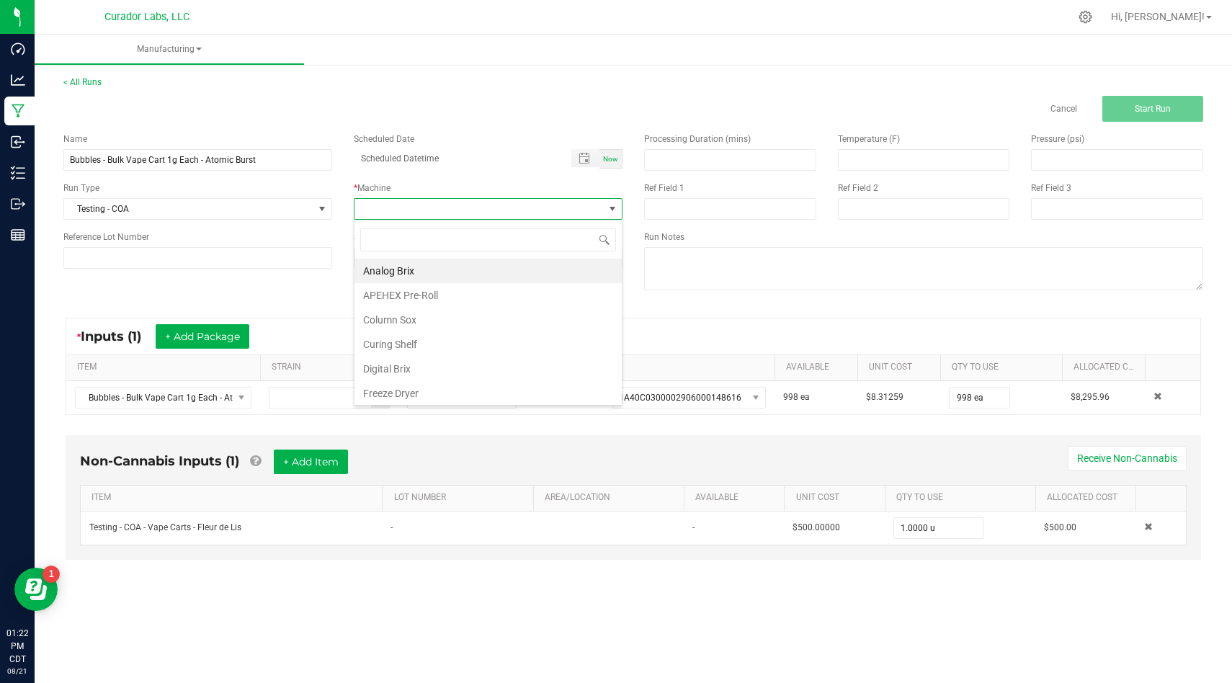
scroll to position [22, 269]
type input "ppe"
click at [502, 270] on li "Gloved Hands and PPE" at bounding box center [487, 271] width 267 height 24
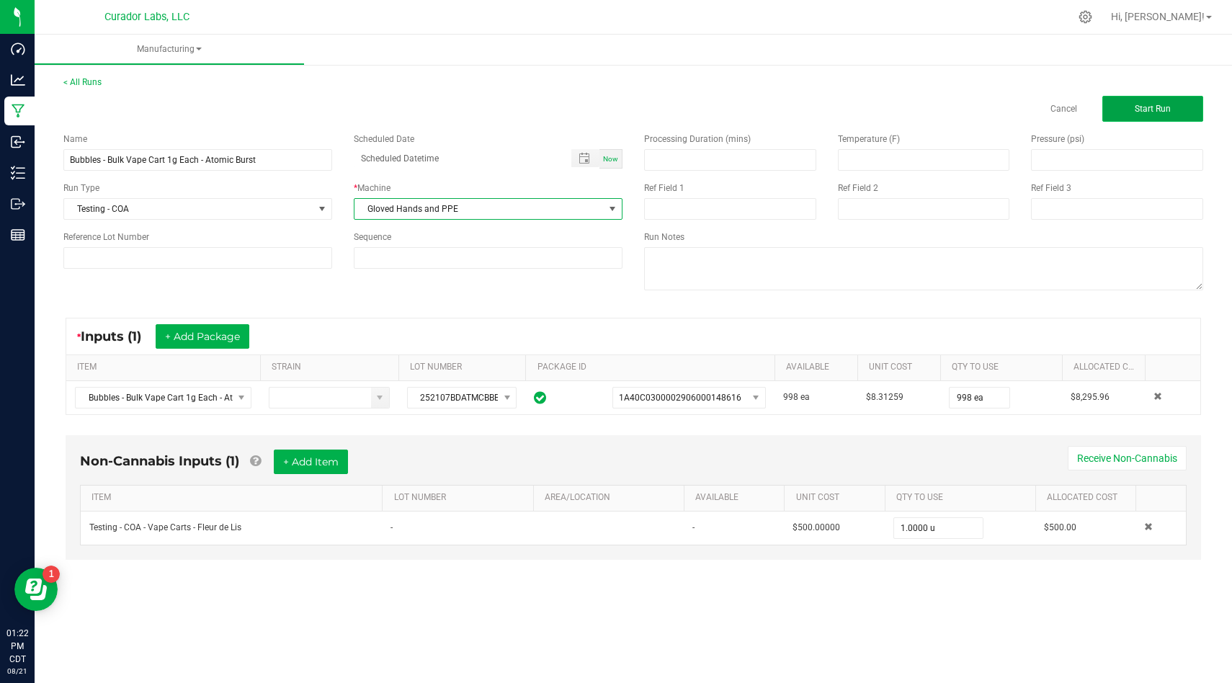
click at [1144, 114] on button "Start Run" at bounding box center [1152, 109] width 101 height 26
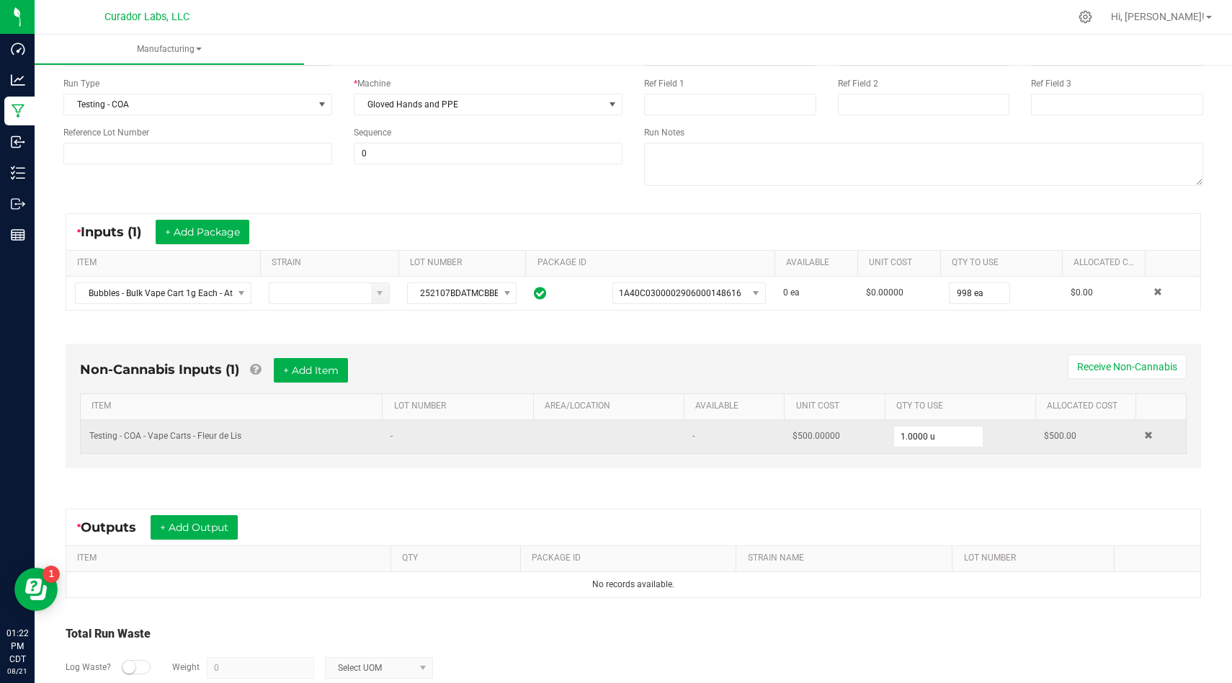
scroll to position [202, 0]
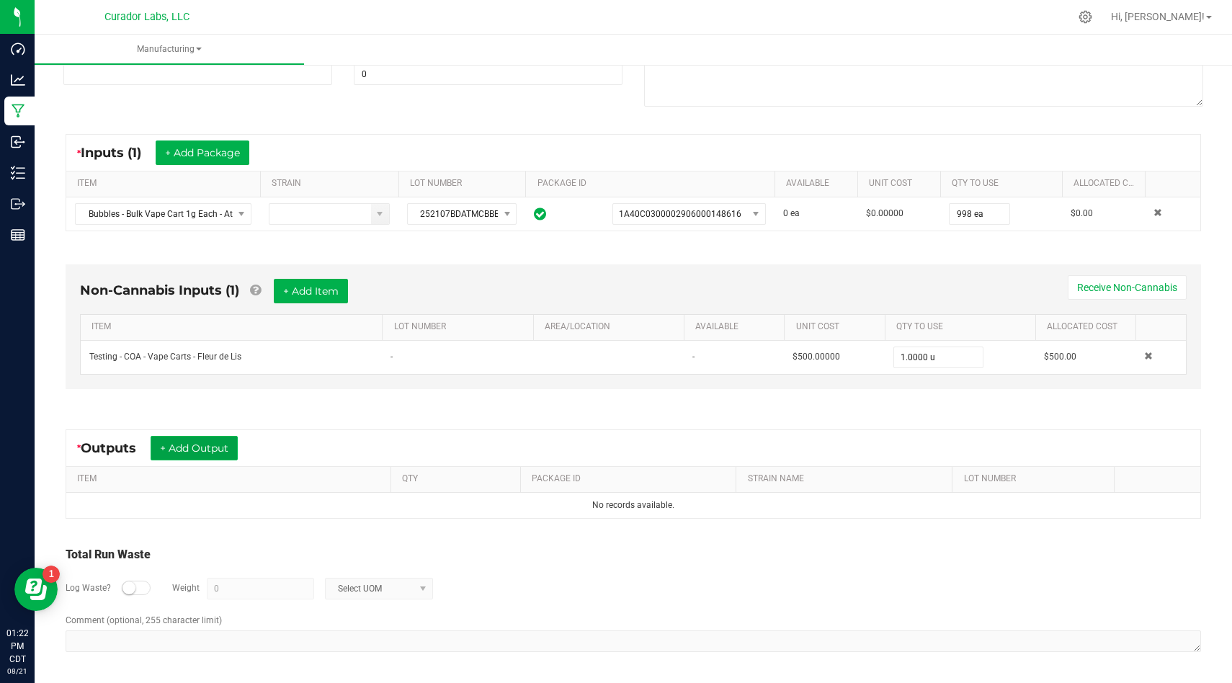
click at [217, 445] on button "+ Add Output" at bounding box center [194, 448] width 87 height 24
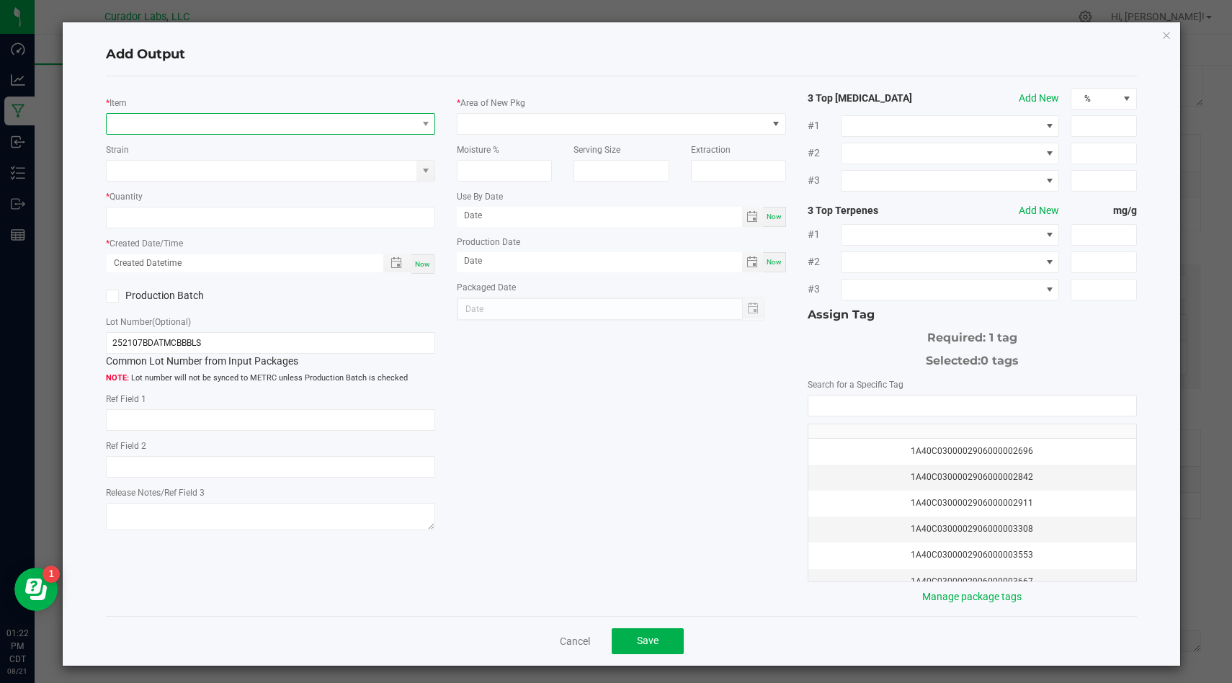
click at [375, 125] on span "NO DATA FOUND" at bounding box center [262, 124] width 310 height 20
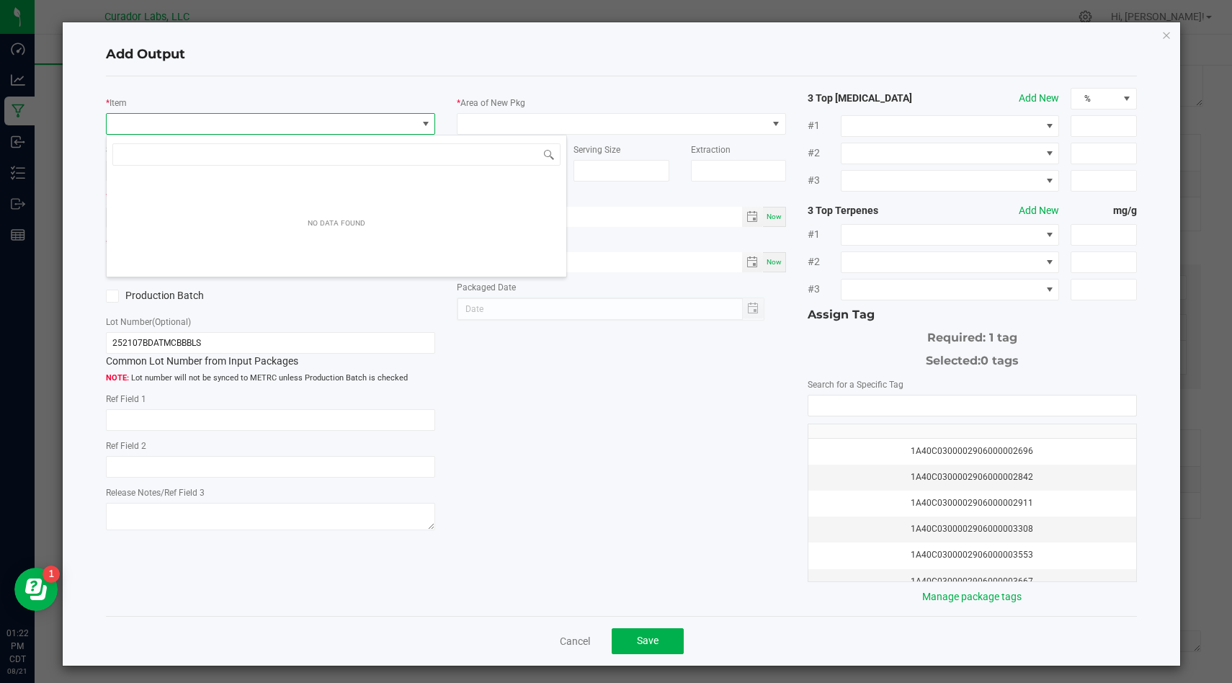
scroll to position [22, 328]
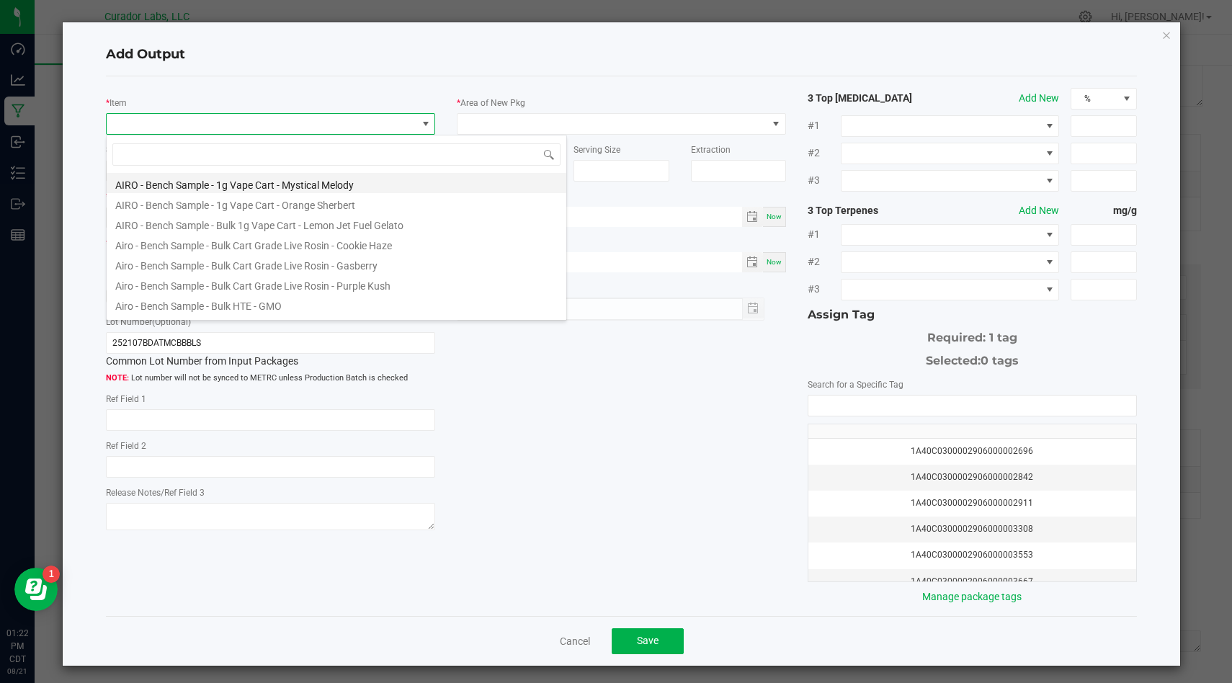
type input "Bubbles - Bulk Vape Cart 1g Each - Atomic Burst"
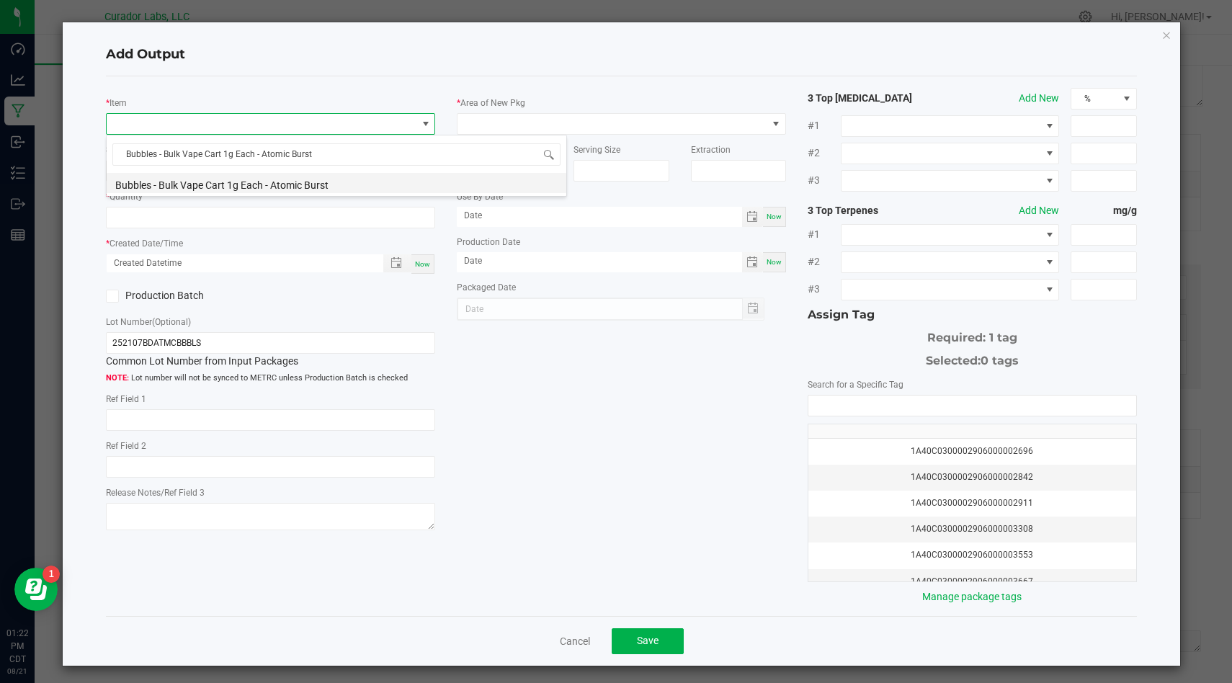
click at [439, 189] on li "Bubbles - Bulk Vape Cart 1g Each - Atomic Burst" at bounding box center [336, 183] width 459 height 20
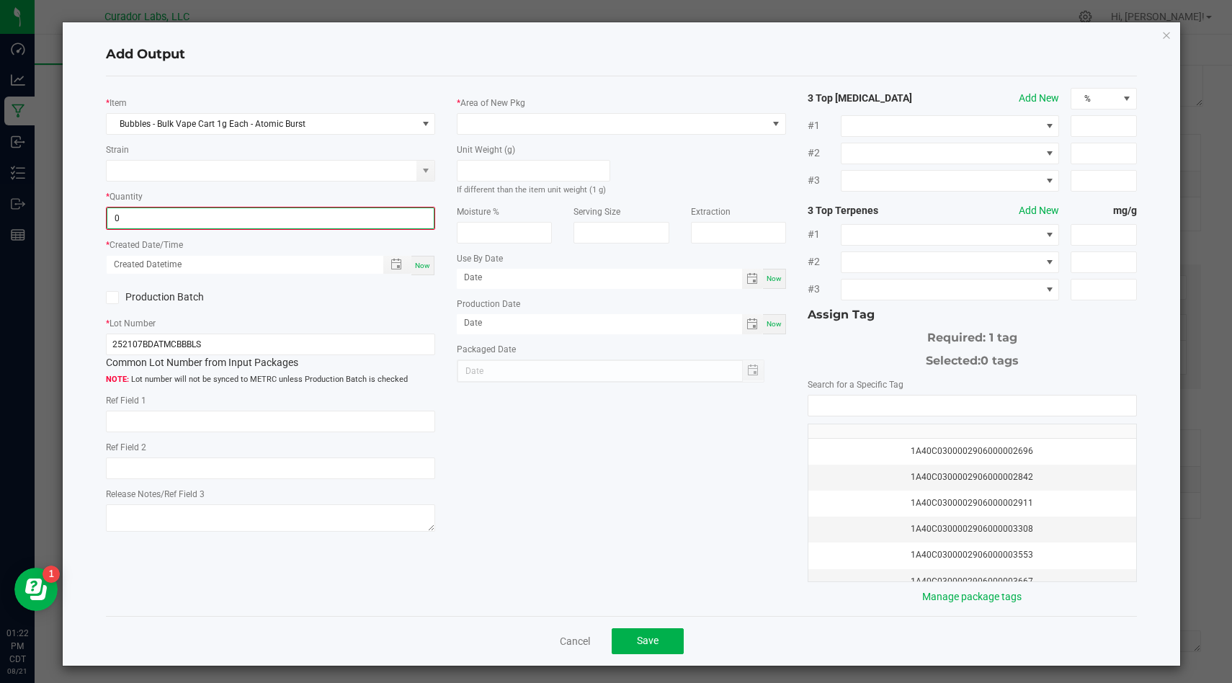
click at [385, 216] on input "0" at bounding box center [270, 218] width 326 height 20
type input "998 ea"
click at [426, 258] on div "Now" at bounding box center [422, 263] width 23 height 19
type input "[DATE] 1:22 PM"
type input "[DATE]"
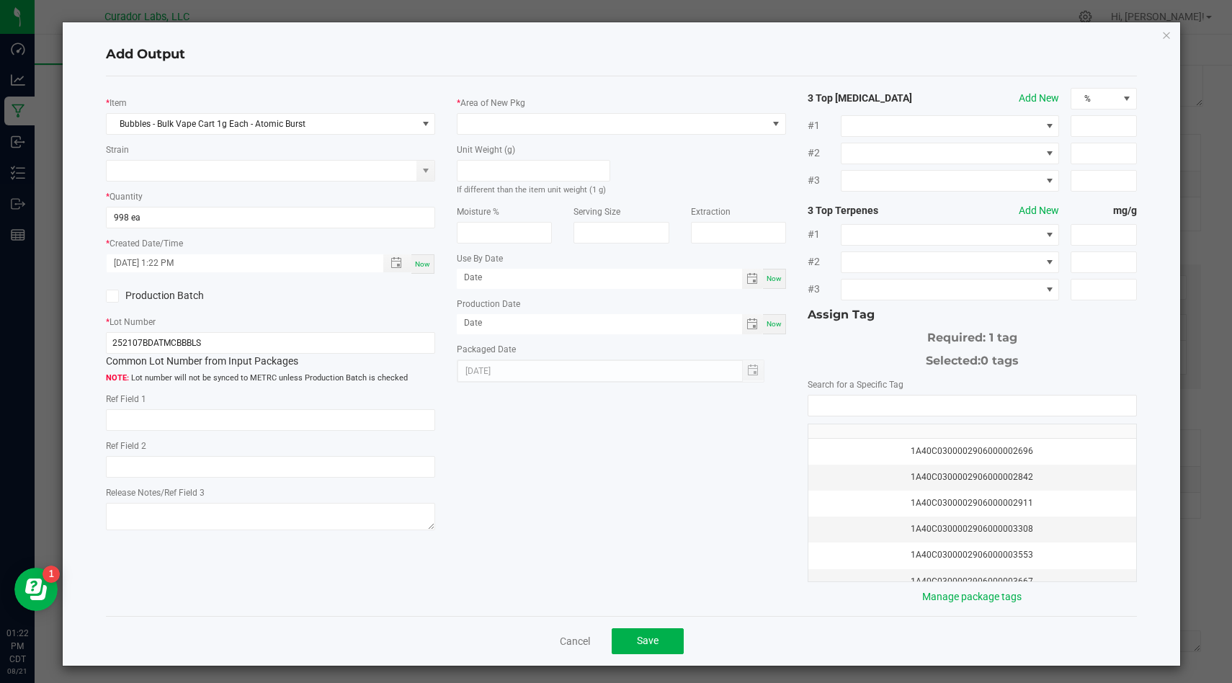
click at [110, 296] on icon at bounding box center [112, 296] width 9 height 0
click at [0, 0] on input "Production Batch" at bounding box center [0, 0] width 0 height 0
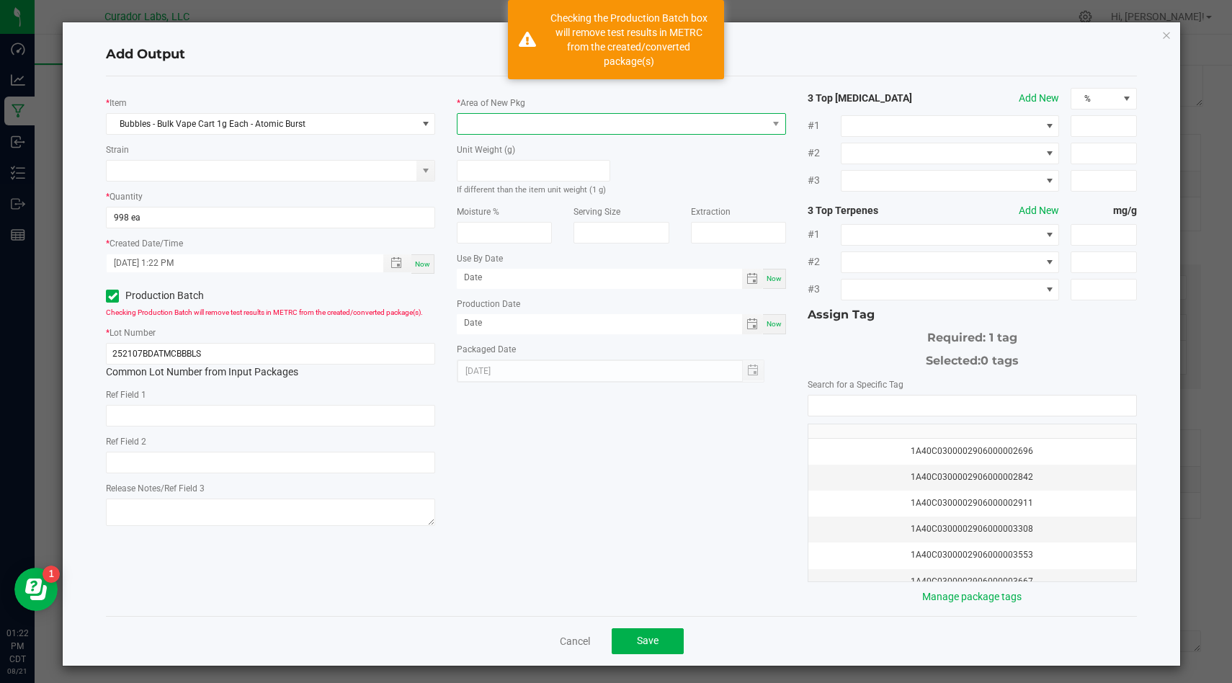
click at [501, 133] on span at bounding box center [612, 124] width 310 height 20
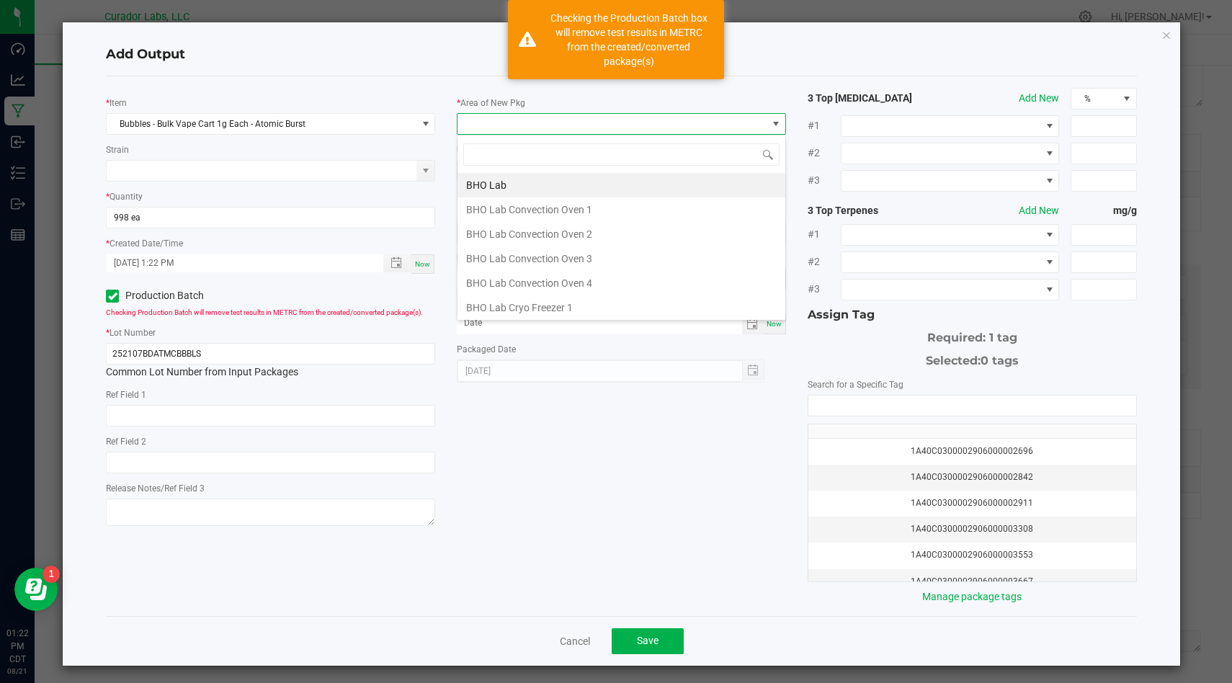
type input "b"
type input "vault"
click at [510, 310] on li "Vault" at bounding box center [621, 307] width 328 height 24
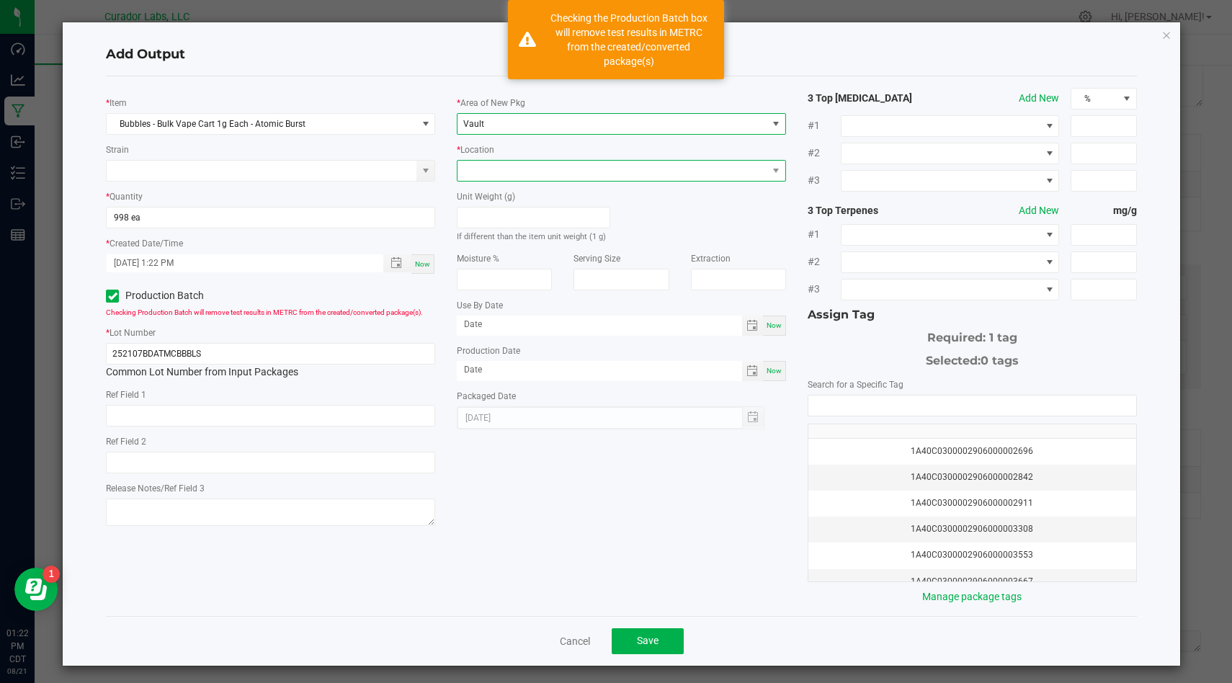
click at [601, 173] on span at bounding box center [612, 171] width 310 height 20
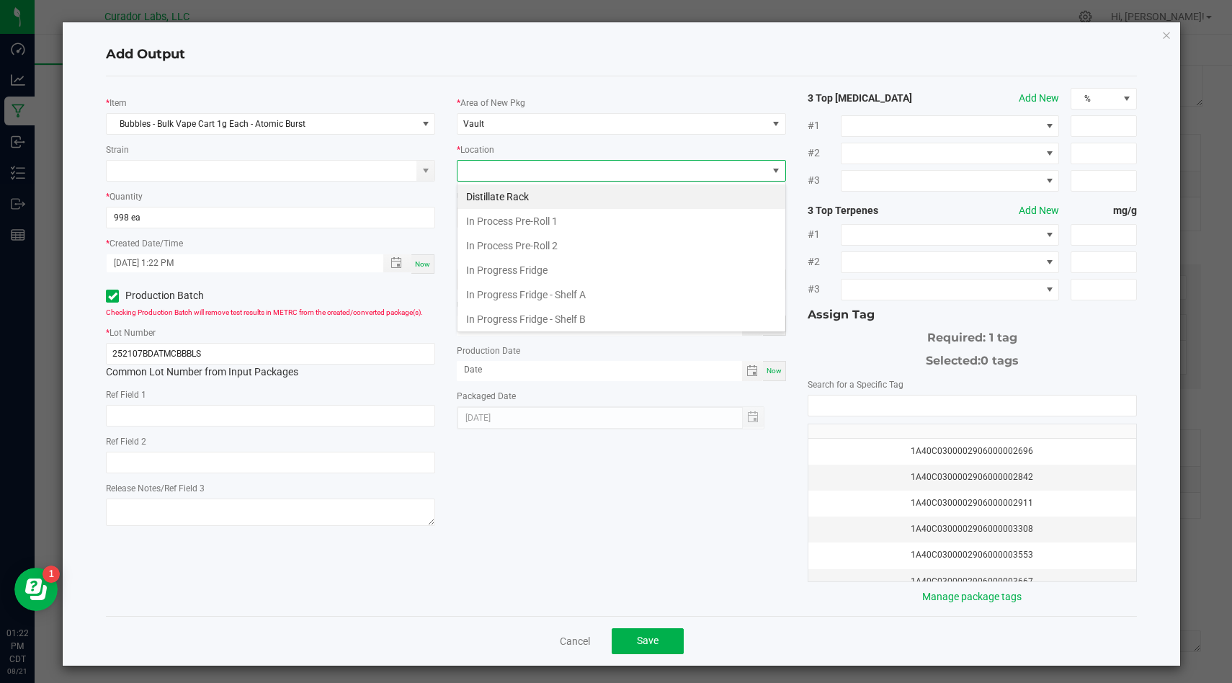
scroll to position [542, 0]
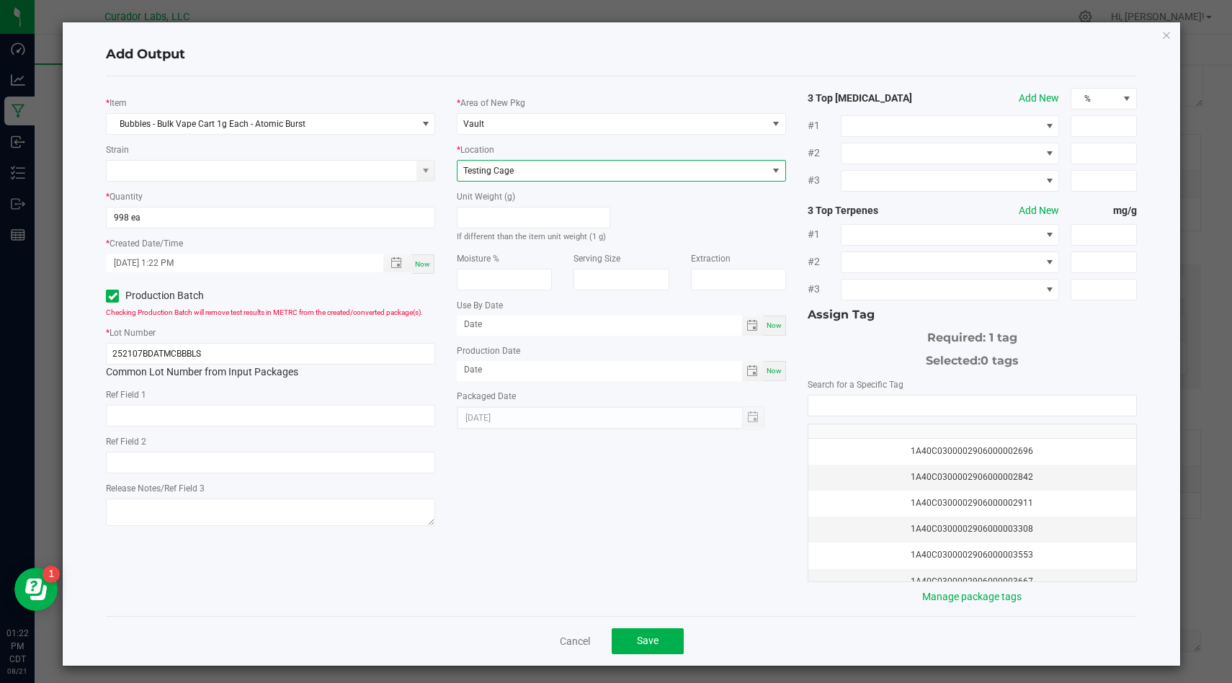
click at [776, 323] on span "Now" at bounding box center [773, 325] width 15 height 8
type input "[DATE]"
click at [776, 367] on span "Now" at bounding box center [773, 371] width 15 height 8
type input "[DATE]"
click at [689, 322] on input "[DATE]" at bounding box center [599, 324] width 285 height 18
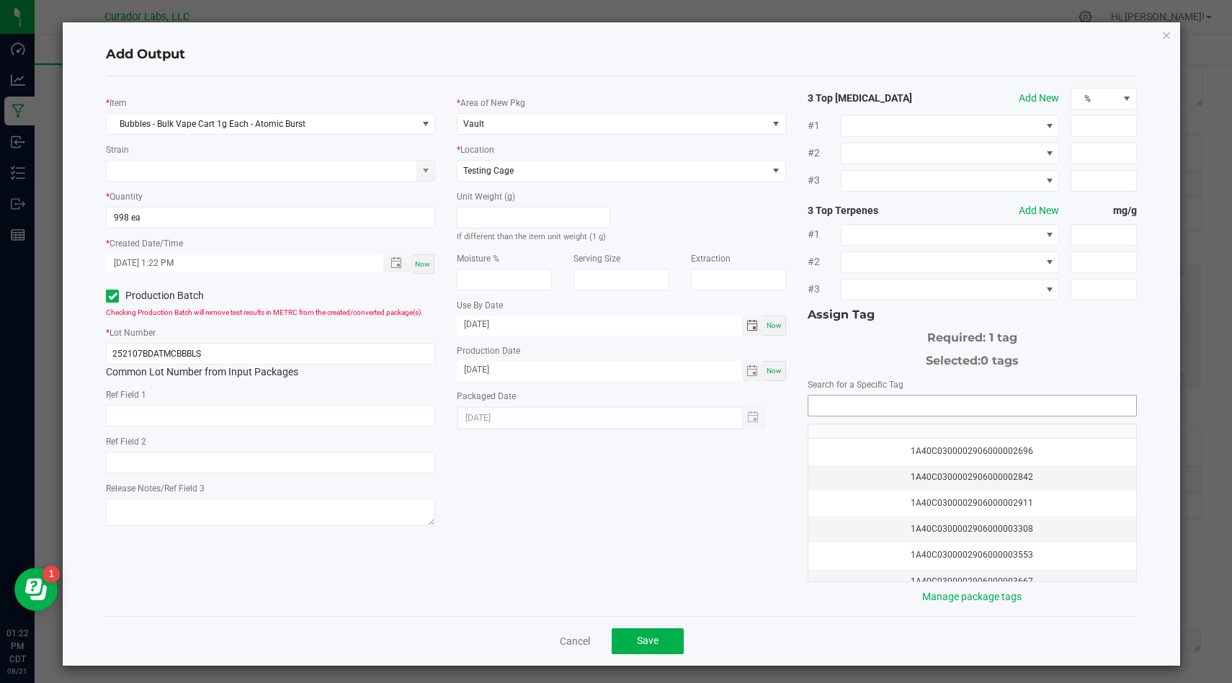
type input "[DATE]"
click at [935, 409] on input "NO DATA FOUND" at bounding box center [972, 405] width 328 height 20
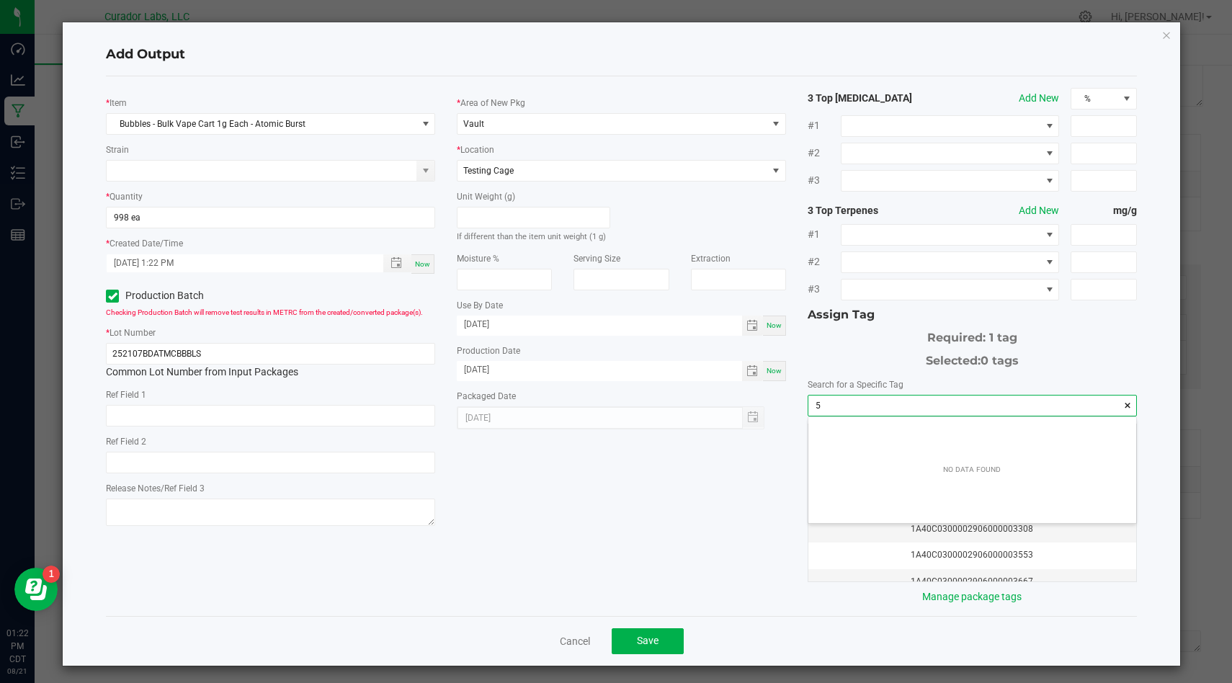
scroll to position [20, 327]
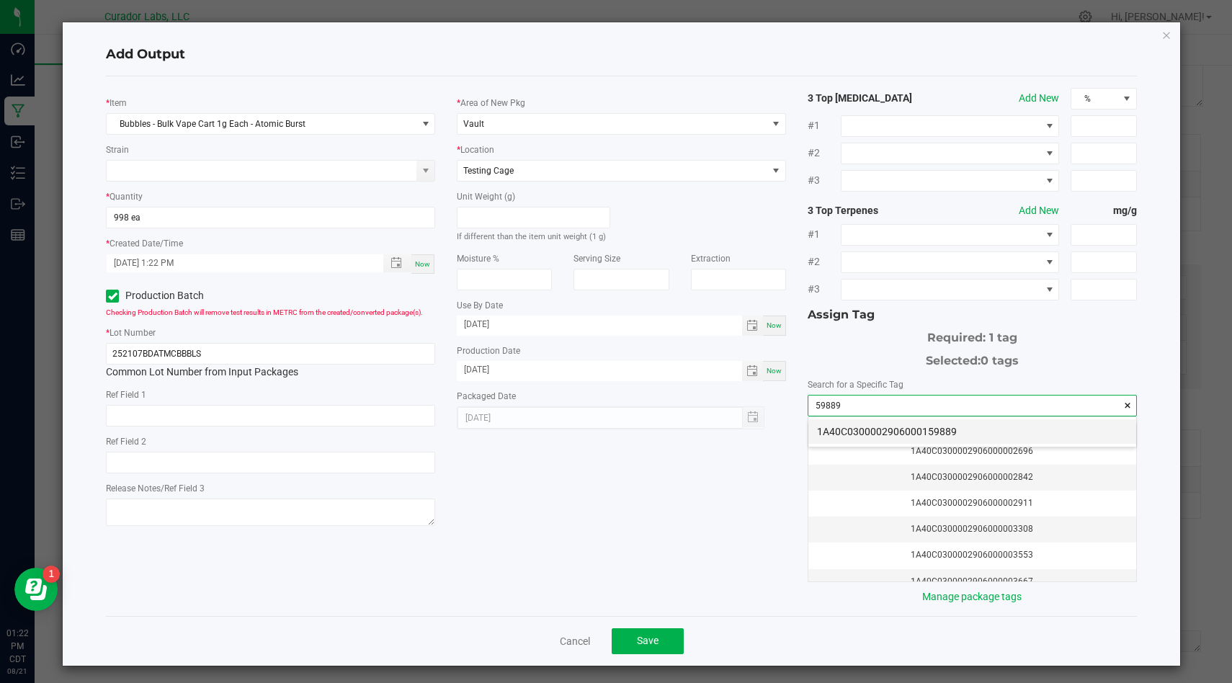
click at [959, 434] on li "1A40C0300002906000159889" at bounding box center [972, 431] width 328 height 24
type input "1A40C0300002906000159889"
click at [601, 556] on div "* Item Bubbles - Bulk Vape Cart 1g Each - Atomic Burst Strain * Quantity 998 ea…" at bounding box center [621, 346] width 1052 height 516
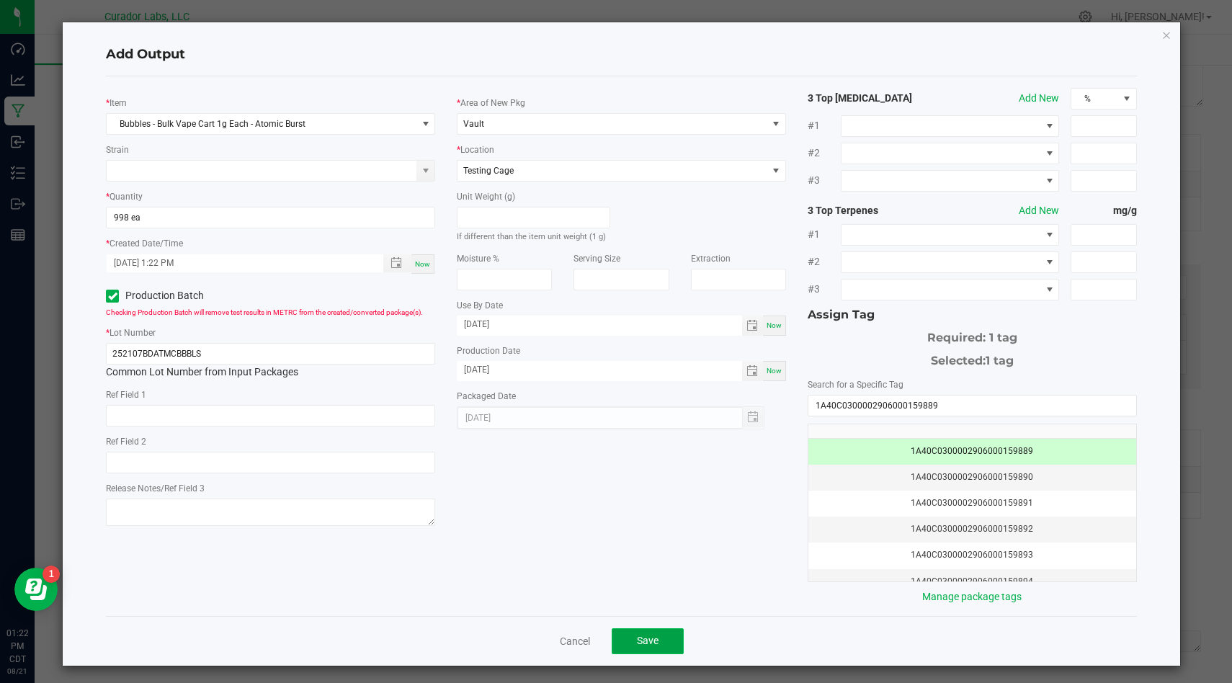
click at [642, 633] on button "Save" at bounding box center [647, 641] width 72 height 26
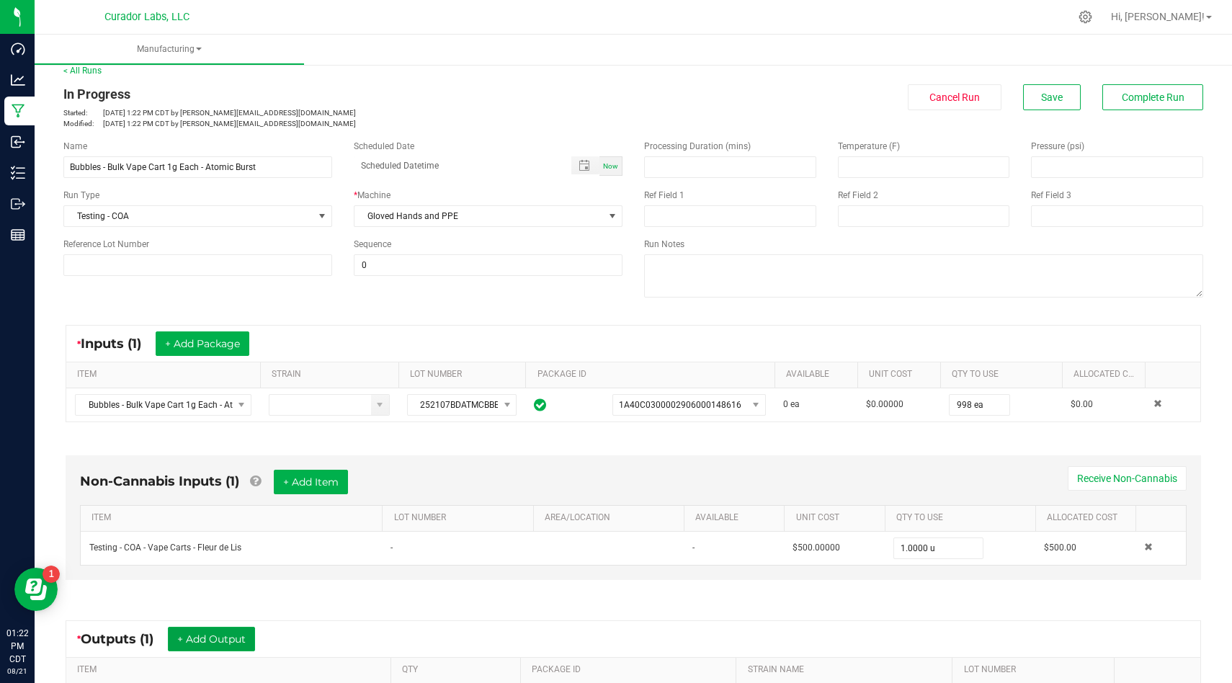
scroll to position [0, 0]
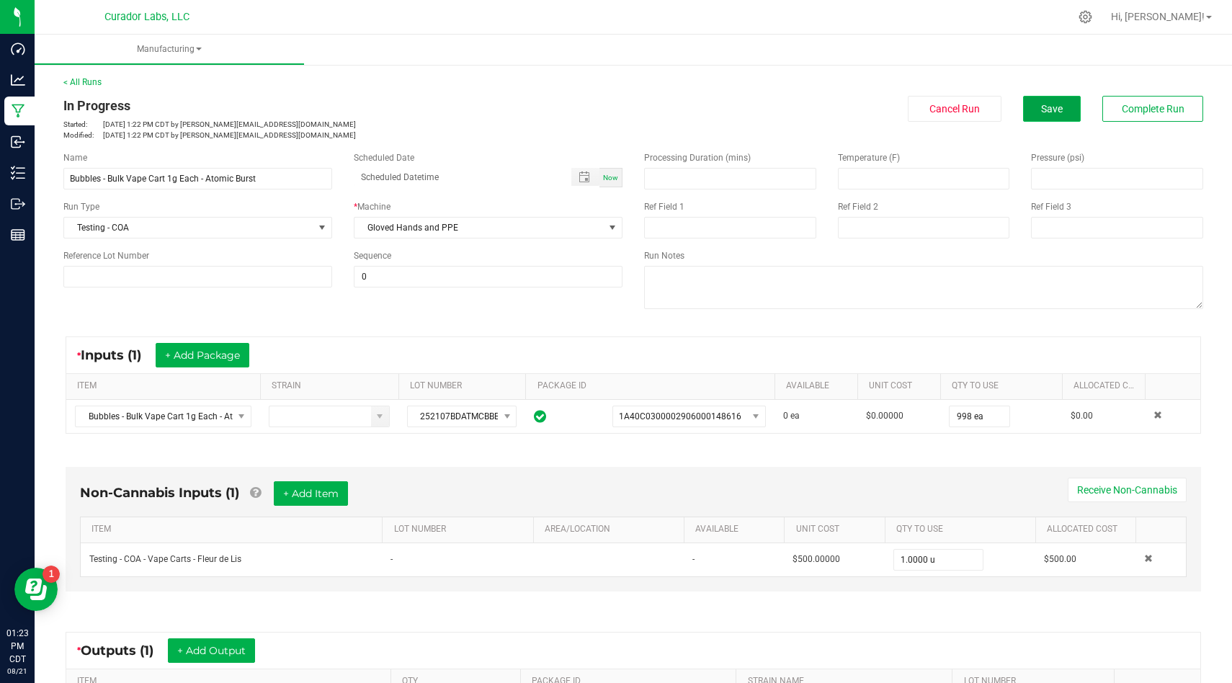
click at [1056, 100] on button "Save" at bounding box center [1052, 109] width 58 height 26
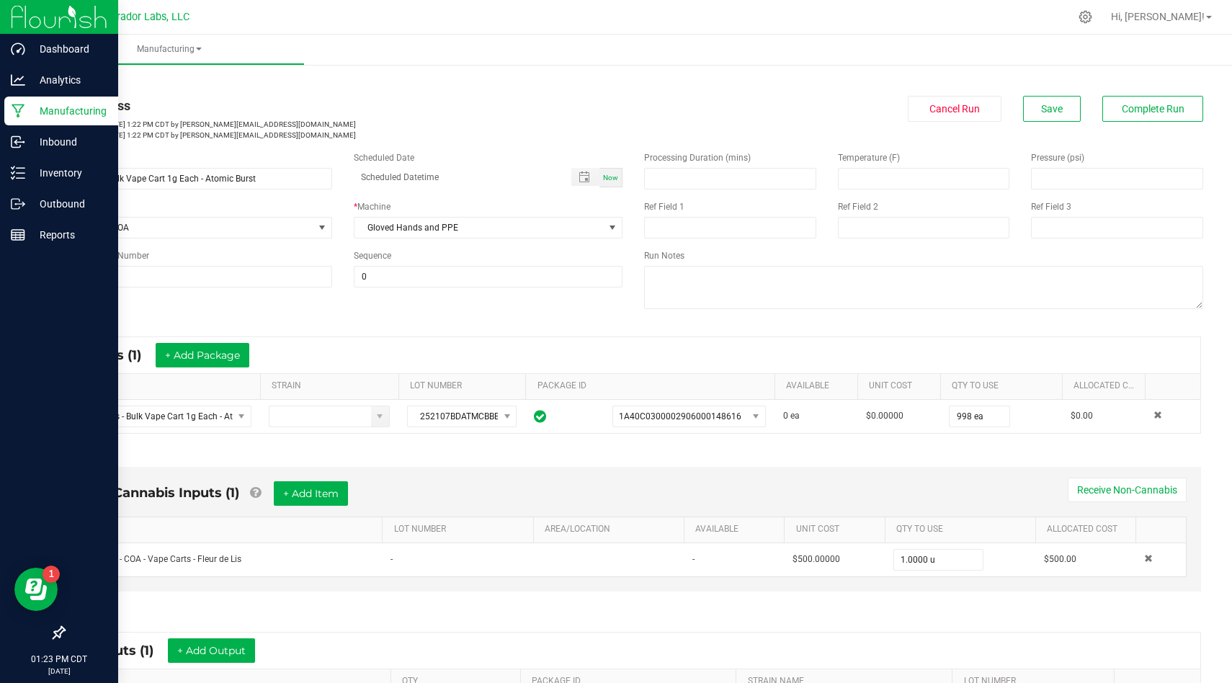
click at [23, 114] on icon at bounding box center [19, 111] width 14 height 14
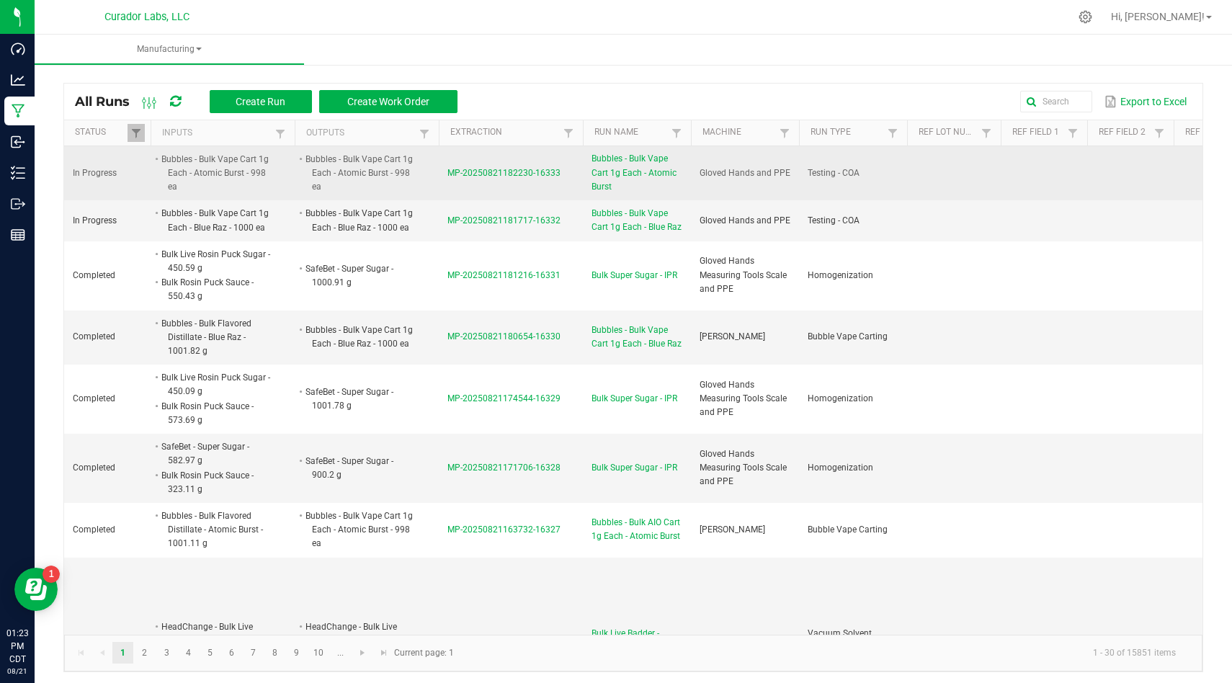
click at [406, 188] on li "Bubbles - Bulk Vape Cart 1g Each - Atomic Burst - 998 ea" at bounding box center [360, 173] width 114 height 42
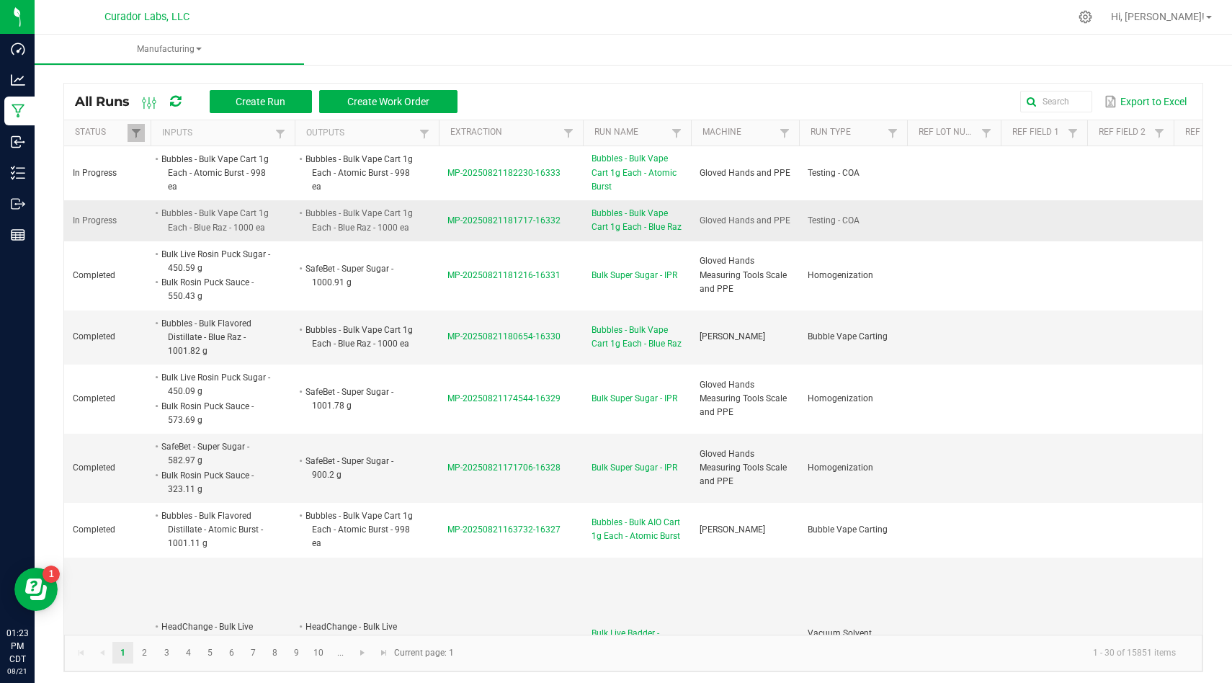
click at [397, 221] on li "Bubbles - Bulk Vape Cart 1g Each - Blue Raz - 1000 ea" at bounding box center [360, 220] width 114 height 28
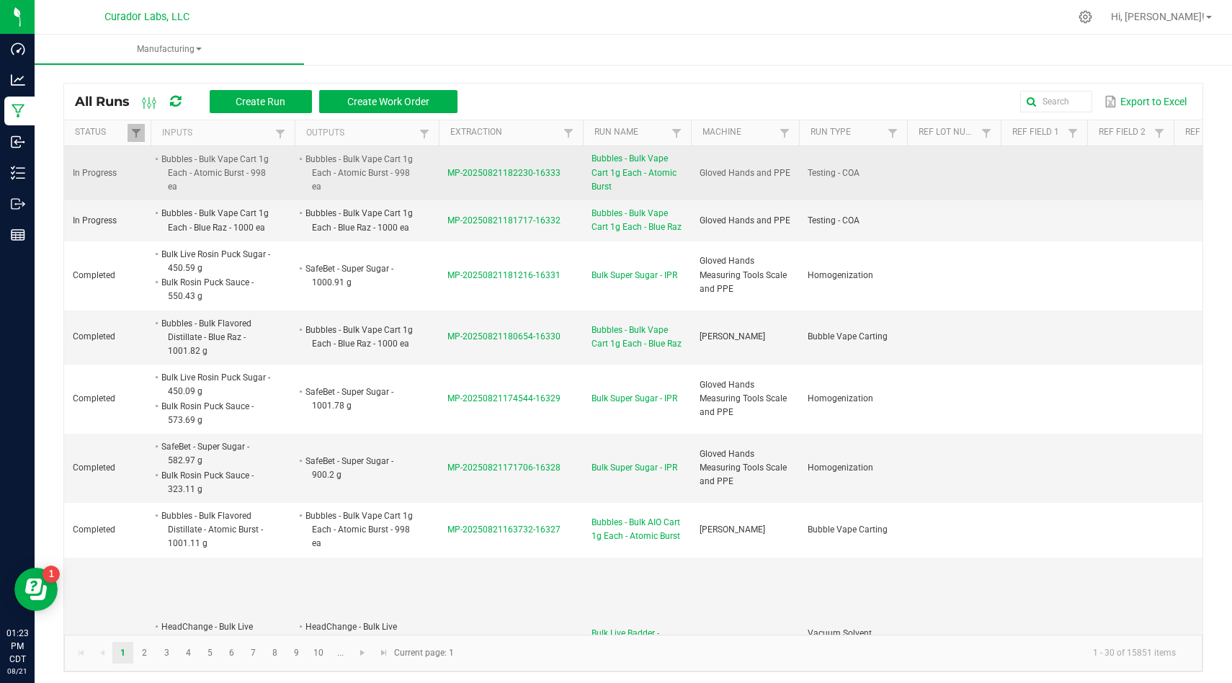
click at [397, 193] on li "Bubbles - Bulk Vape Cart 1g Each - Atomic Burst - 998 ea" at bounding box center [360, 173] width 114 height 42
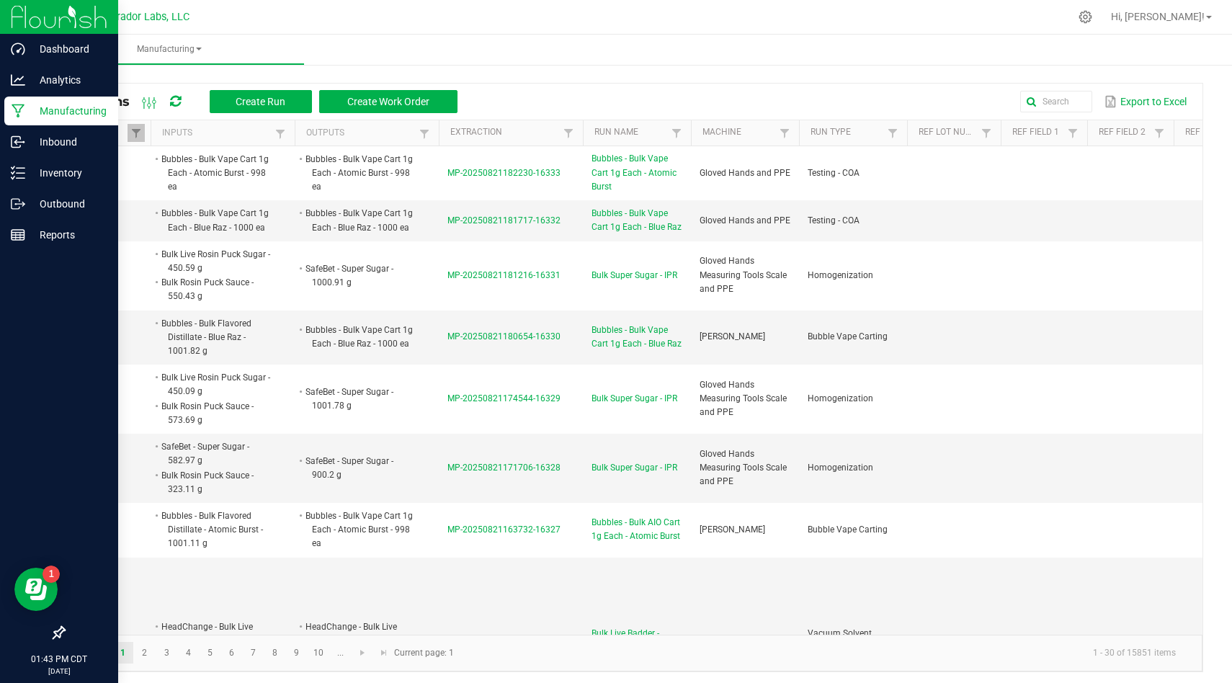
click at [23, 18] on img at bounding box center [59, 17] width 97 height 34
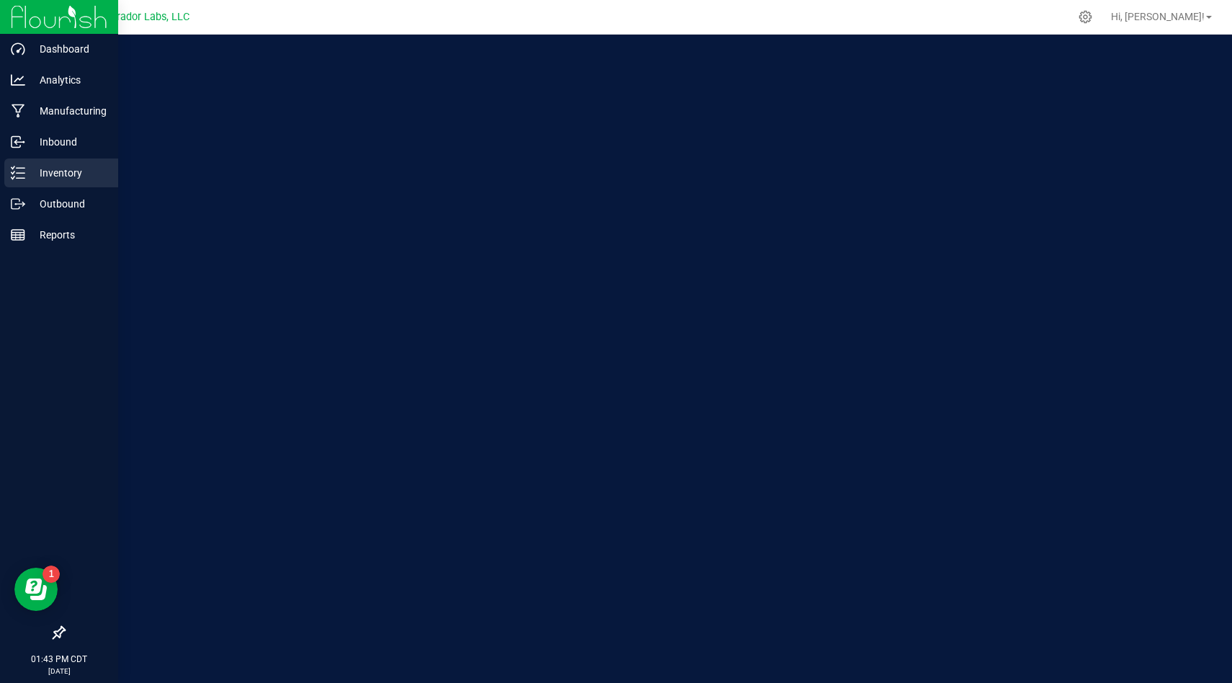
click at [54, 171] on p "Inventory" at bounding box center [68, 172] width 86 height 17
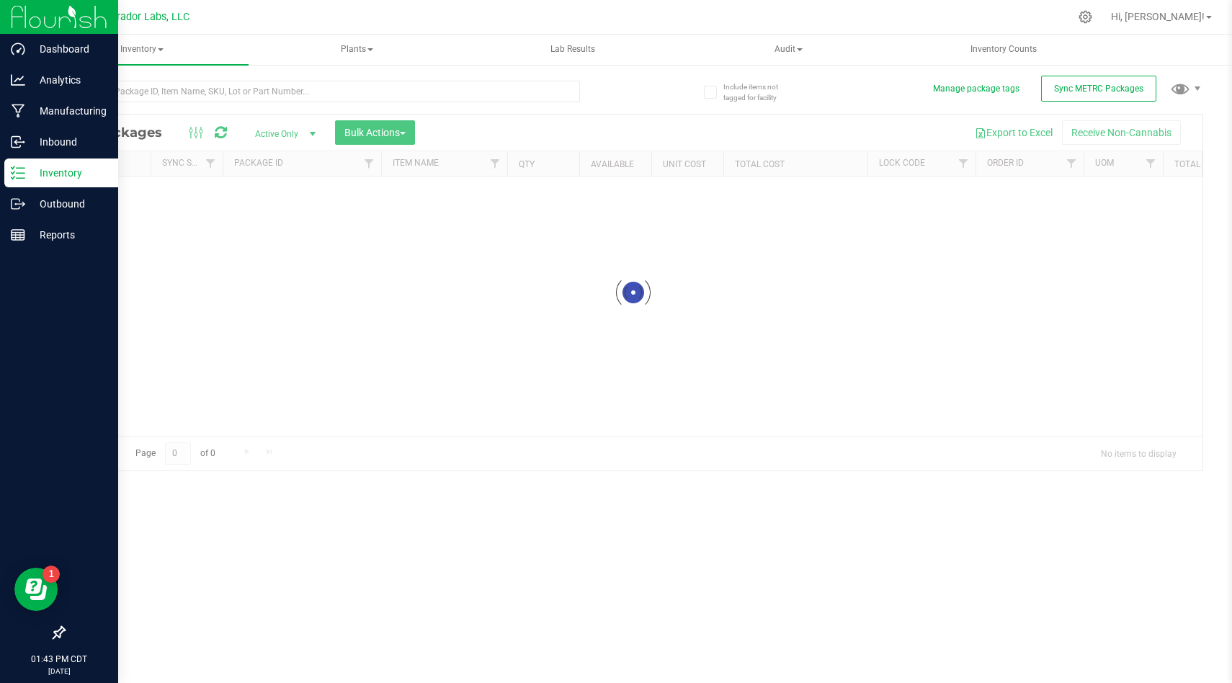
click at [960, 161] on div at bounding box center [633, 293] width 1138 height 356
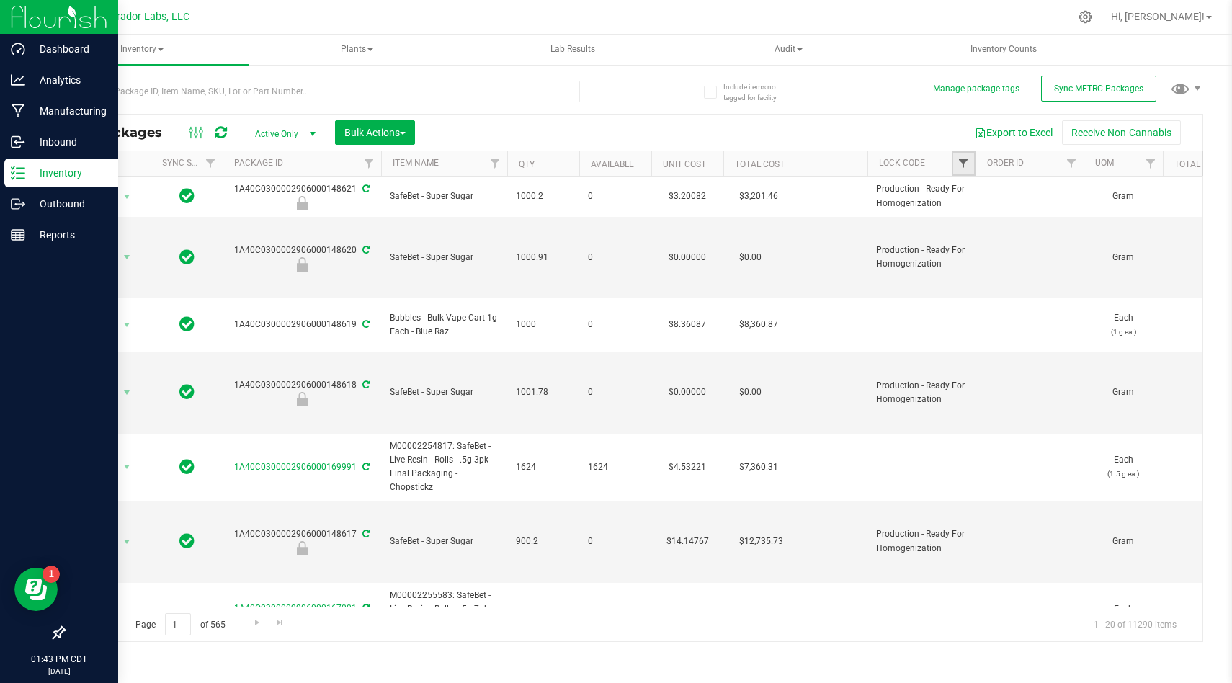
click at [961, 160] on span "Filter" at bounding box center [963, 164] width 12 height 12
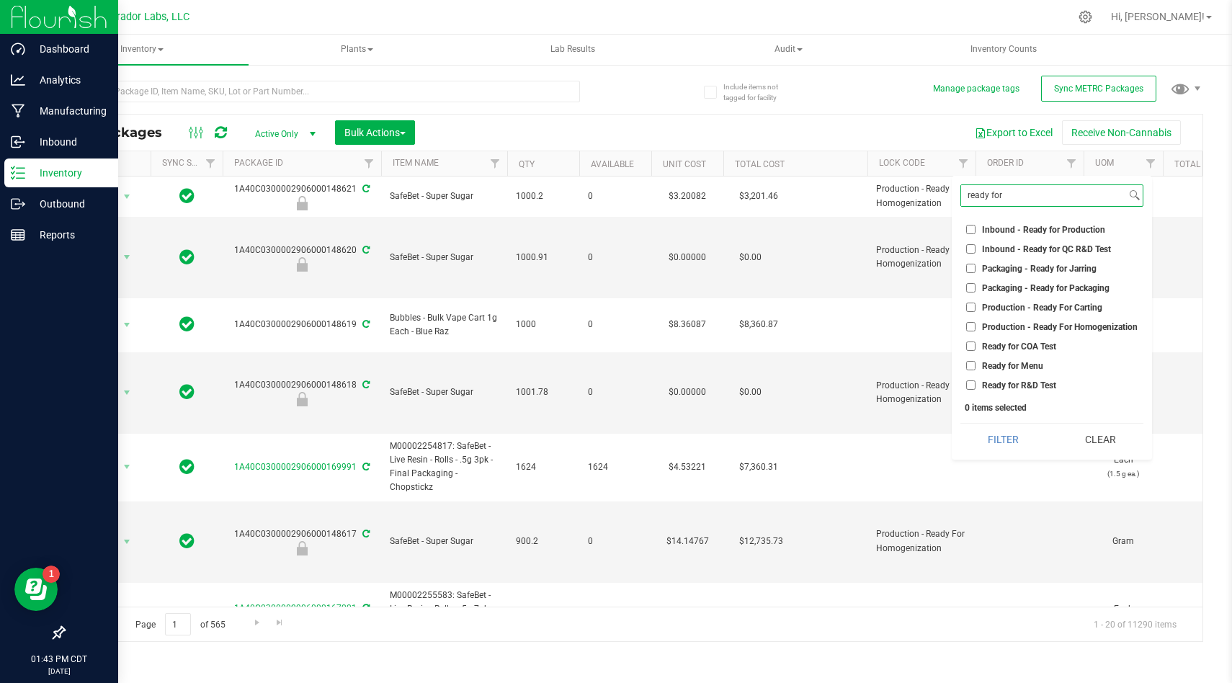
type input "ready for"
click at [974, 345] on input "Ready for COA Test" at bounding box center [970, 345] width 9 height 9
checkbox input "true"
click at [976, 424] on button "Filter" at bounding box center [1003, 439] width 86 height 32
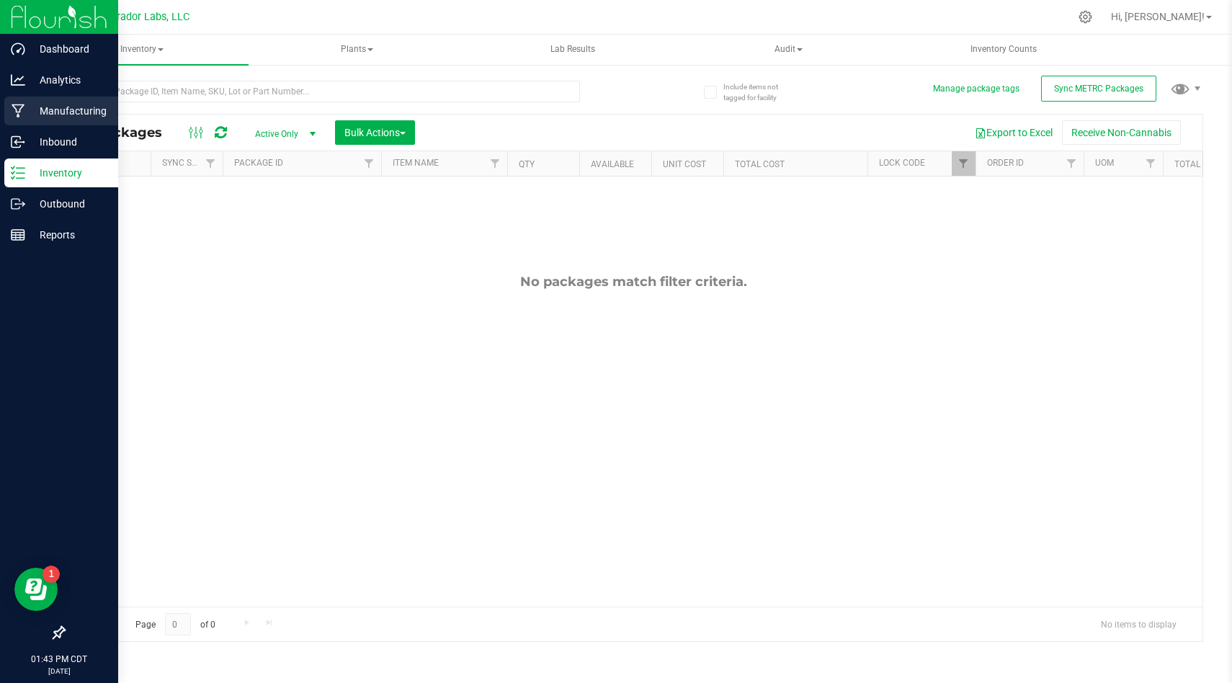
click at [35, 109] on p "Manufacturing" at bounding box center [68, 110] width 86 height 17
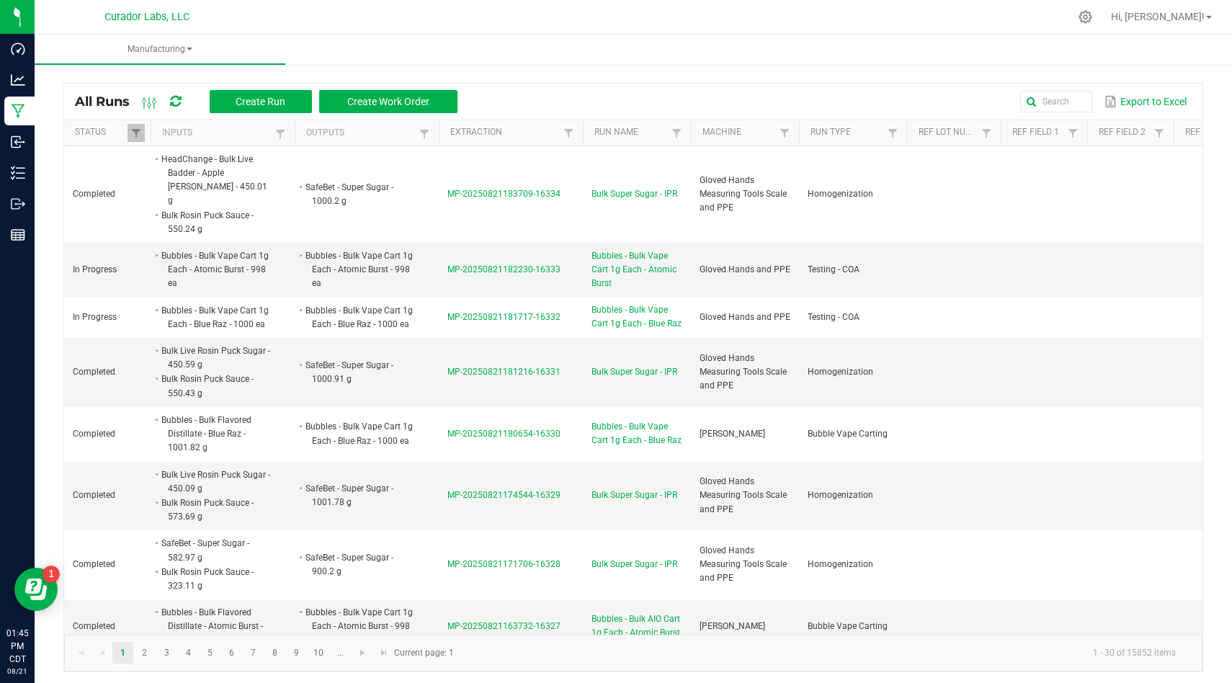
click at [982, 64] on ul "Manufacturing" at bounding box center [651, 50] width 1232 height 31
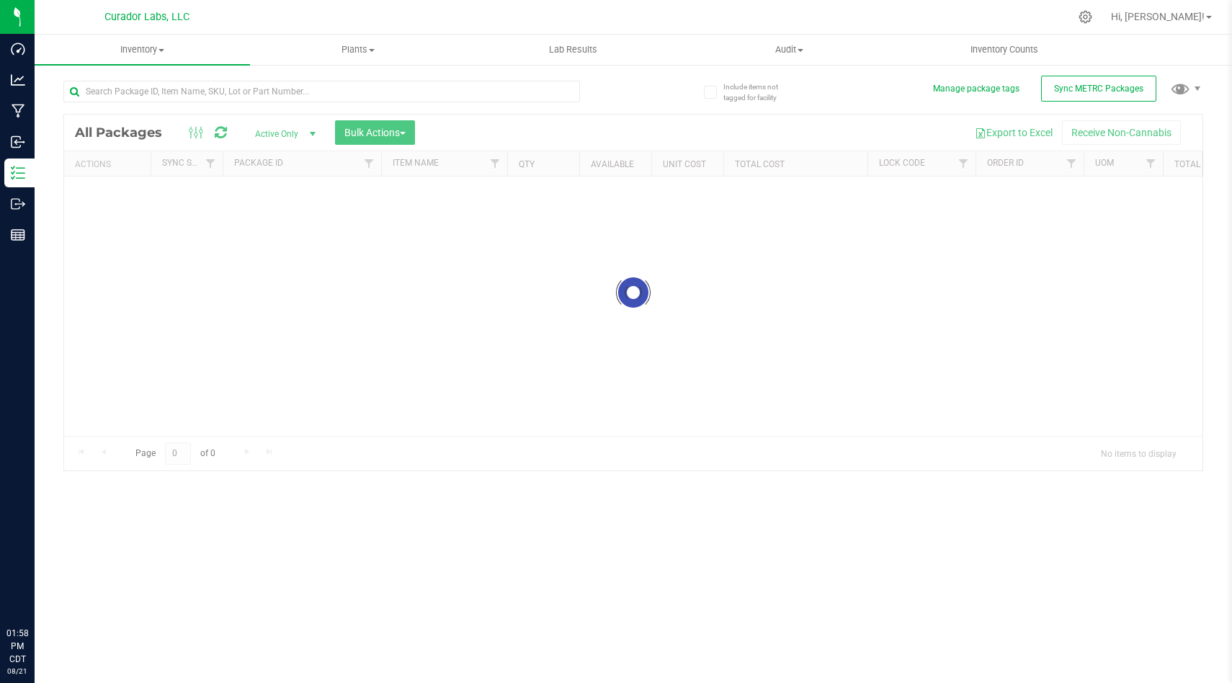
click at [519, 295] on div at bounding box center [633, 293] width 1138 height 356
click at [943, 140] on div at bounding box center [633, 293] width 1138 height 356
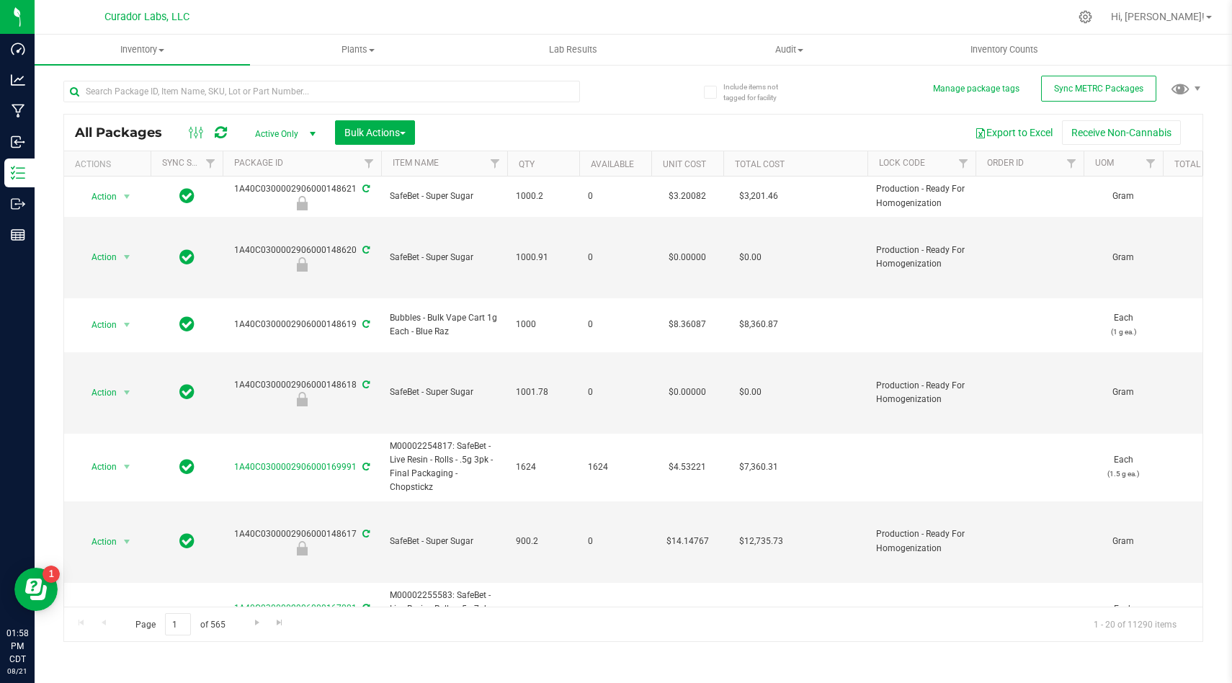
click at [956, 122] on div "Export to Excel Receive Non-Cannabis" at bounding box center [809, 132] width 766 height 24
click at [956, 166] on link "Filter" at bounding box center [963, 163] width 24 height 24
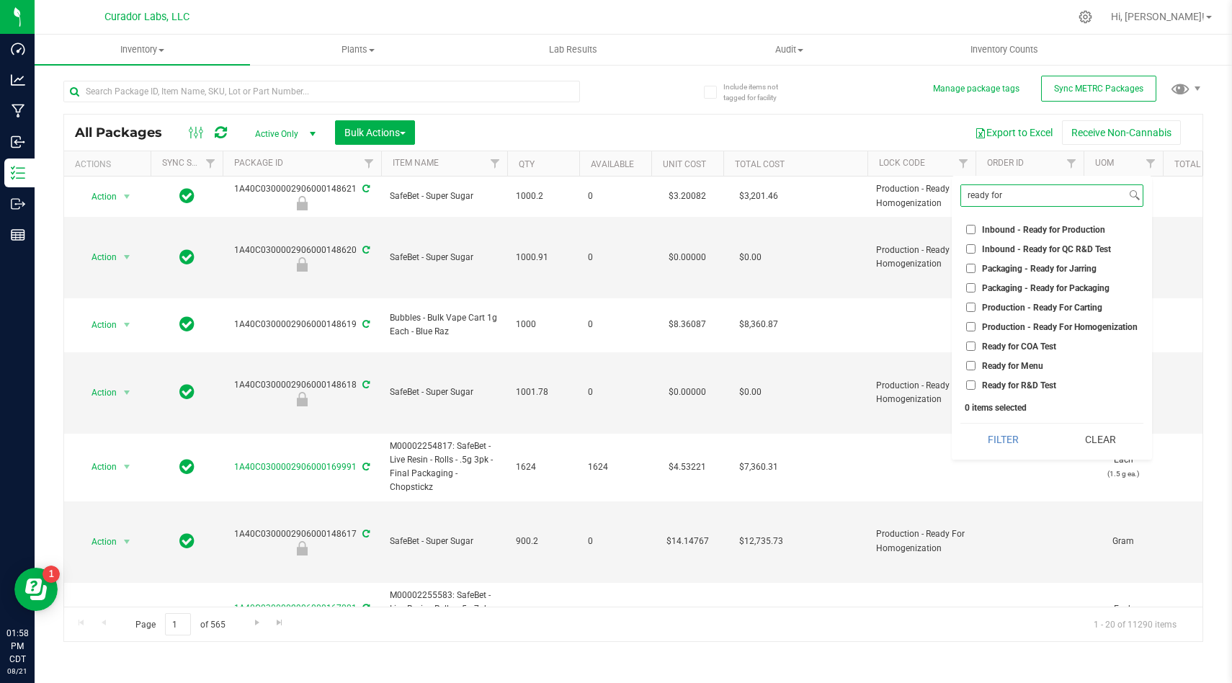
type input "ready for"
click at [963, 347] on li "Ready for COA Test" at bounding box center [1051, 345] width 183 height 15
click at [969, 347] on input "Ready for COA Test" at bounding box center [970, 345] width 9 height 9
checkbox input "true"
click at [981, 437] on button "Filter" at bounding box center [1003, 439] width 86 height 32
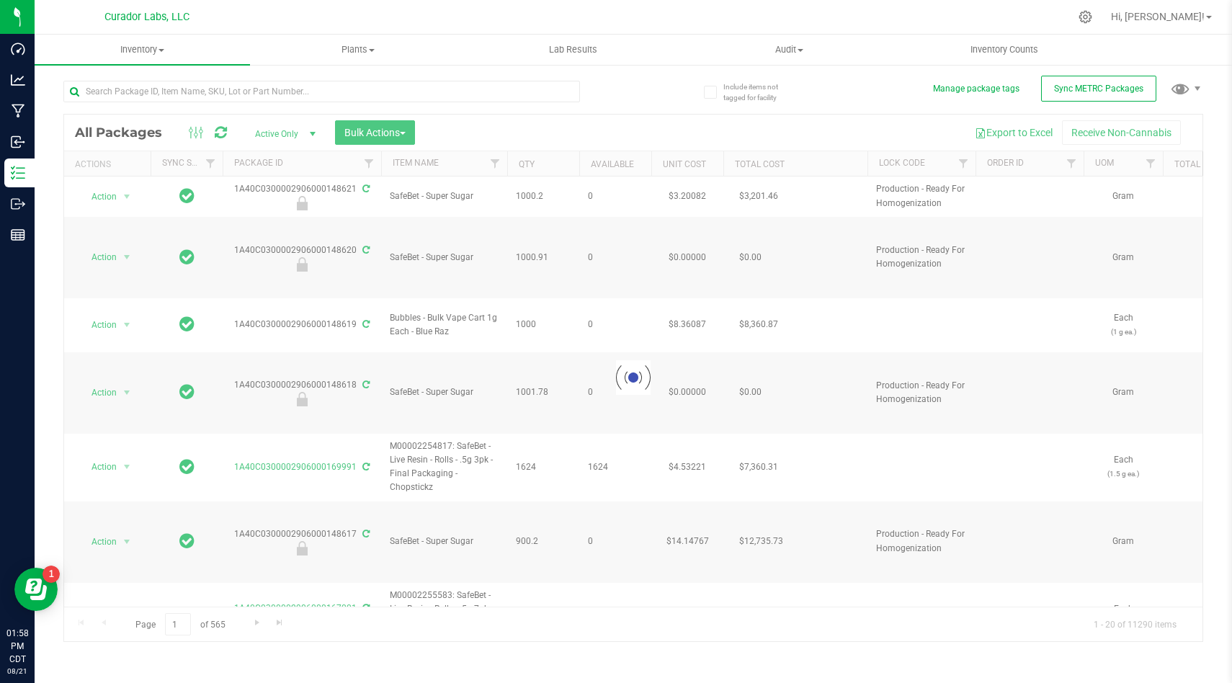
click at [817, 408] on div at bounding box center [633, 378] width 1138 height 526
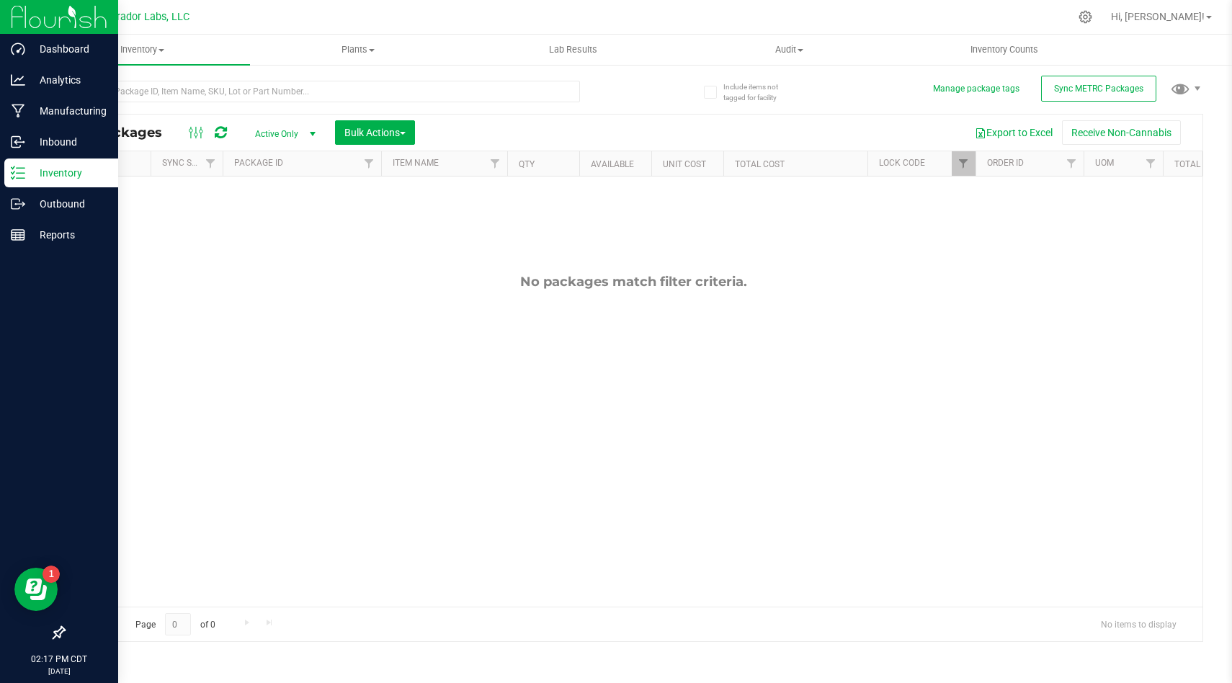
click at [22, 179] on icon at bounding box center [18, 173] width 14 height 14
click at [60, 18] on img at bounding box center [59, 17] width 97 height 34
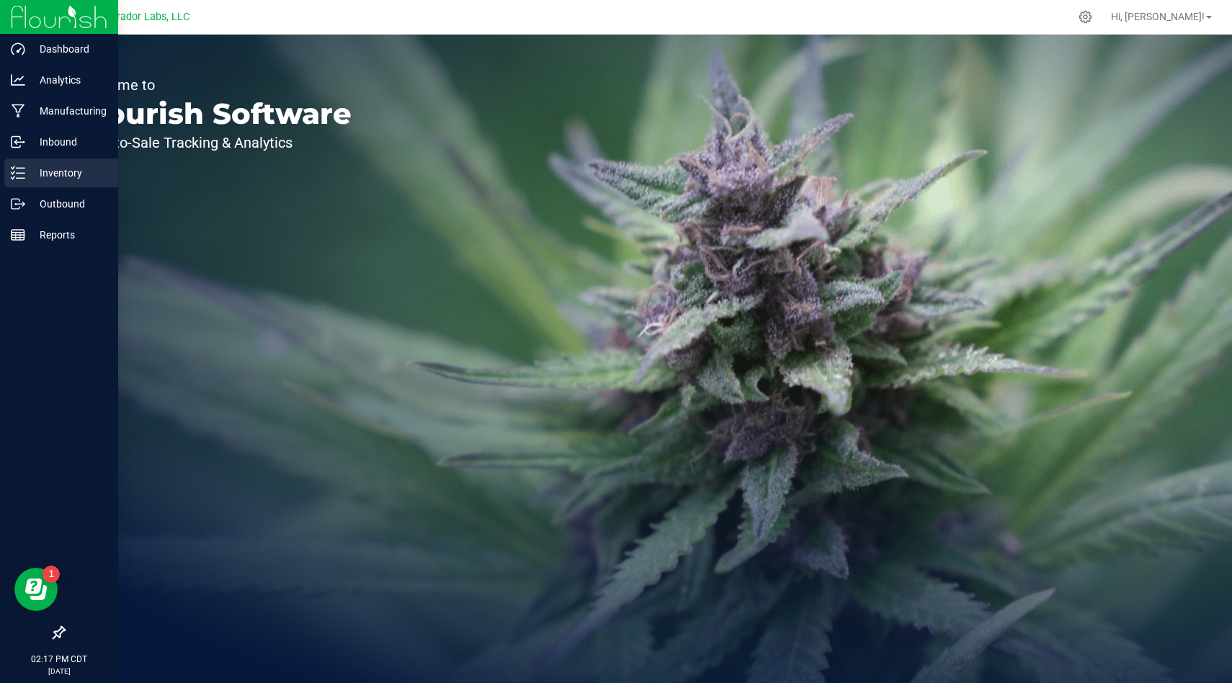
click at [58, 185] on div "Inventory" at bounding box center [61, 172] width 114 height 29
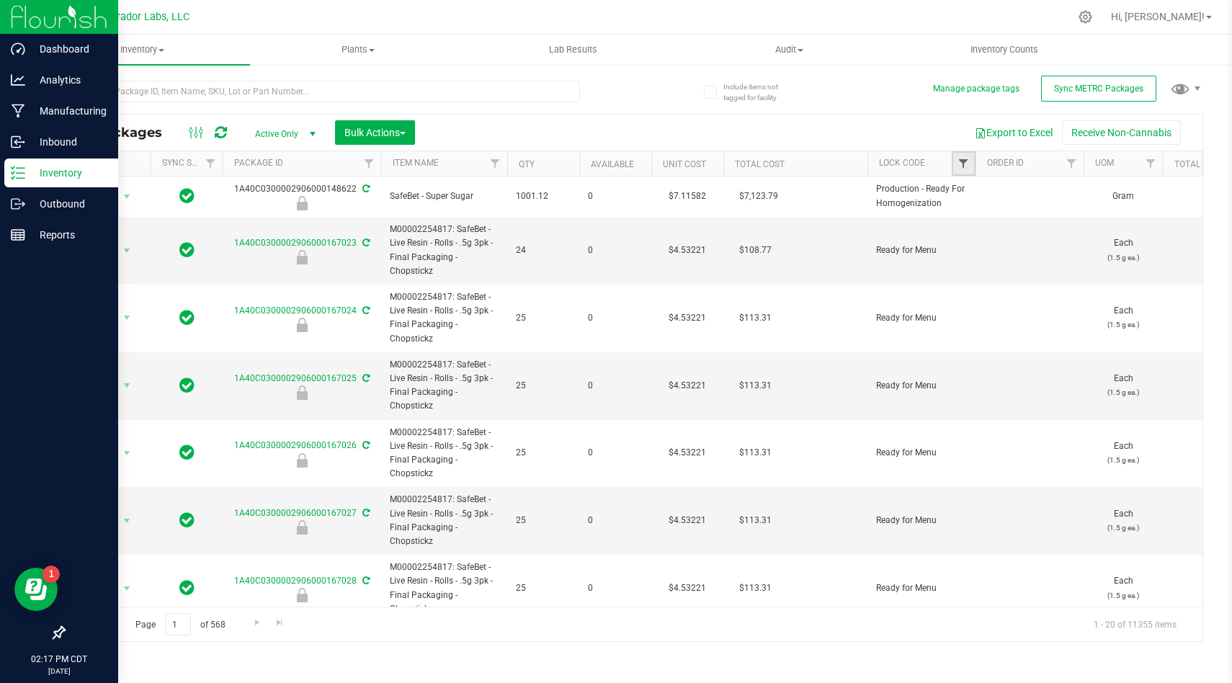
click at [966, 167] on span "Filter" at bounding box center [963, 164] width 12 height 12
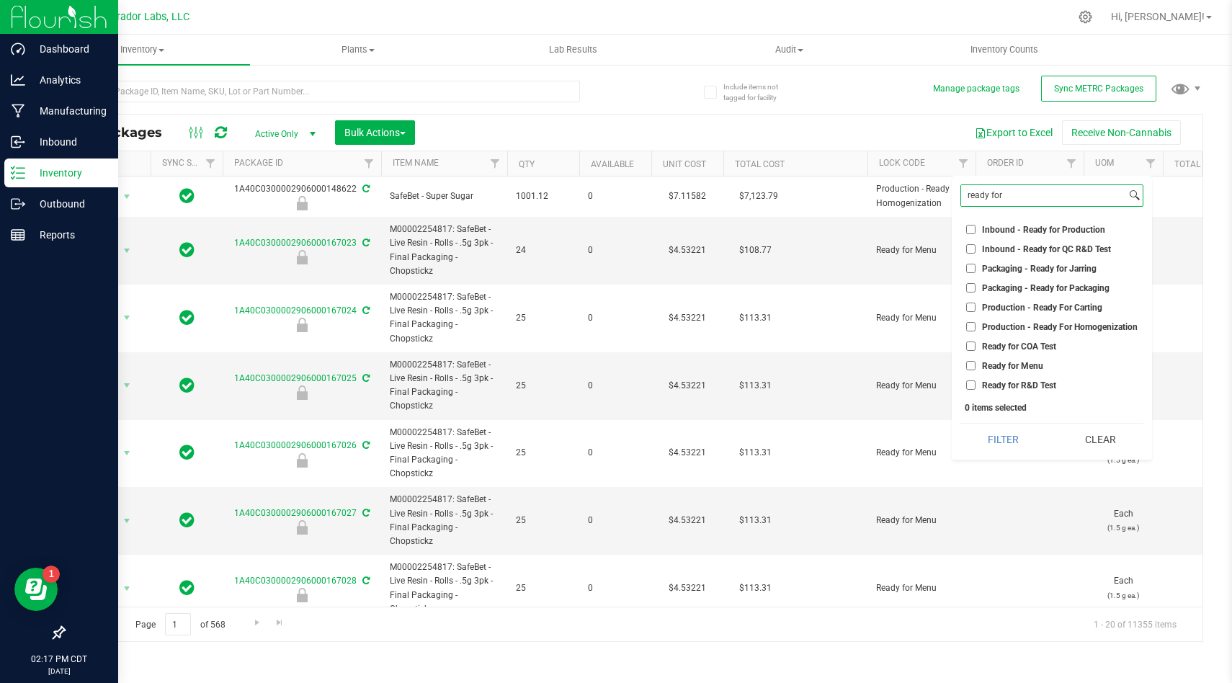
click at [960, 423] on button "Filter" at bounding box center [1003, 439] width 86 height 32
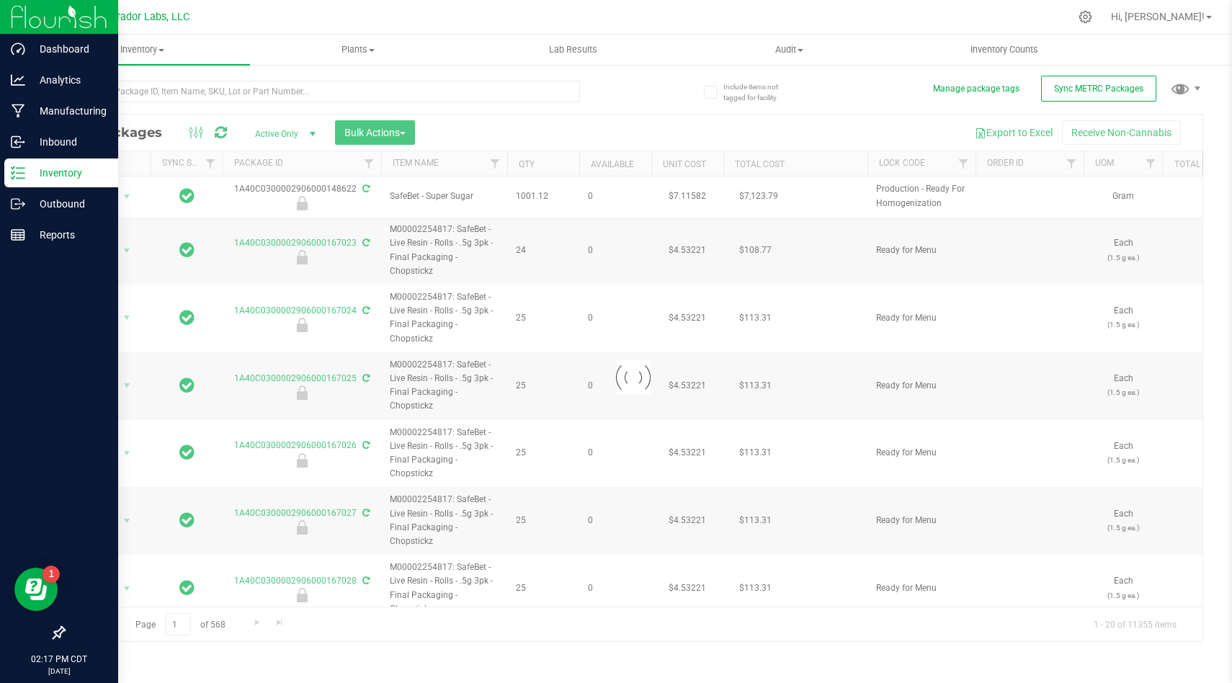
click at [971, 163] on div at bounding box center [633, 378] width 1138 height 526
click at [953, 158] on div at bounding box center [633, 378] width 1138 height 526
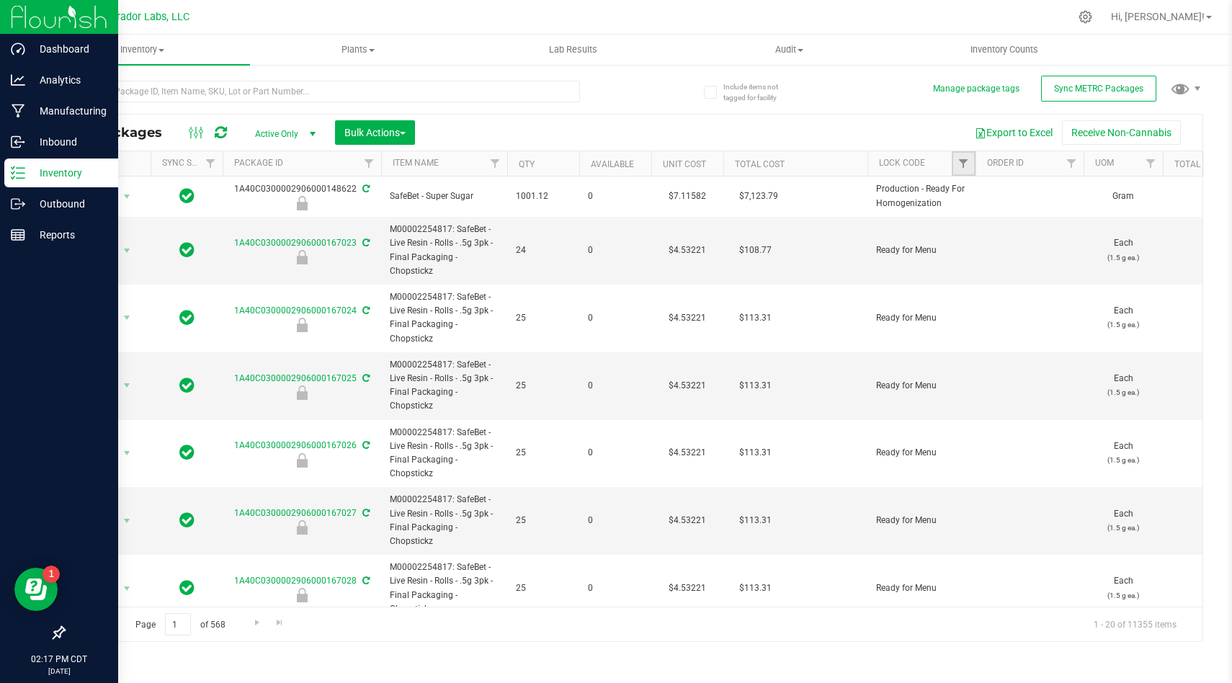
click at [959, 174] on link "Filter" at bounding box center [963, 163] width 24 height 24
type input "ready for coa"
click at [969, 251] on li "Ready for COA Test" at bounding box center [1034, 244] width 148 height 15
click at [972, 248] on input "Ready for COA Test" at bounding box center [970, 244] width 9 height 9
checkbox input "true"
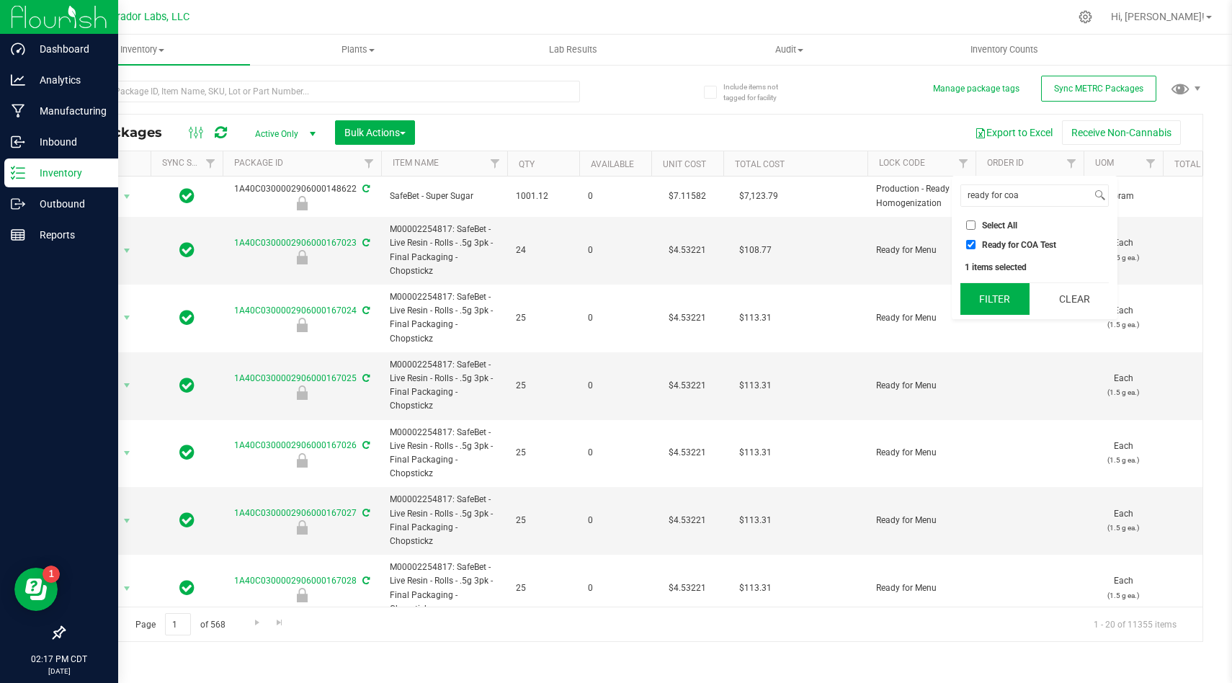
click at [988, 290] on button "Filter" at bounding box center [994, 299] width 69 height 32
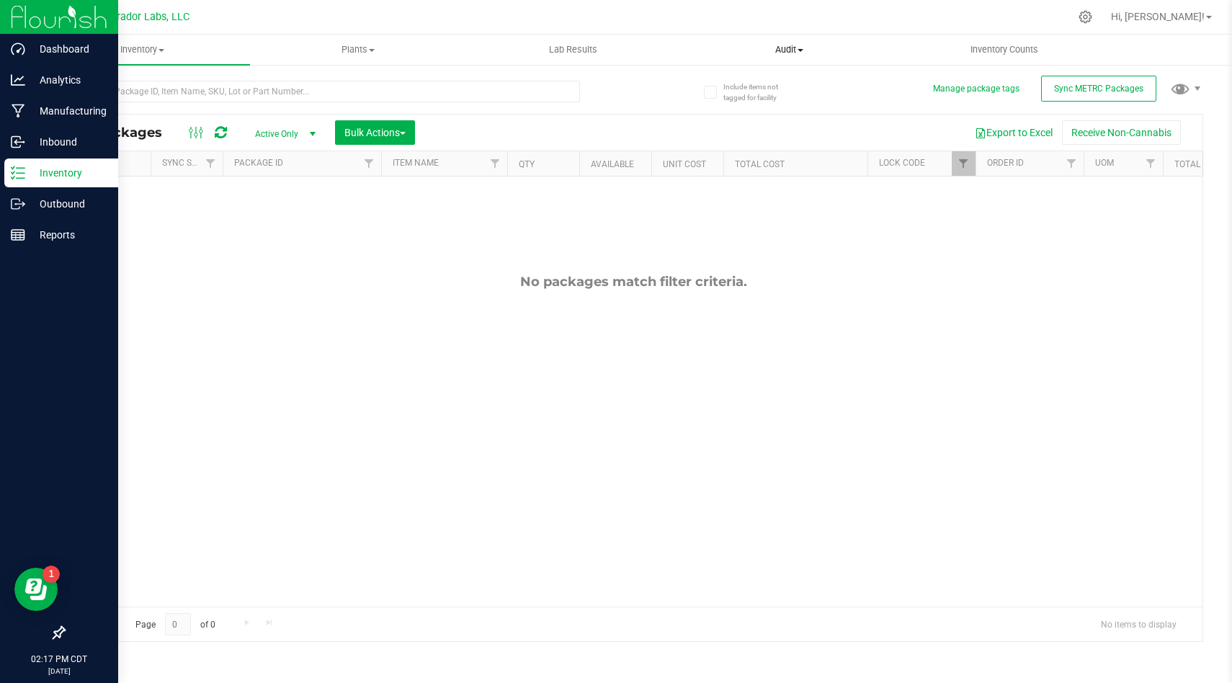
click at [682, 43] on span "Audit" at bounding box center [788, 49] width 214 height 13
